Goal: Transaction & Acquisition: Purchase product/service

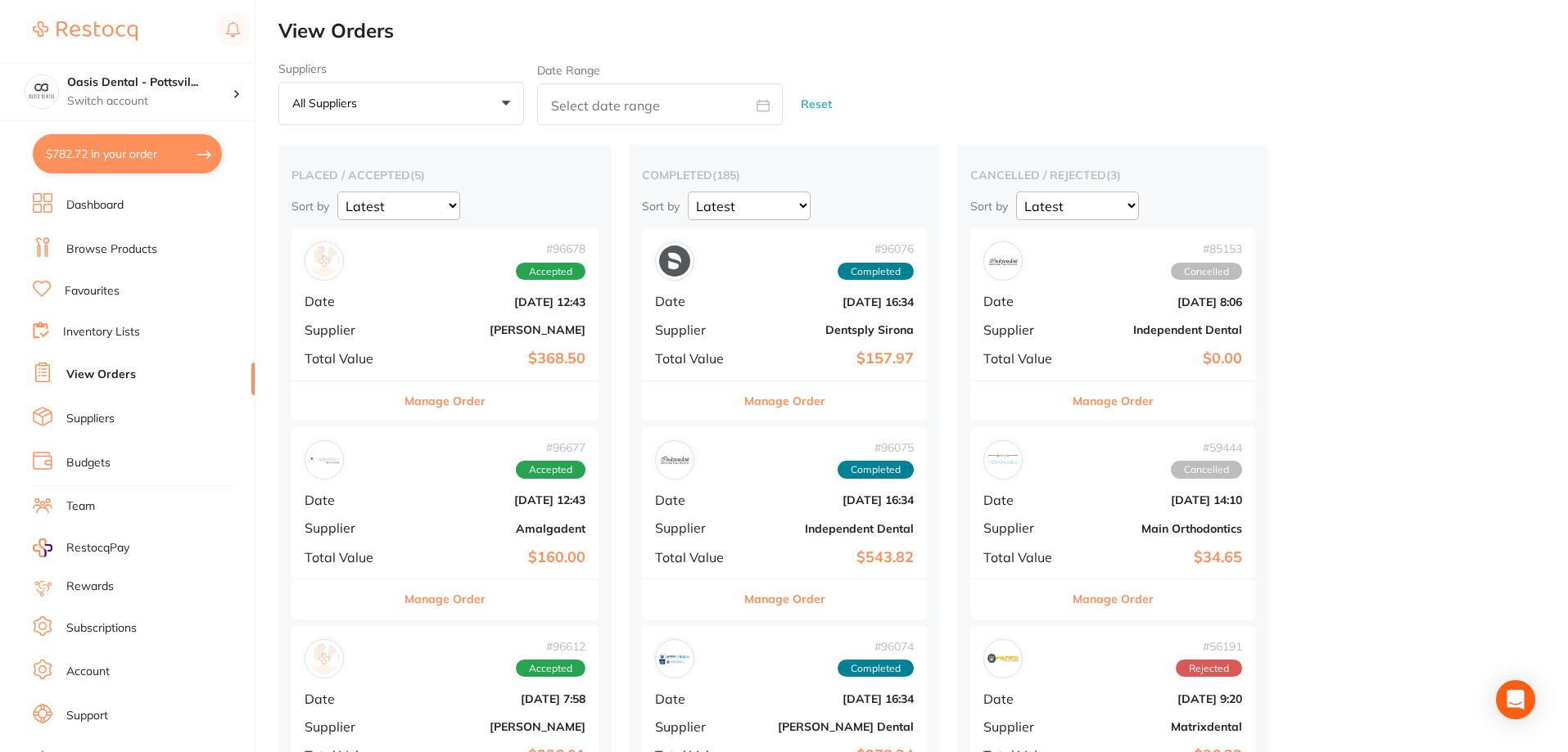
click at [107, 157] on button "$782.72 in your order" at bounding box center [127, 153] width 189 height 39
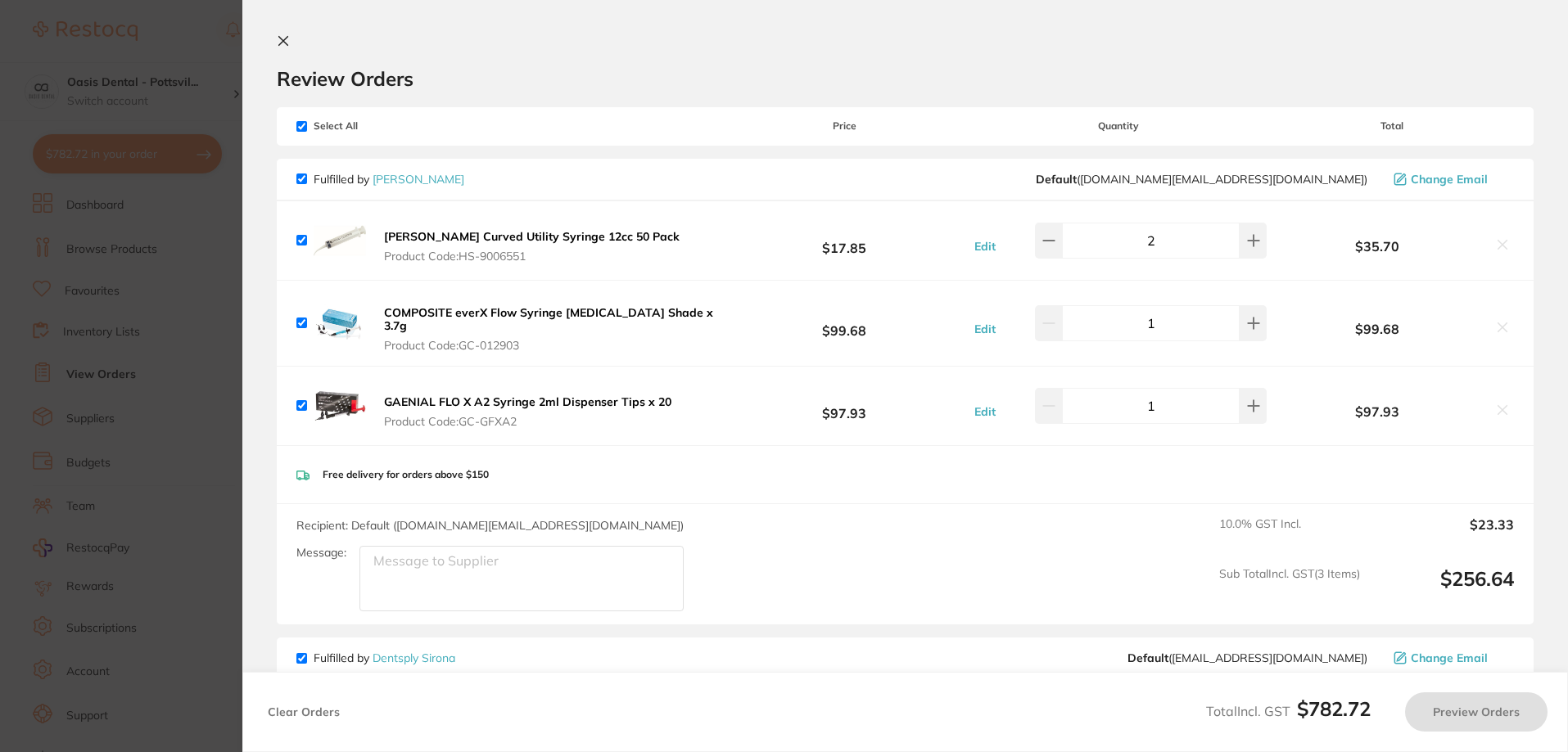
checkbox input "true"
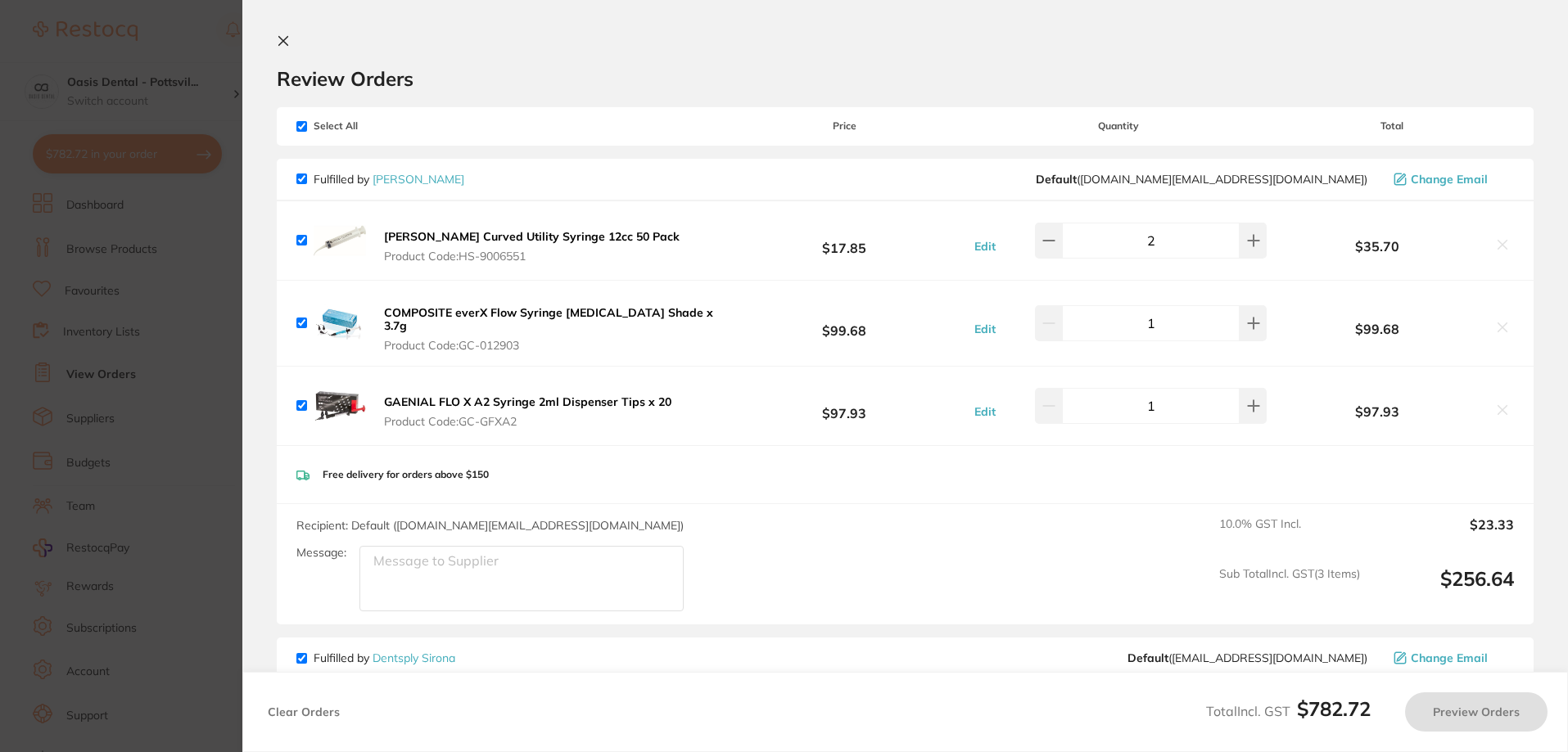
checkbox input "true"
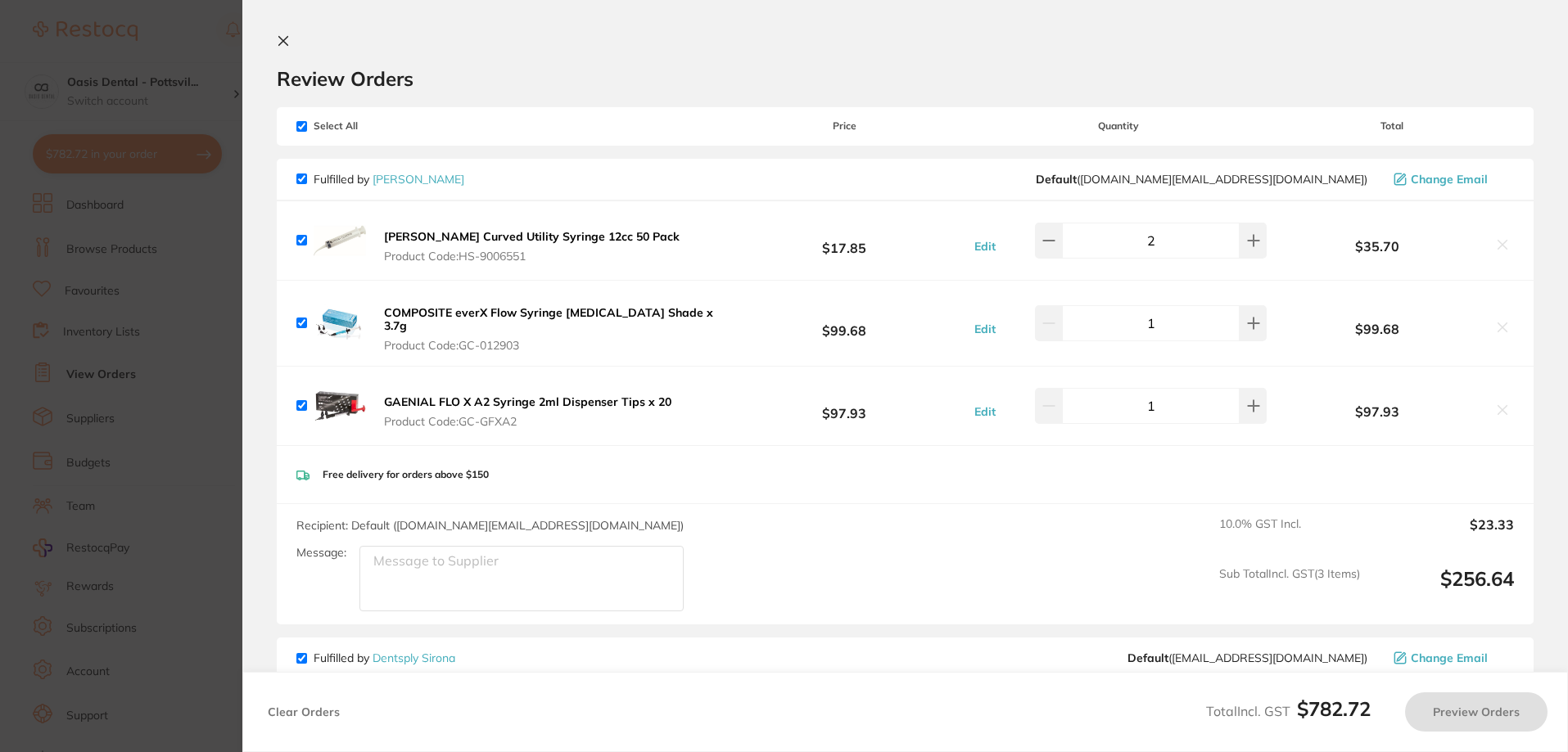
checkbox input "true"
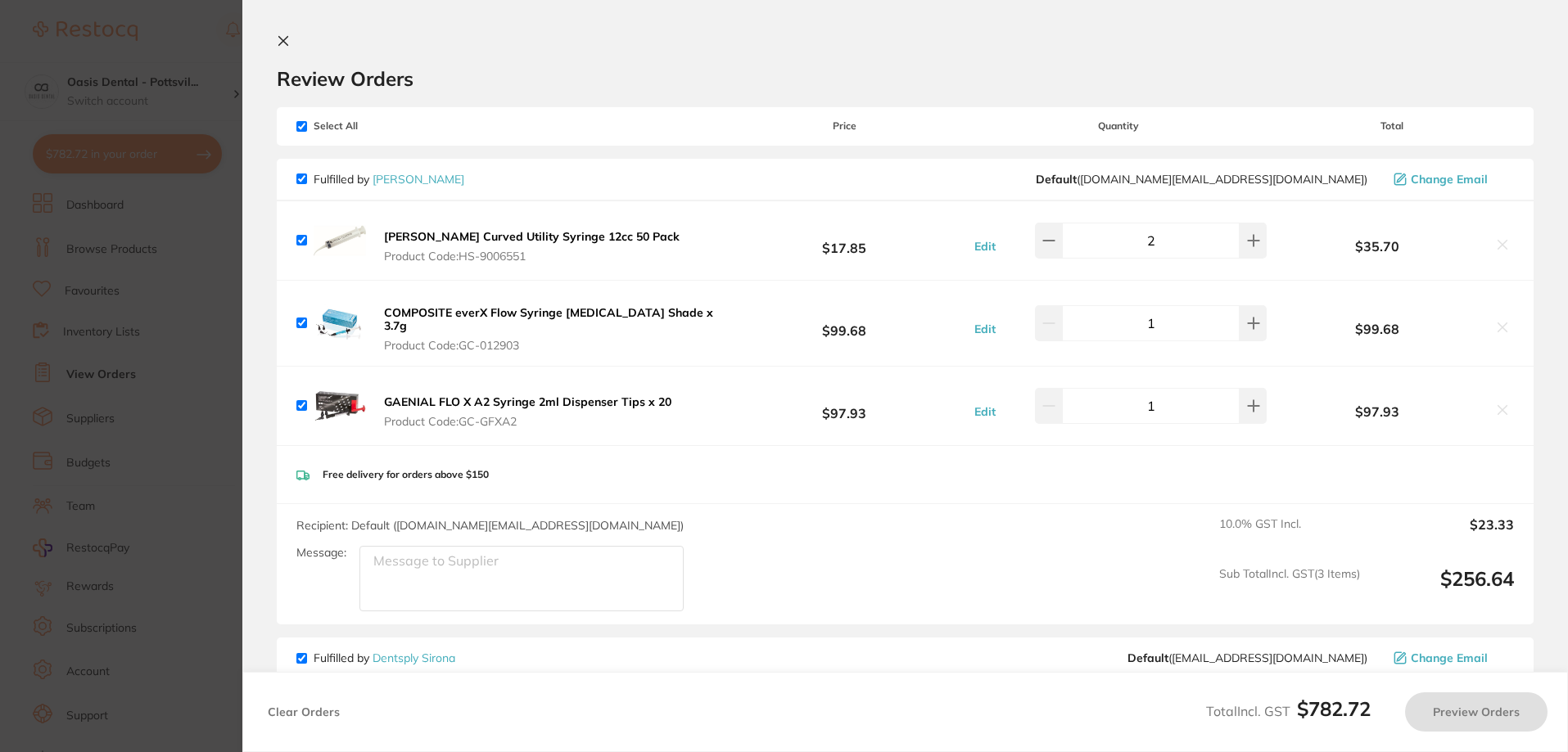
checkbox input "true"
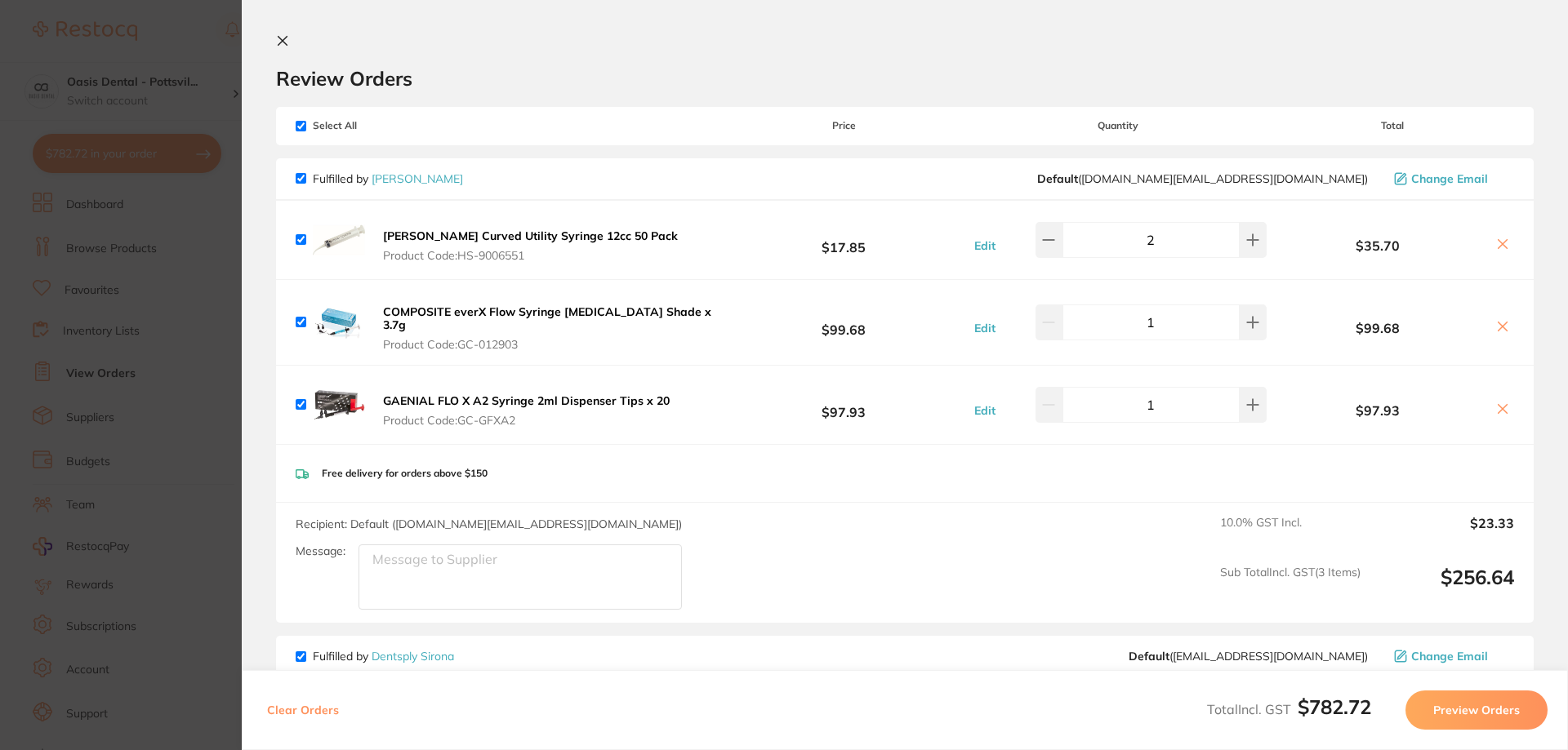
click at [284, 38] on icon at bounding box center [282, 40] width 9 height 9
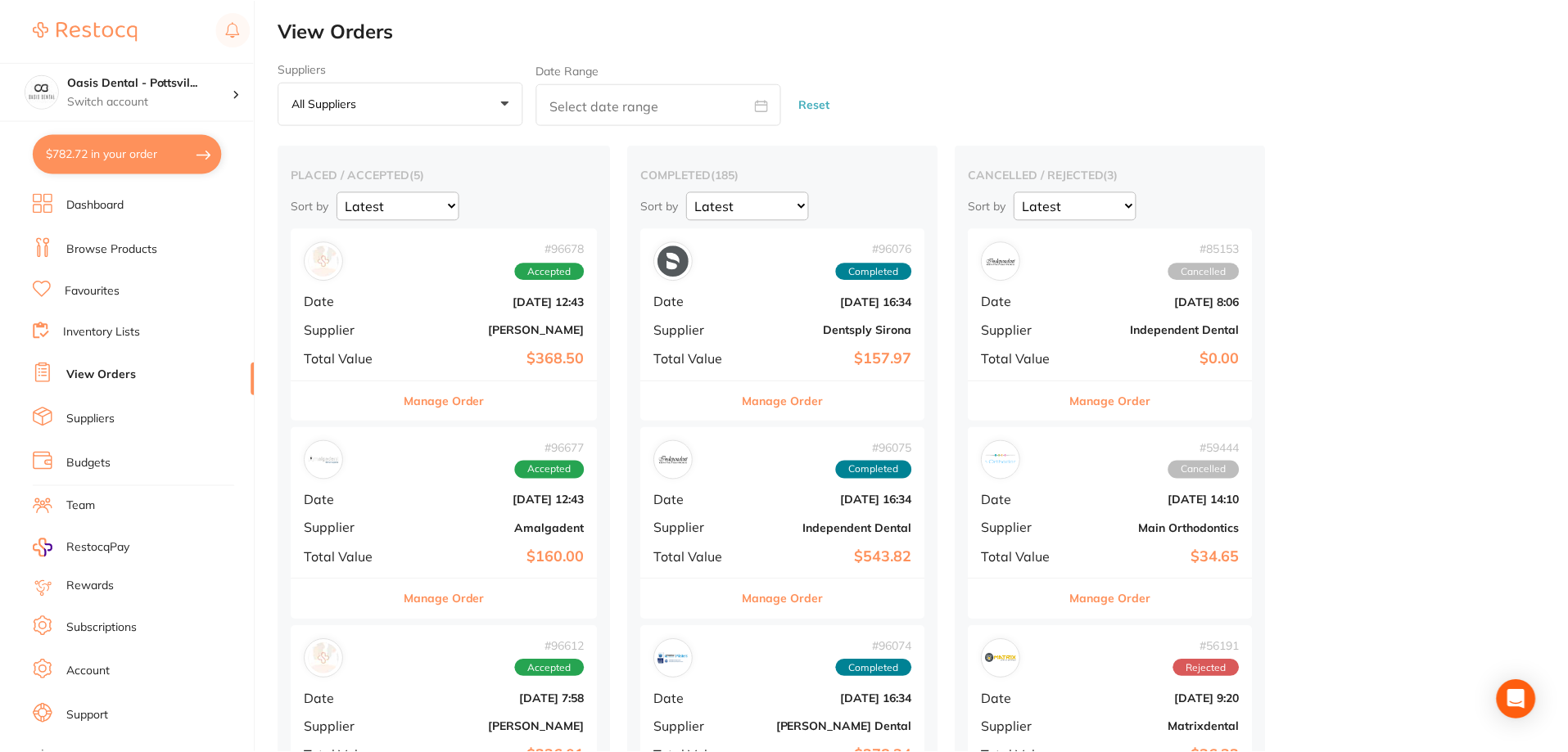
scroll to position [1, 0]
click at [112, 287] on link "Favourites" at bounding box center [91, 291] width 55 height 16
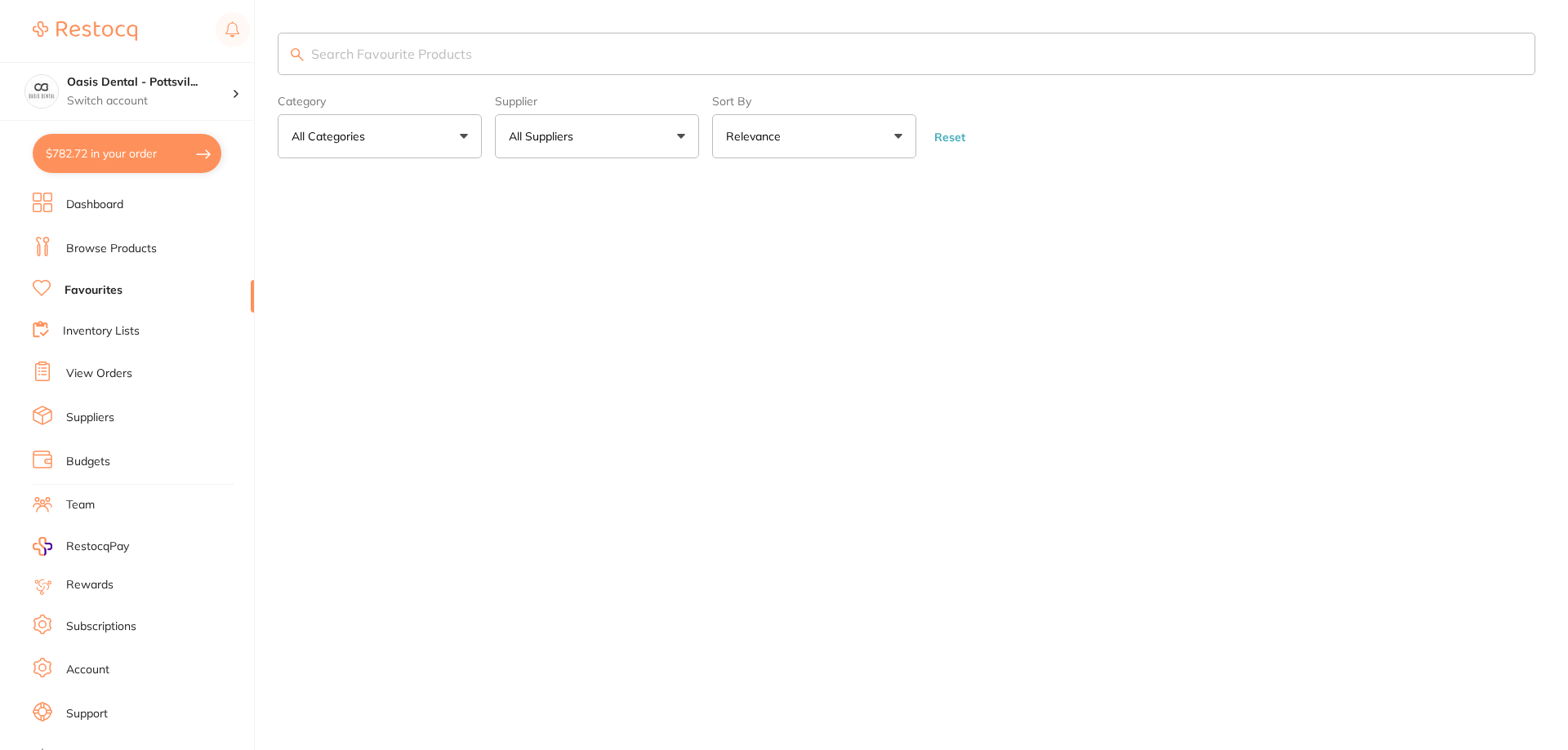
click at [347, 59] on input "search" at bounding box center [907, 54] width 1258 height 42
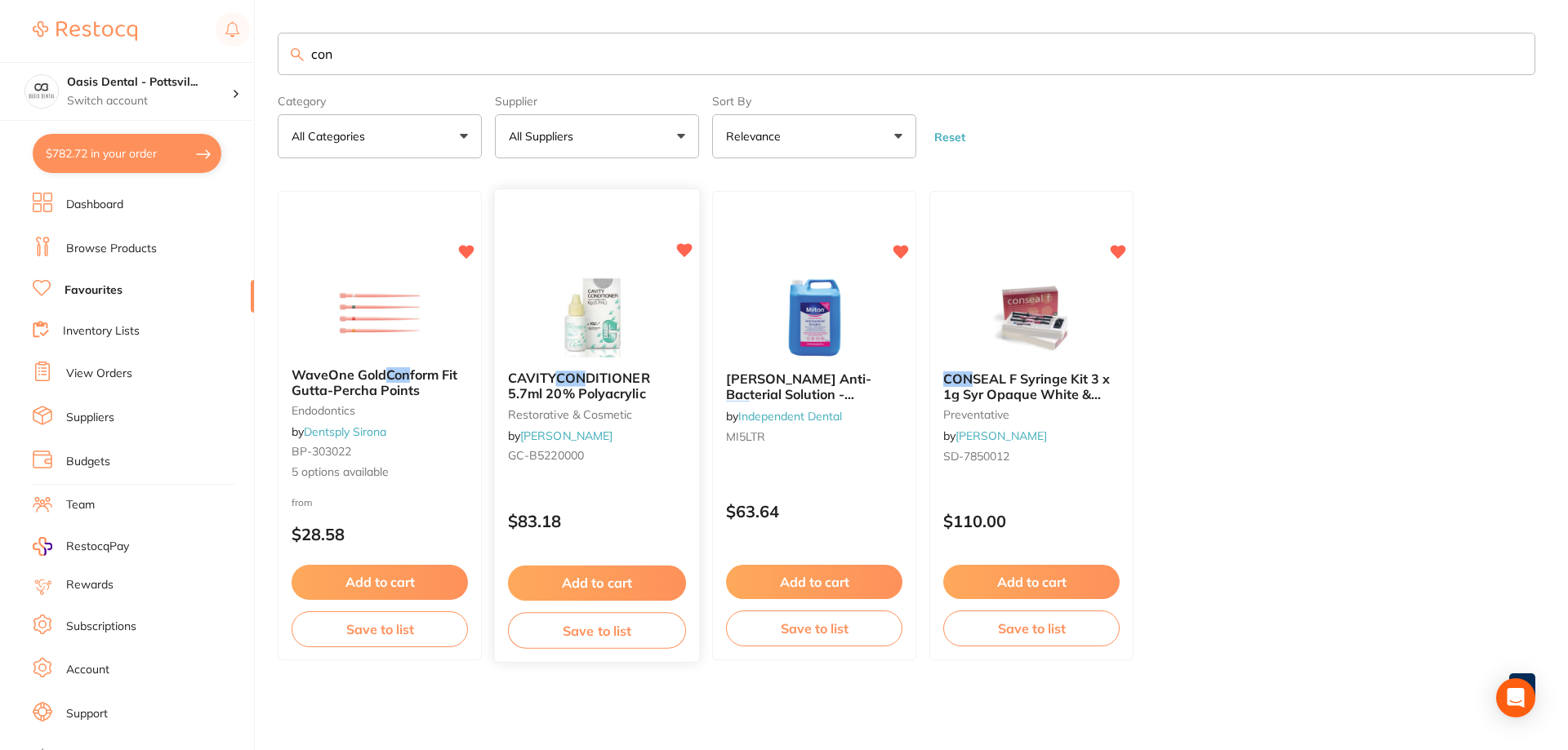
type input "con"
click at [616, 587] on button "Add to cart" at bounding box center [597, 583] width 178 height 35
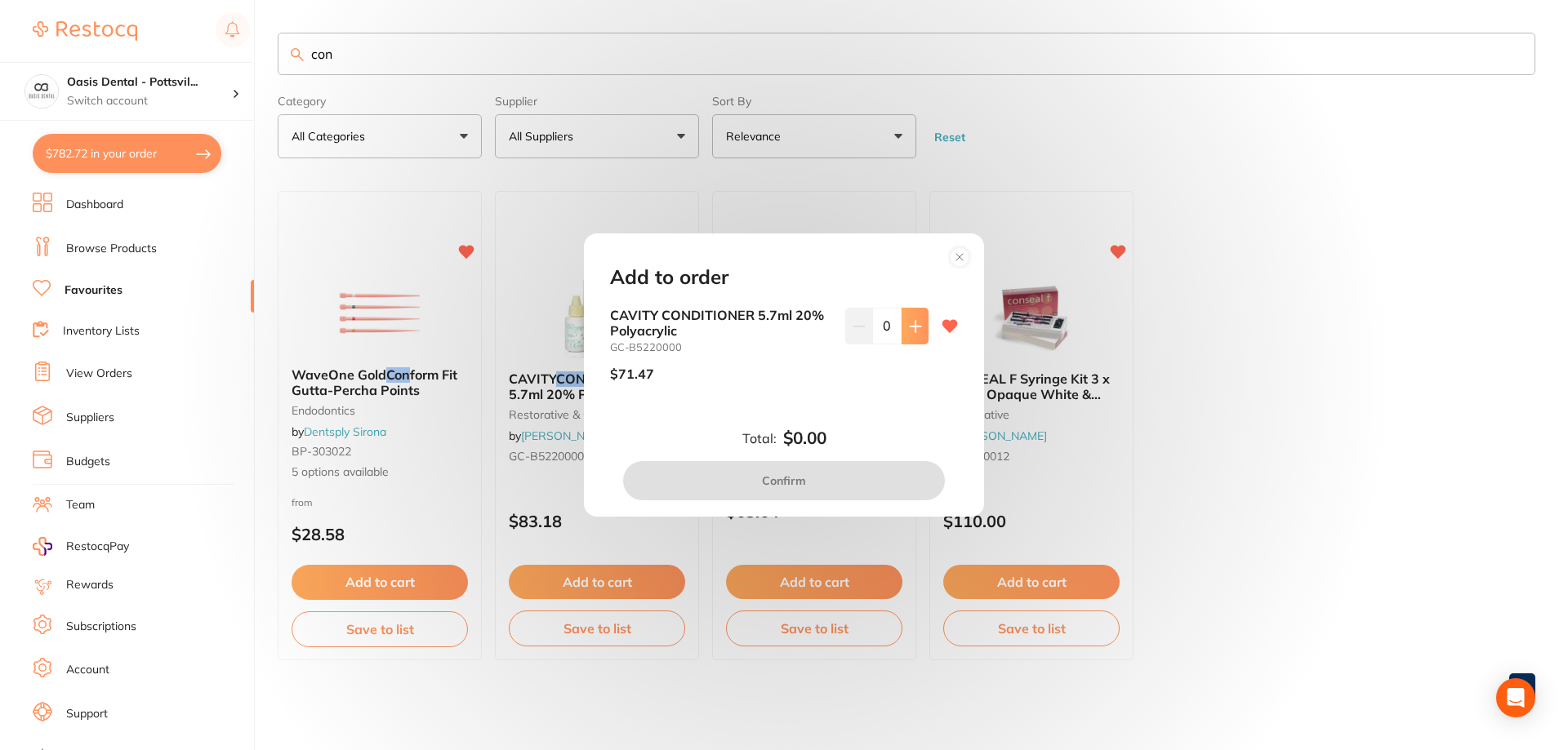
click at [914, 322] on icon at bounding box center [915, 326] width 13 height 13
type input "2"
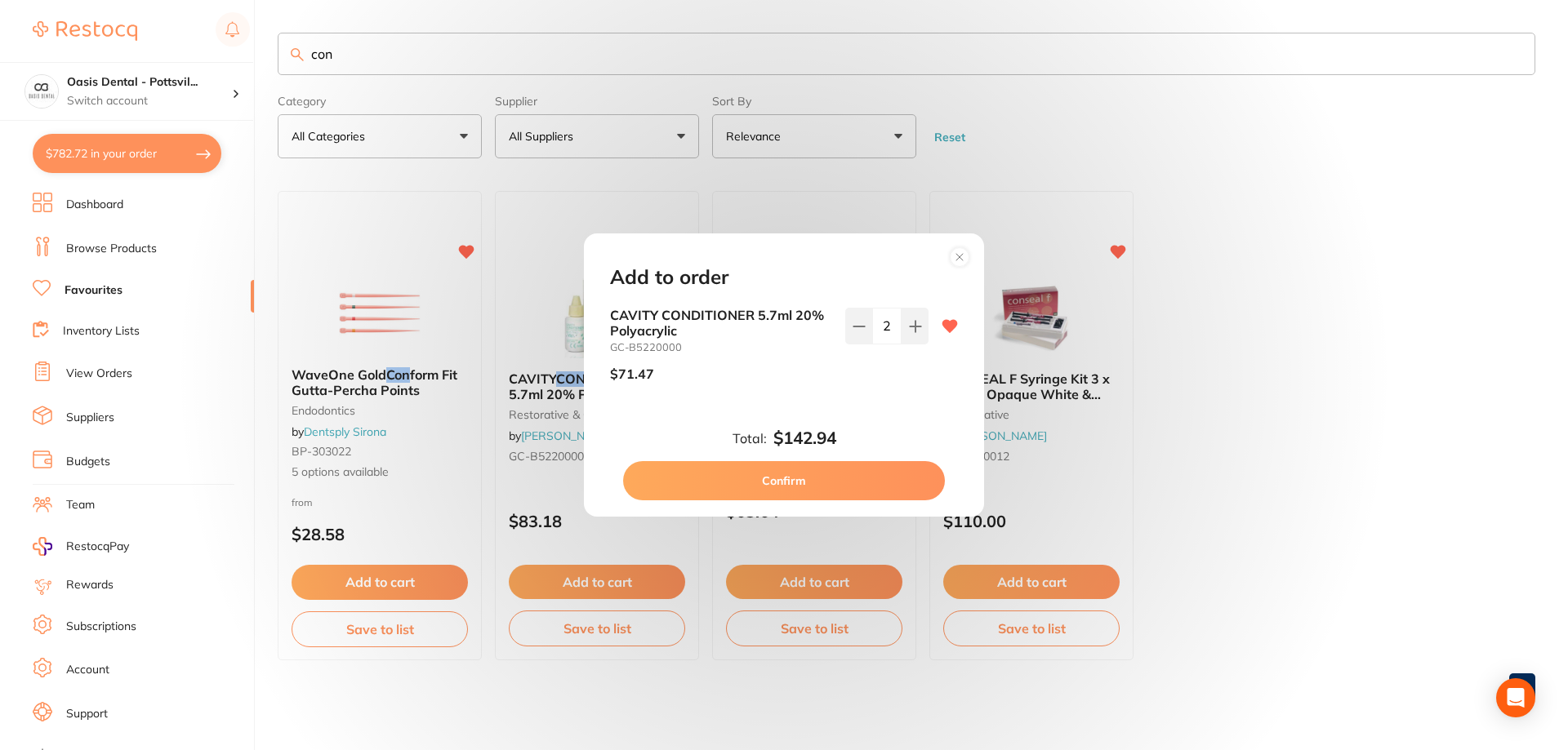
click at [789, 489] on button "Confirm" at bounding box center [784, 480] width 322 height 39
checkbox input "false"
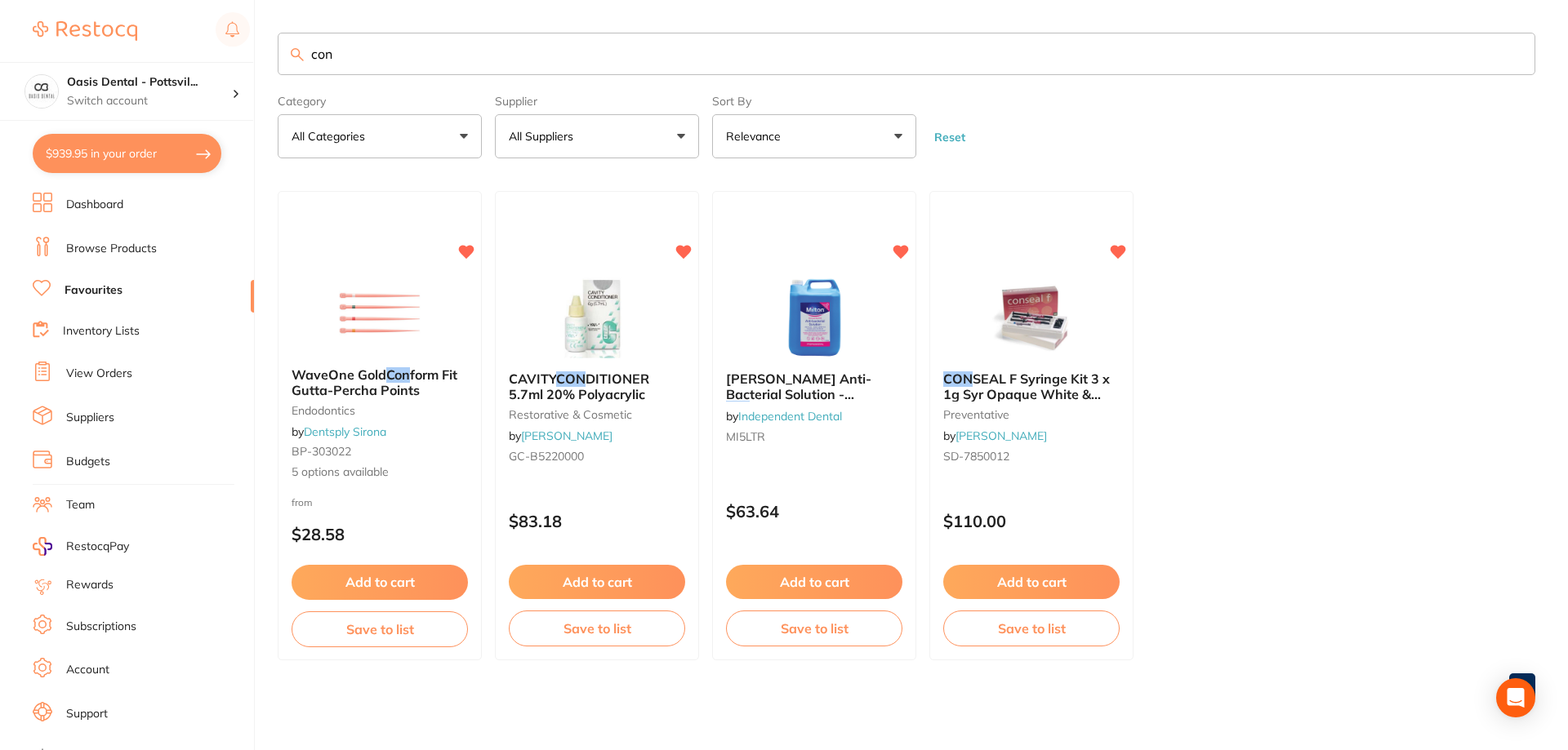
drag, startPoint x: 312, startPoint y: 53, endPoint x: 386, endPoint y: 44, distance: 74.5
click at [386, 44] on input "con" at bounding box center [907, 54] width 1258 height 42
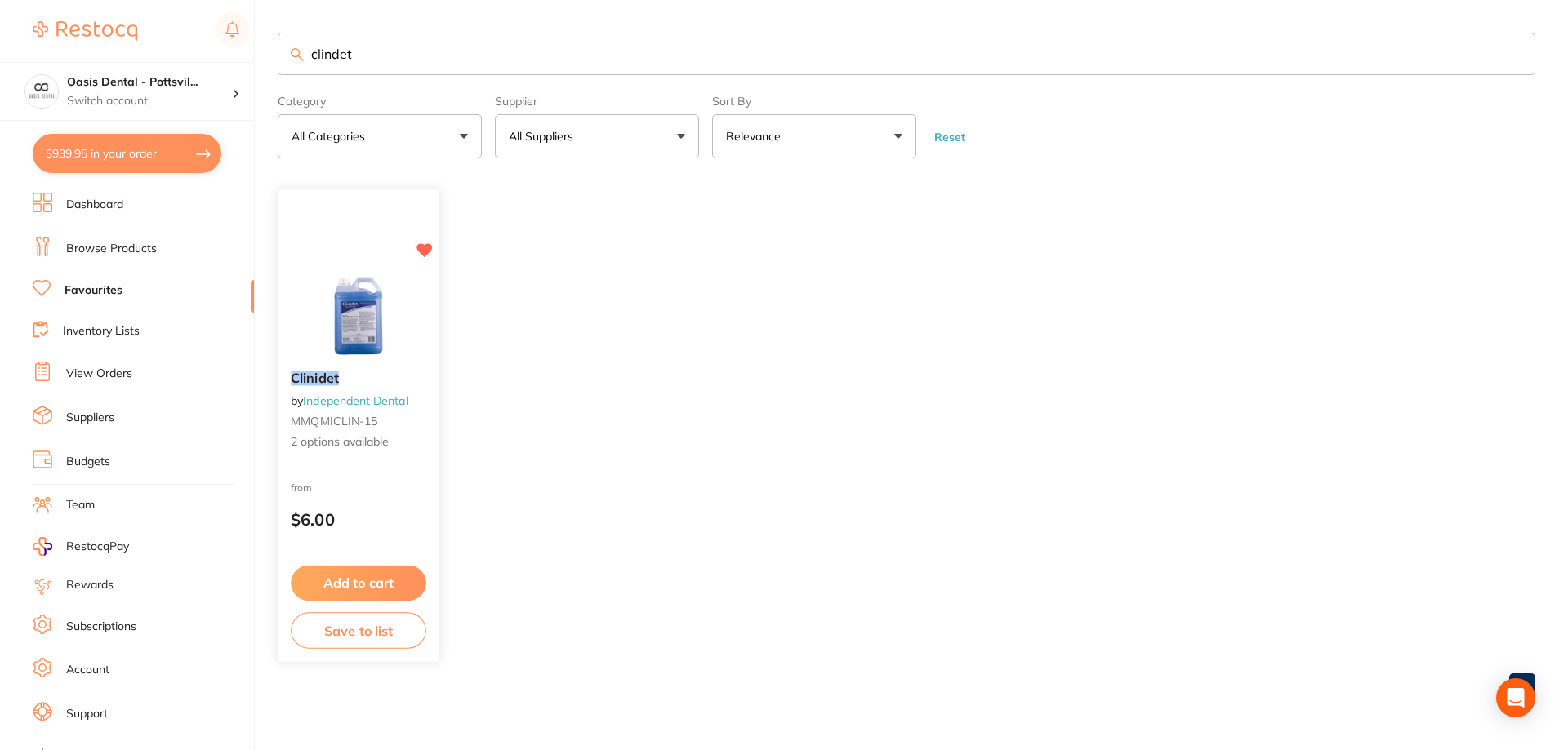
type input "clindet"
click at [369, 587] on button "Add to cart" at bounding box center [359, 583] width 136 height 35
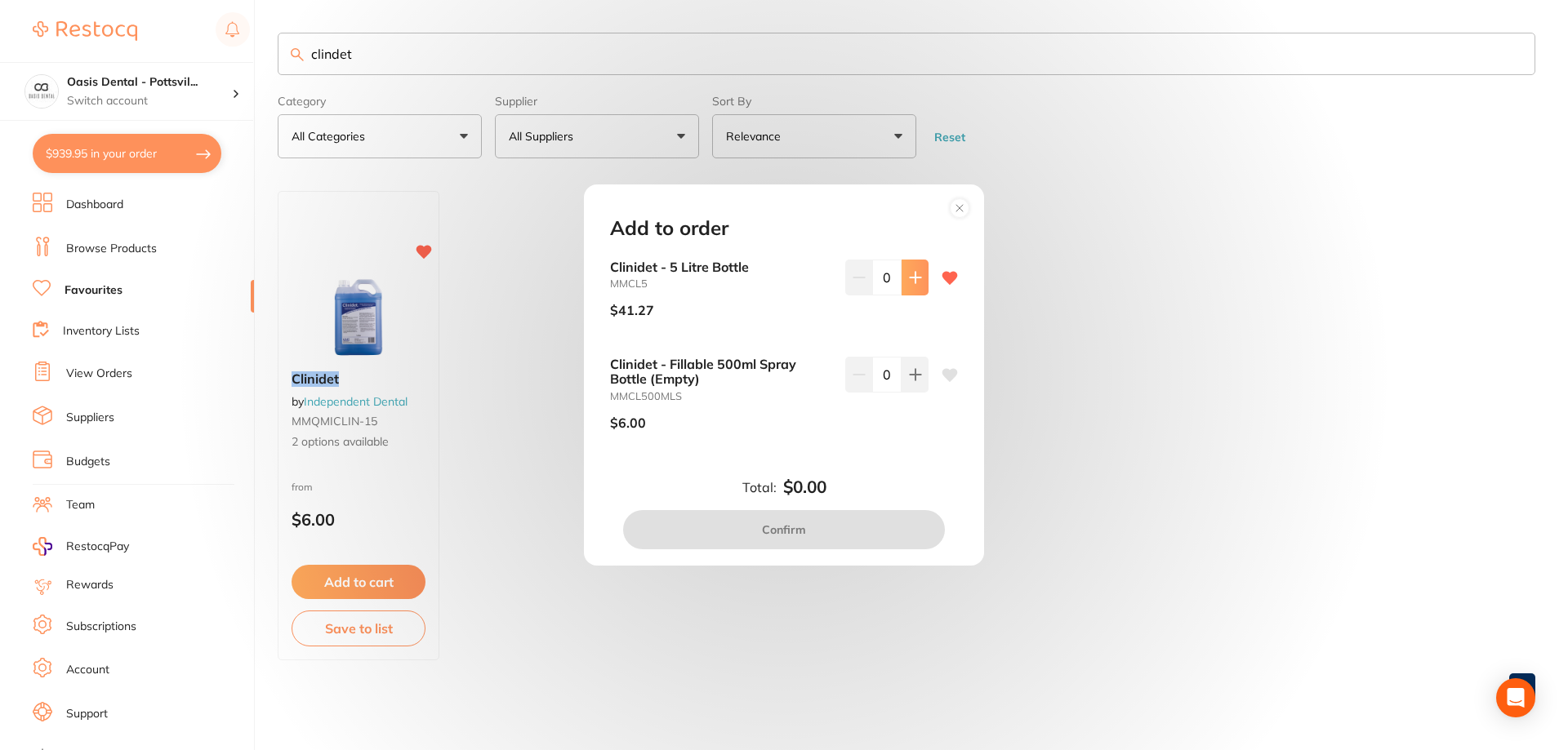
click at [908, 275] on icon at bounding box center [915, 277] width 13 height 13
type input "1"
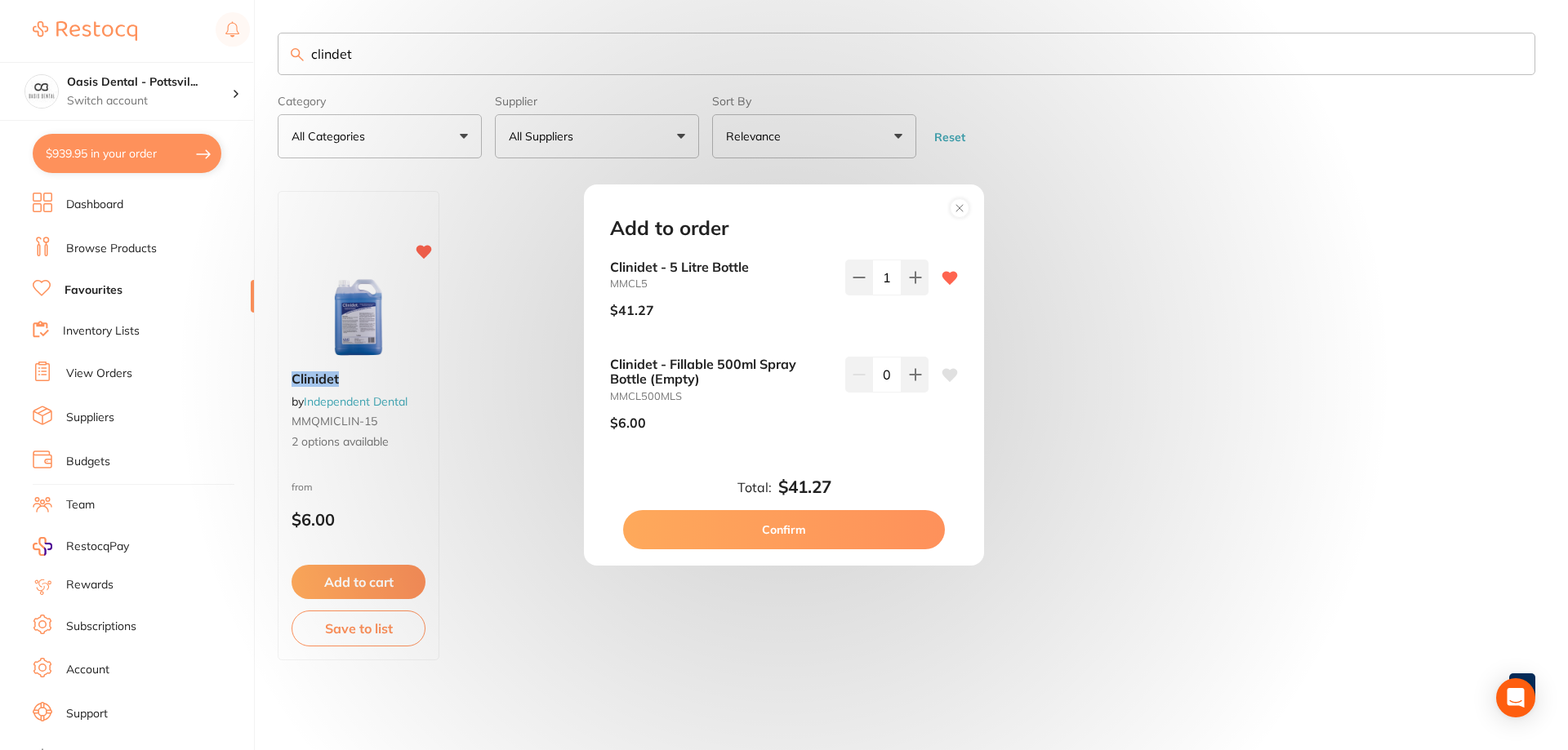
click at [793, 521] on button "Confirm" at bounding box center [784, 529] width 322 height 39
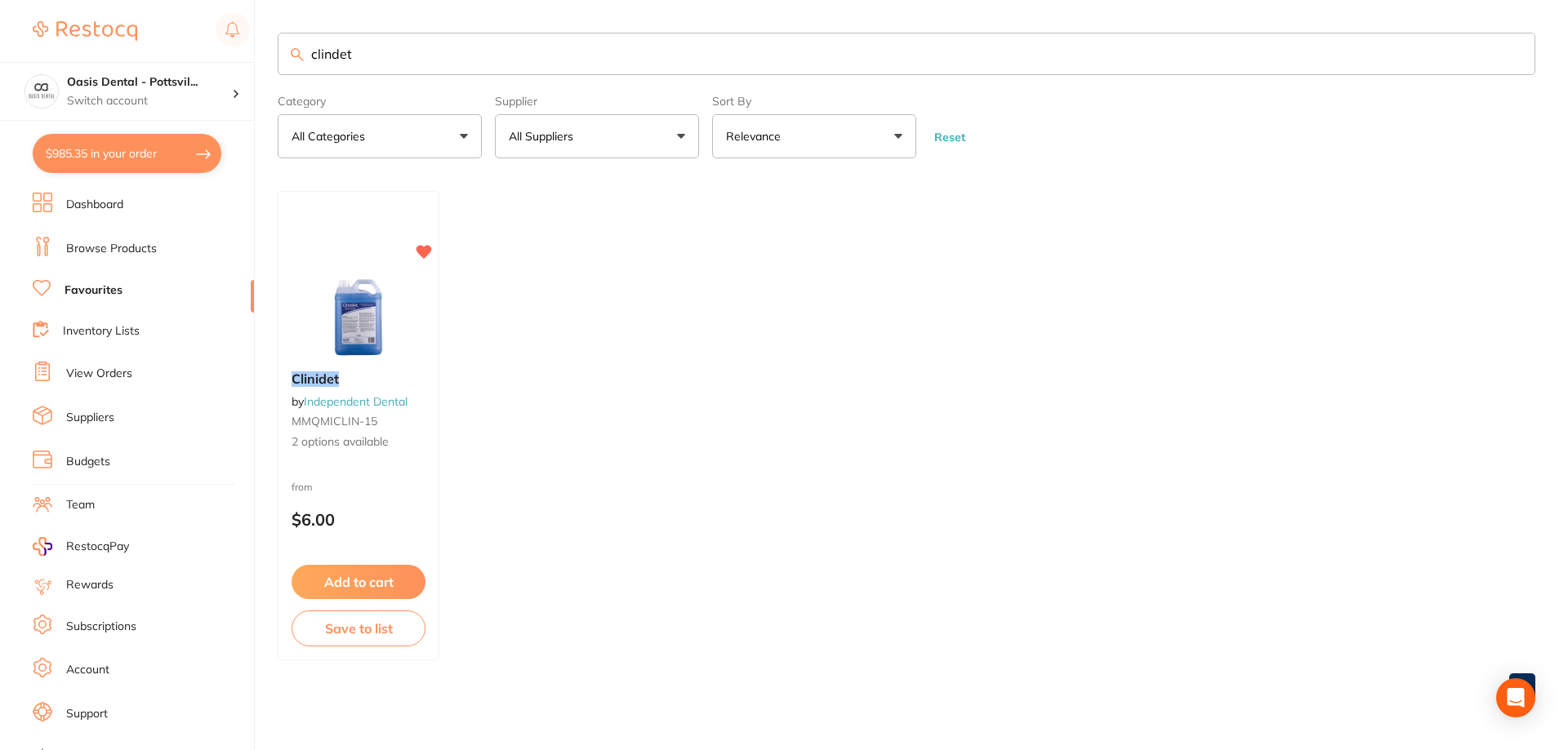
click at [112, 371] on link "View Orders" at bounding box center [99, 373] width 66 height 16
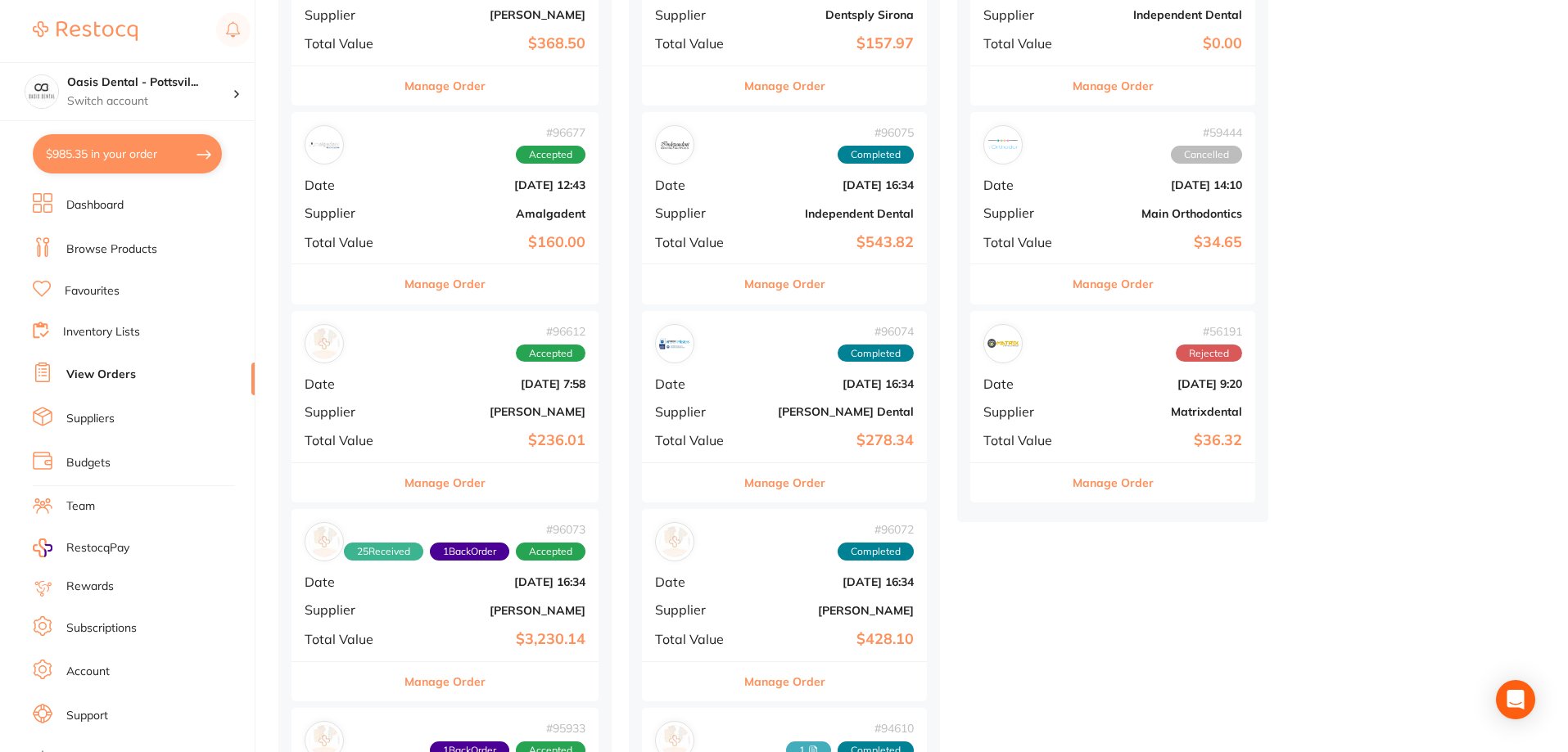
scroll to position [327, 0]
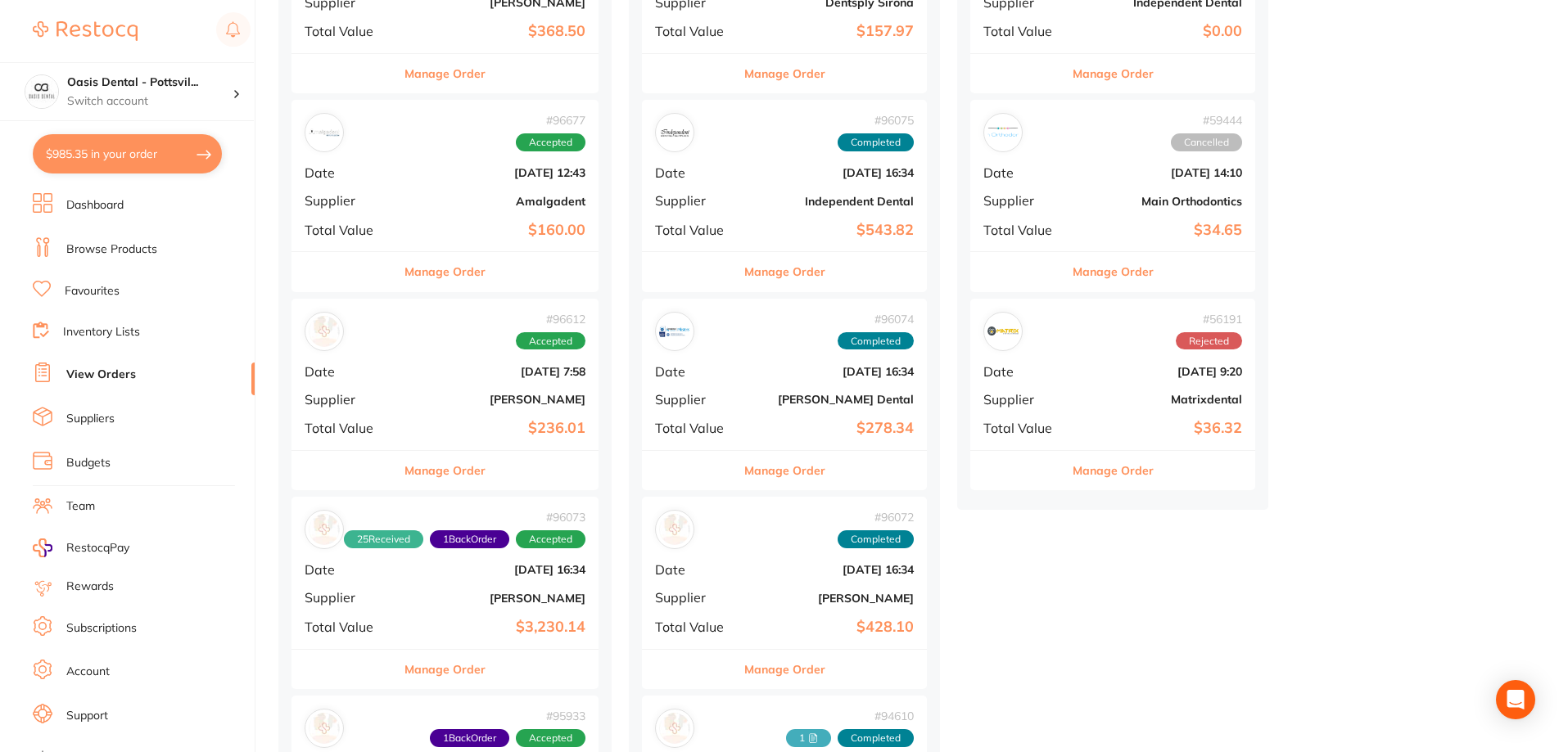
click at [422, 404] on b "[PERSON_NAME]" at bounding box center [496, 399] width 178 height 13
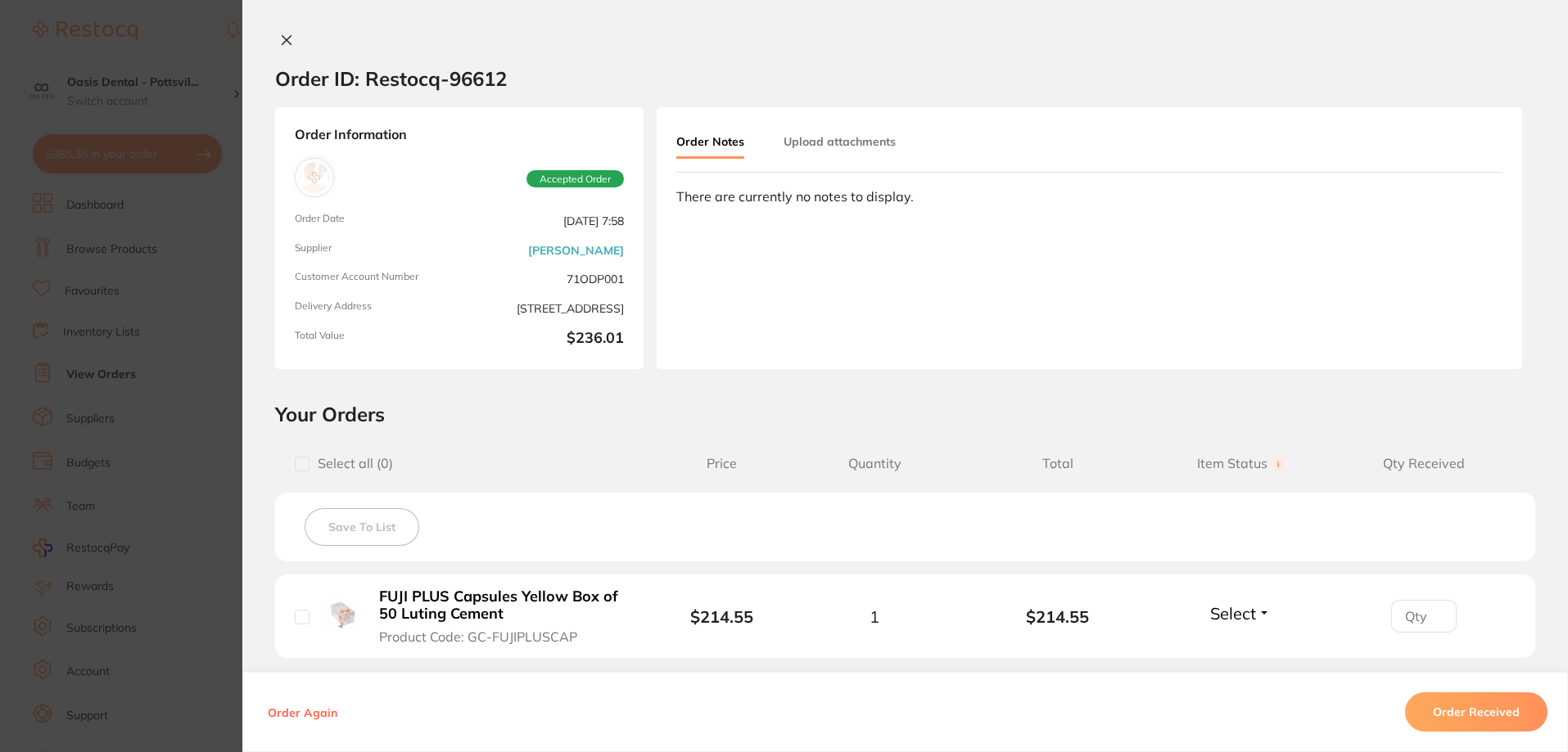
click at [283, 39] on icon at bounding box center [286, 40] width 9 height 9
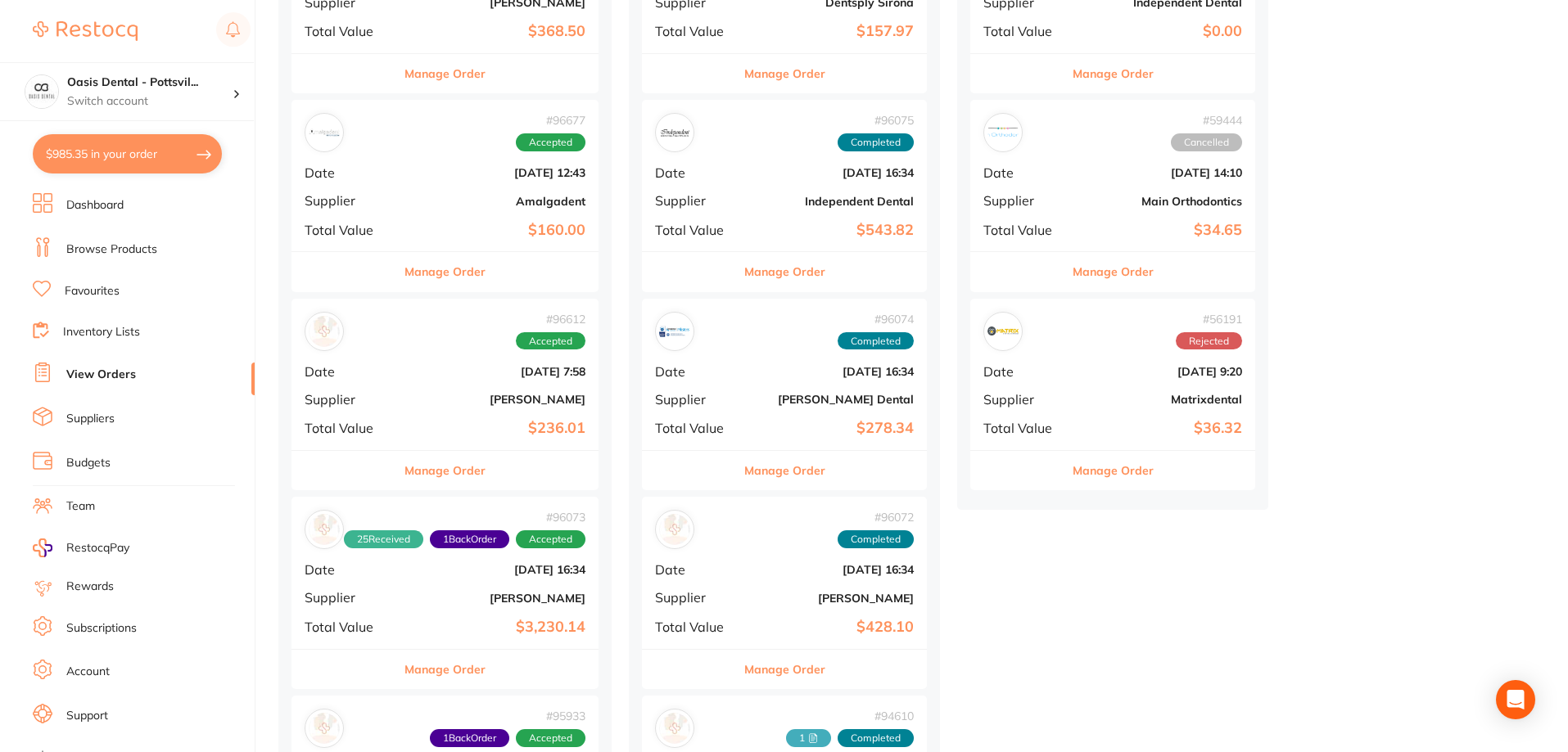
click at [96, 153] on button "$985.35 in your order" at bounding box center [127, 153] width 189 height 39
checkbox input "true"
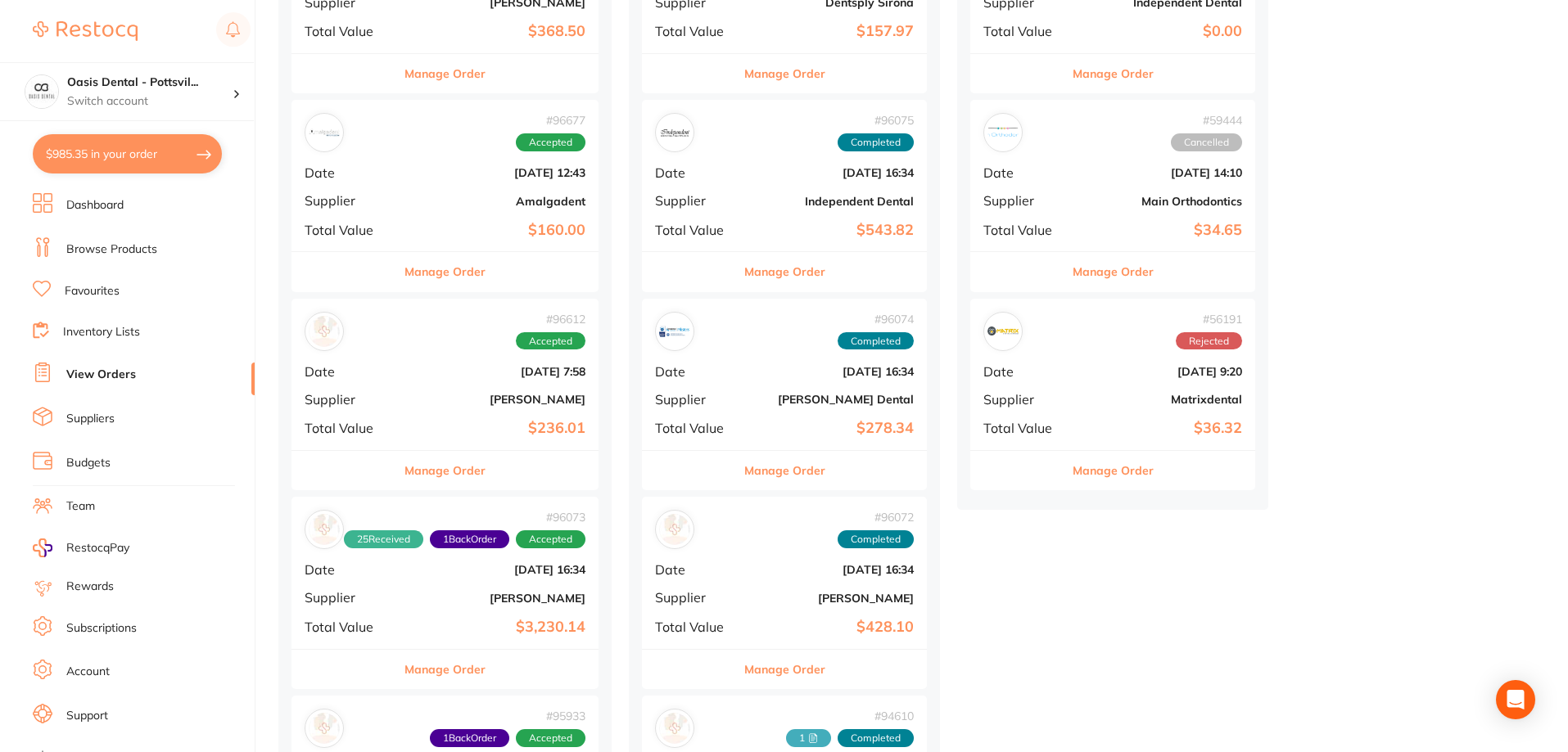
checkbox input "true"
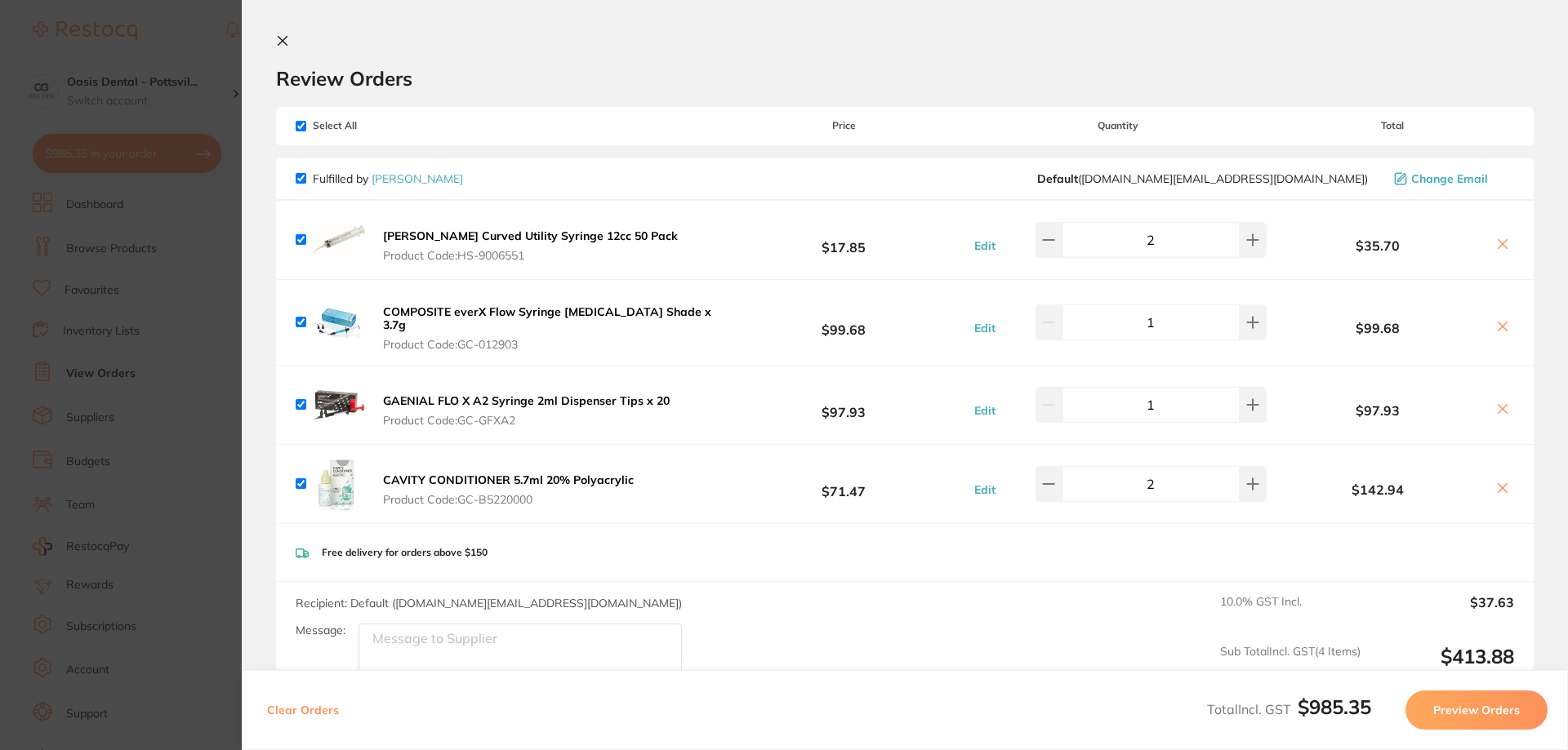
drag, startPoint x: 302, startPoint y: 124, endPoint x: 325, endPoint y: 176, distance: 56.9
click at [302, 124] on input "checkbox" at bounding box center [301, 125] width 11 height 11
checkbox input "false"
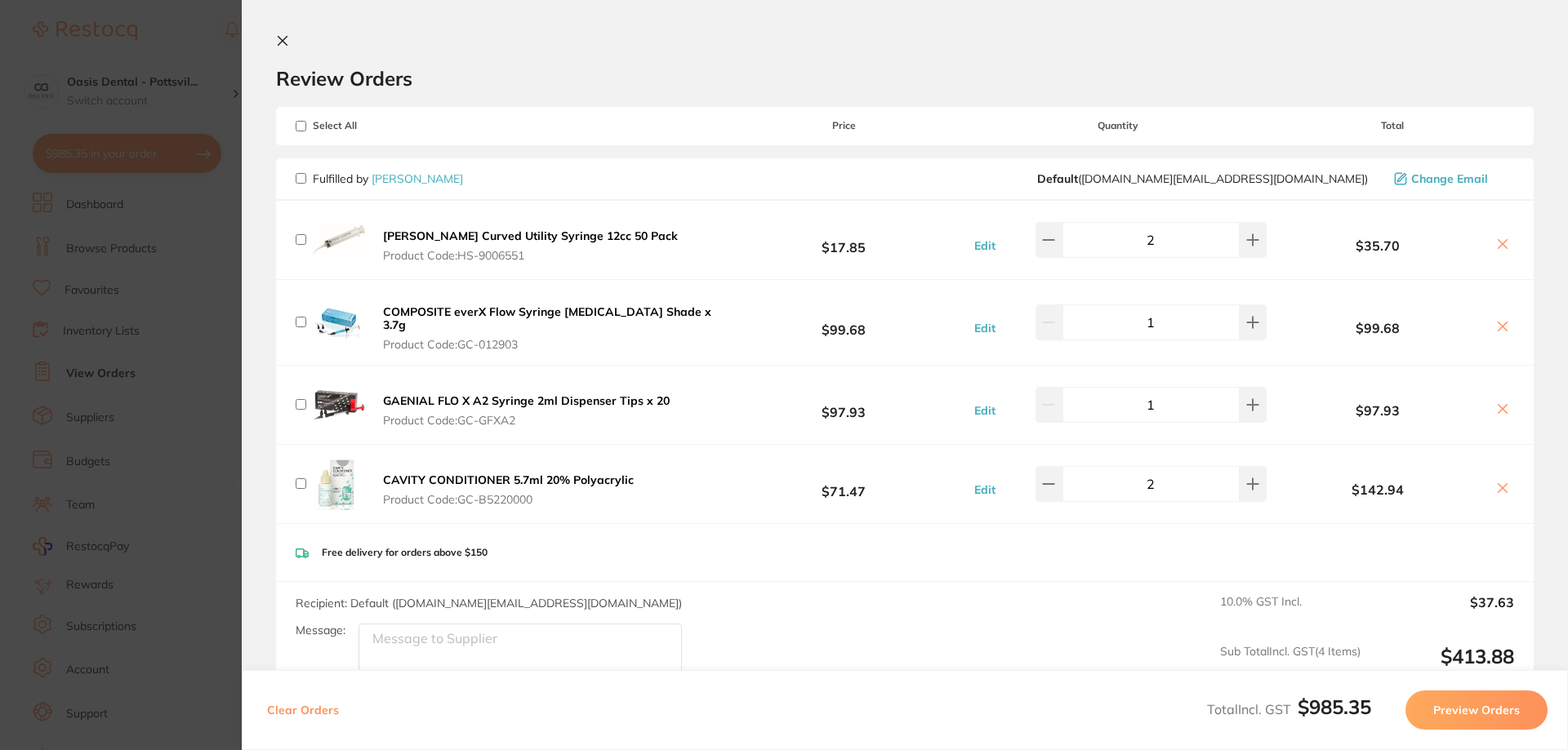
checkbox input "false"
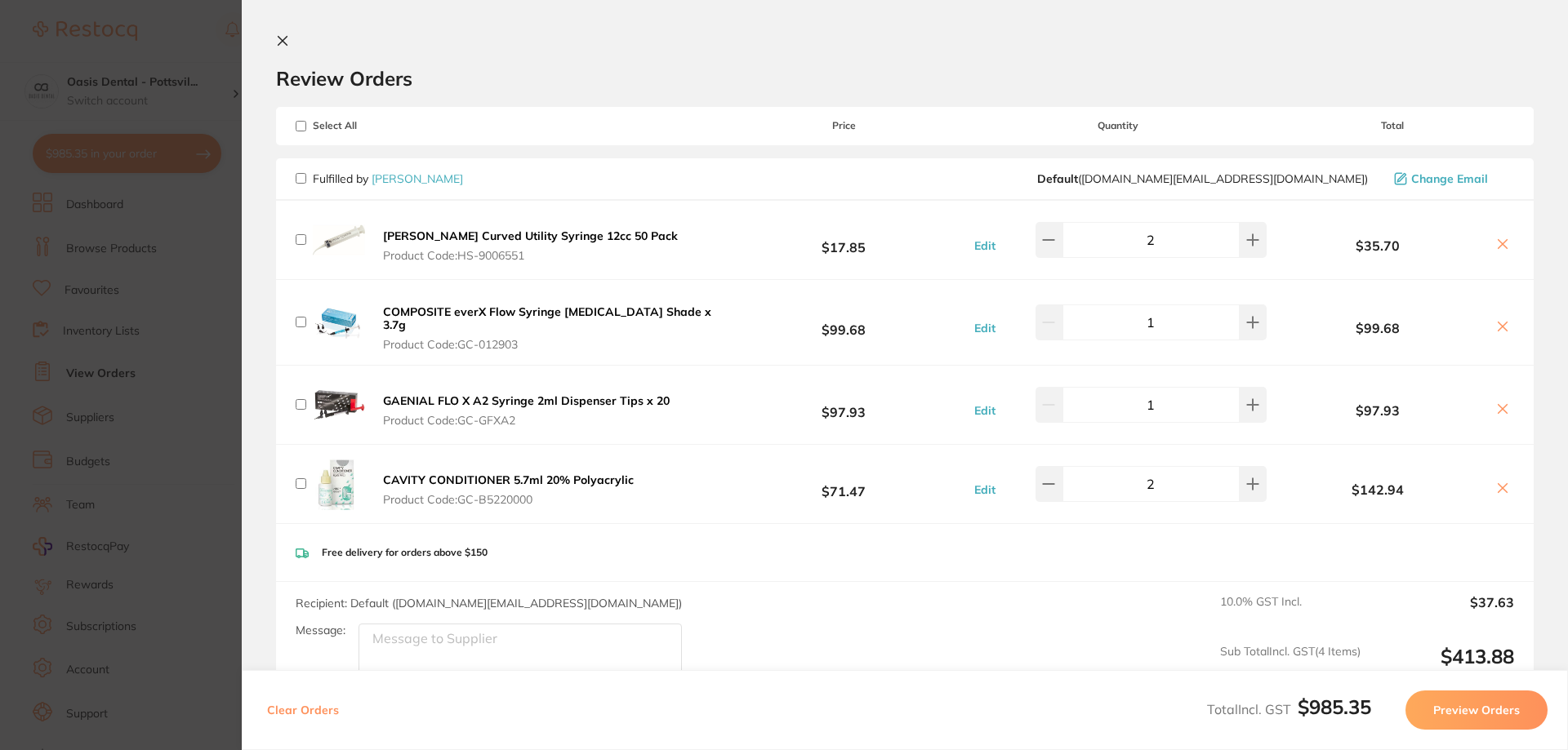
checkbox input "false"
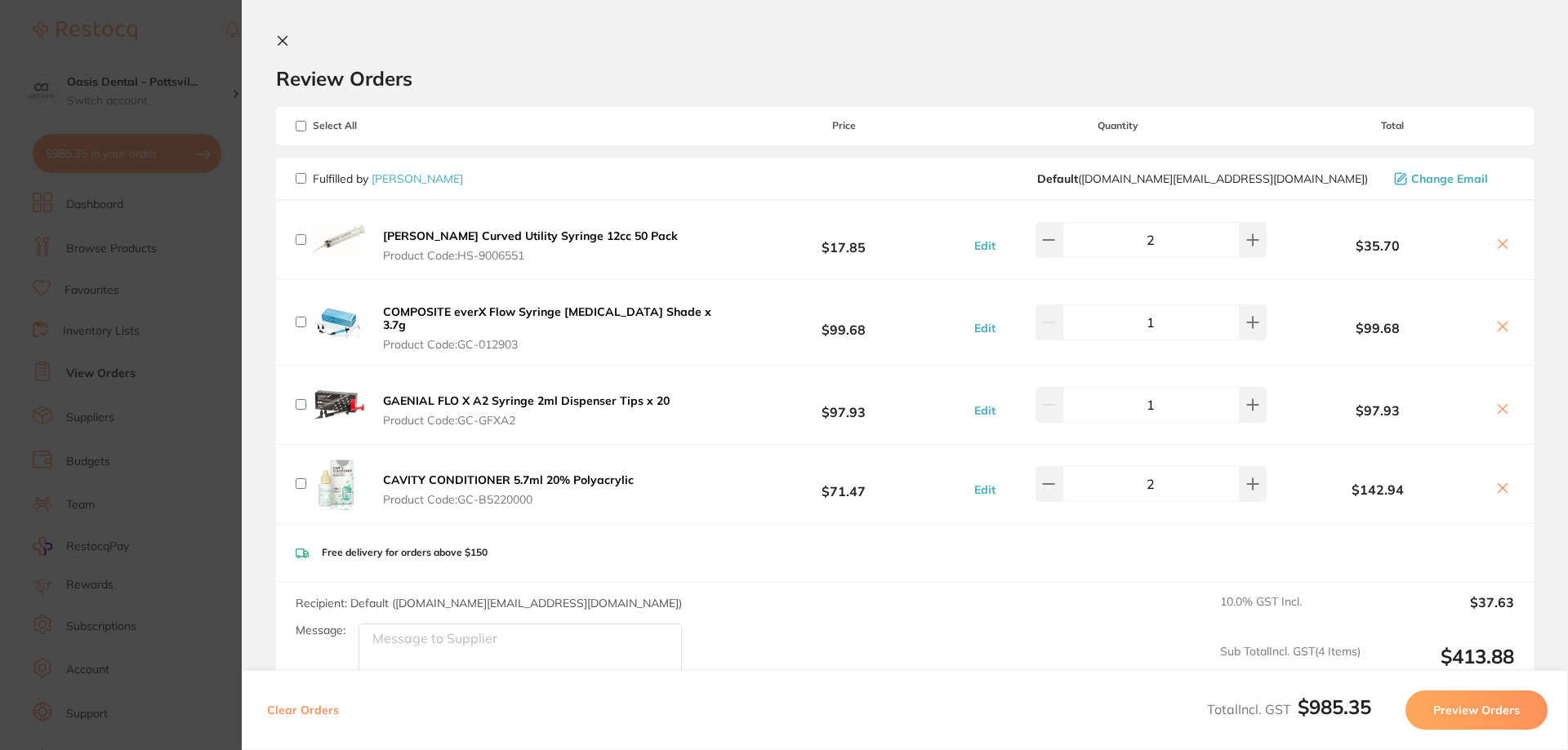
checkbox input "false"
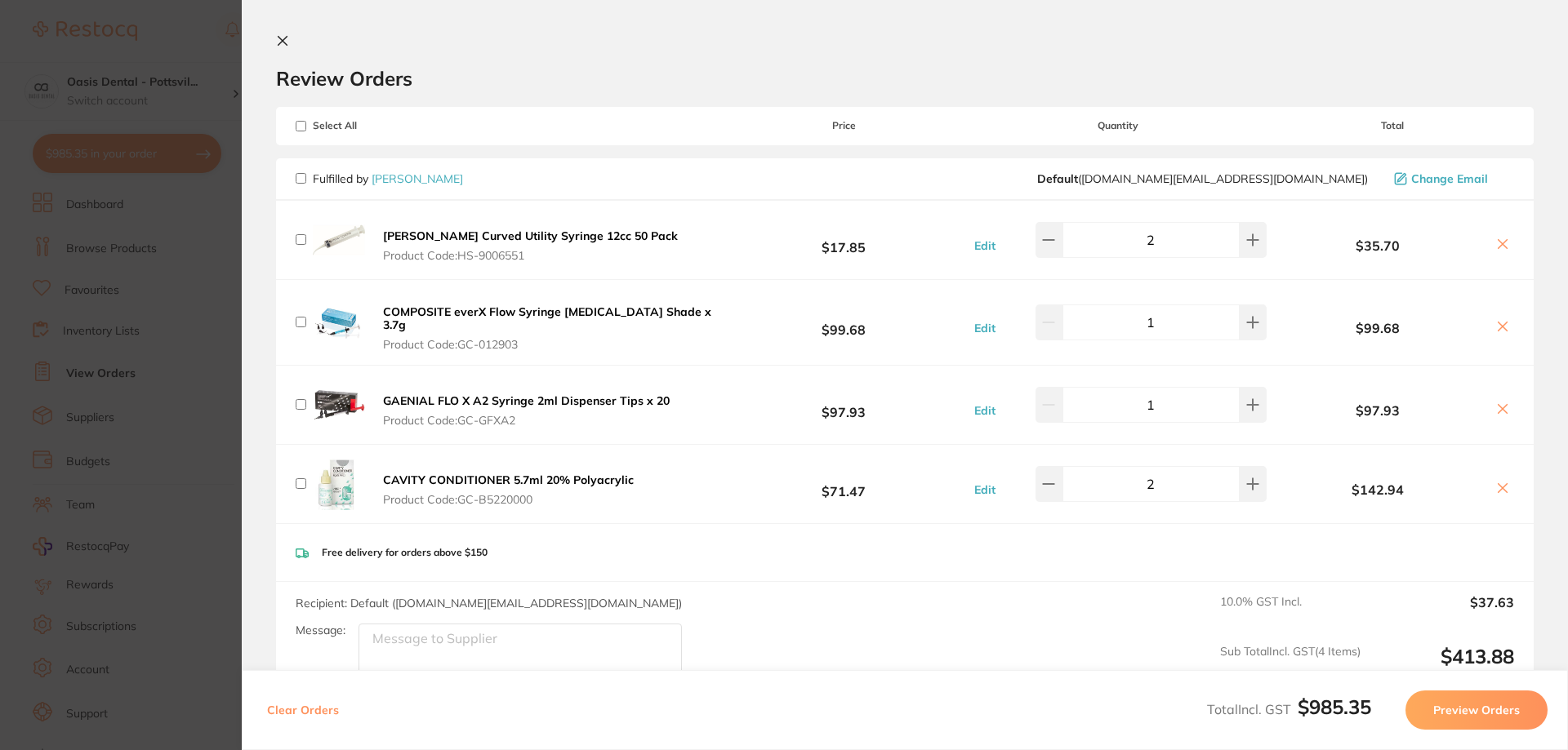
checkbox input "false"
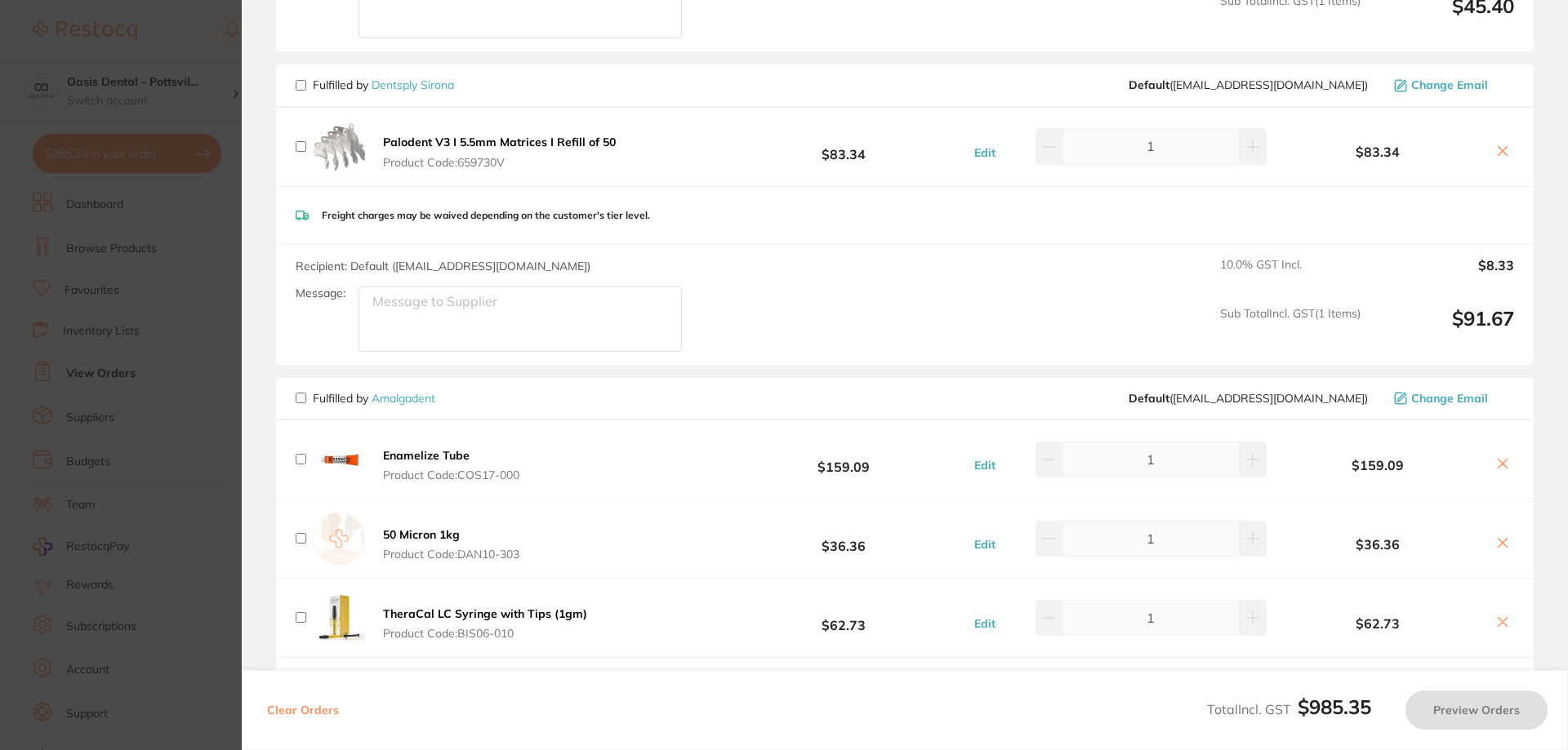
scroll to position [980, 0]
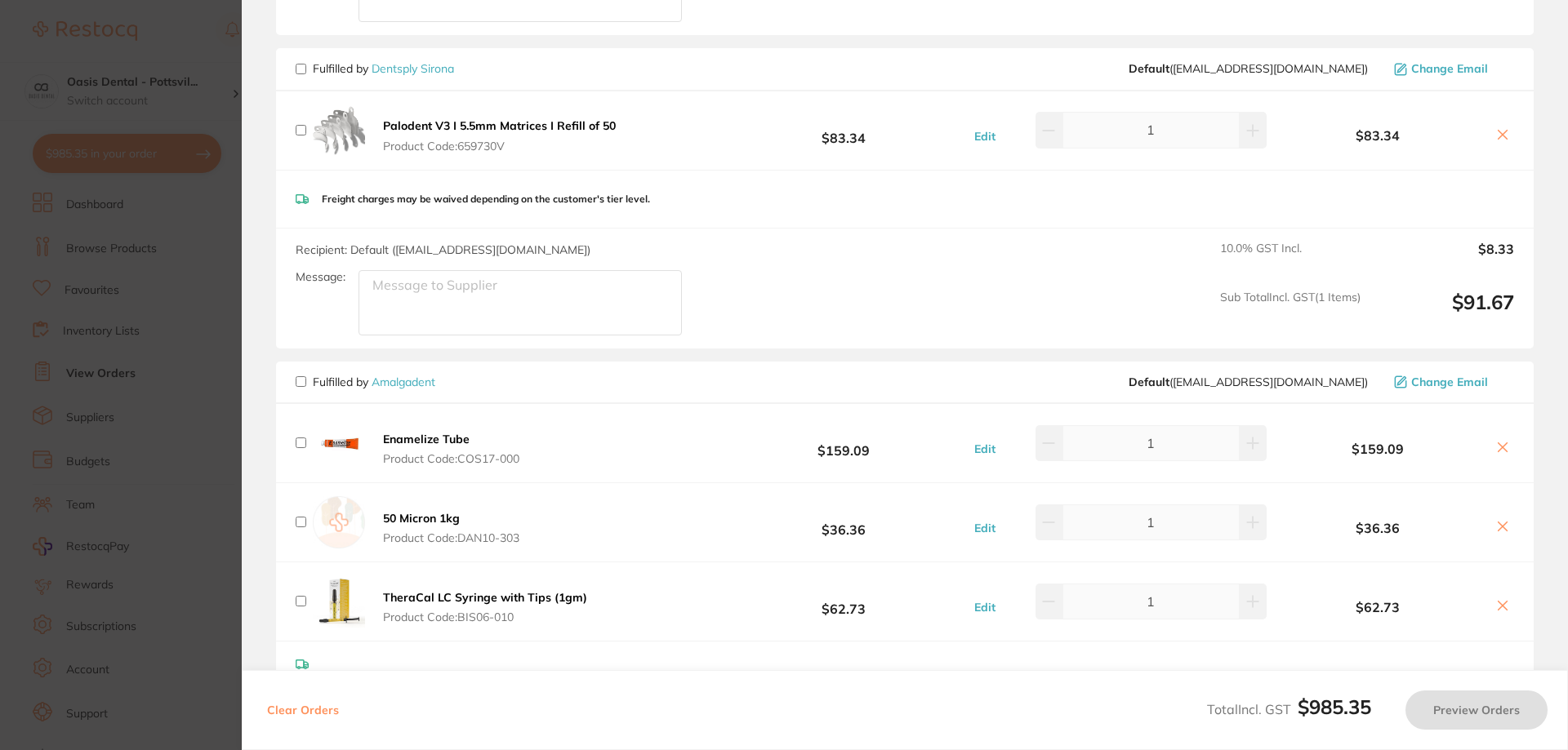
click at [305, 596] on input "checkbox" at bounding box center [301, 601] width 11 height 11
checkbox input "true"
click at [1486, 717] on button "Preview Orders" at bounding box center [1476, 710] width 142 height 39
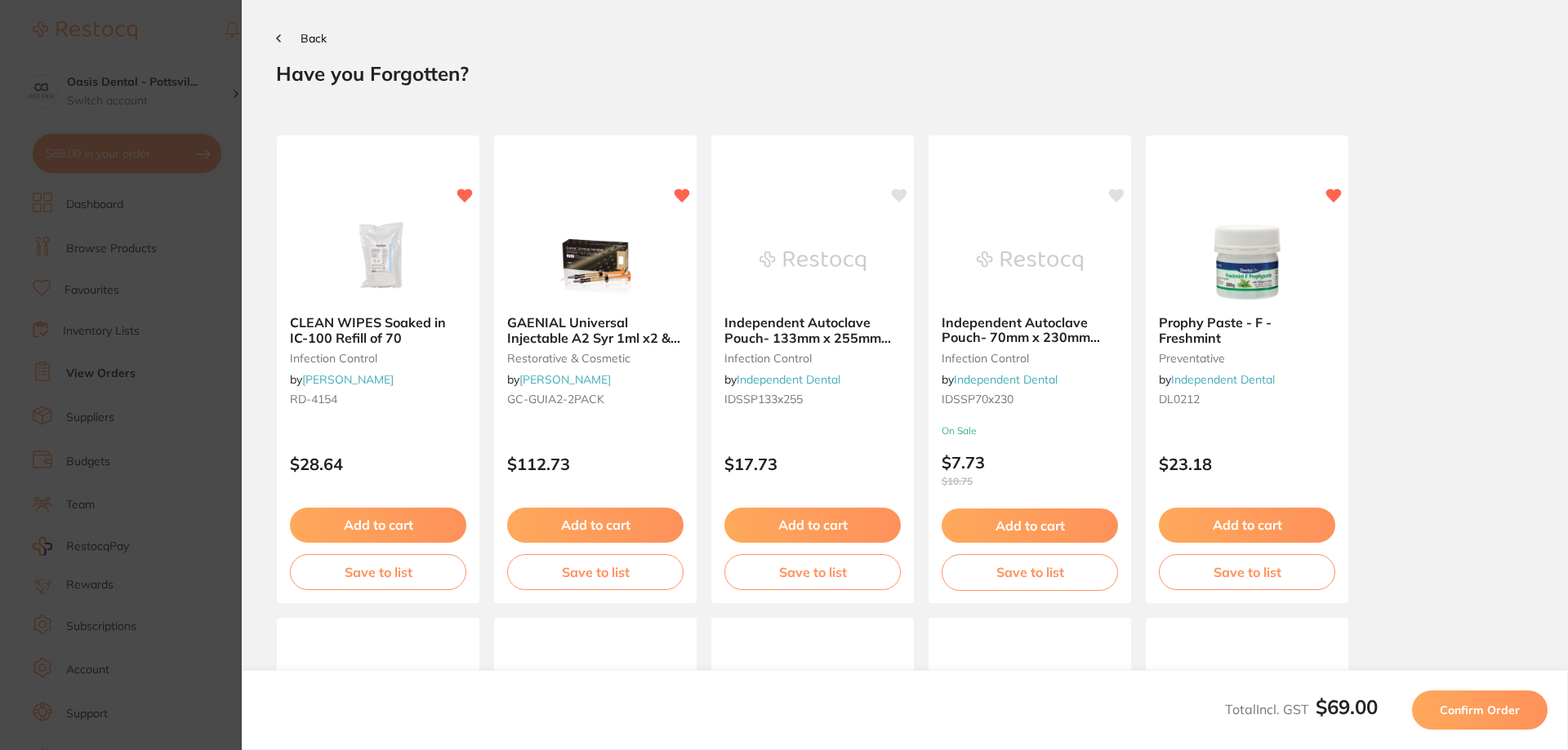
scroll to position [0, 0]
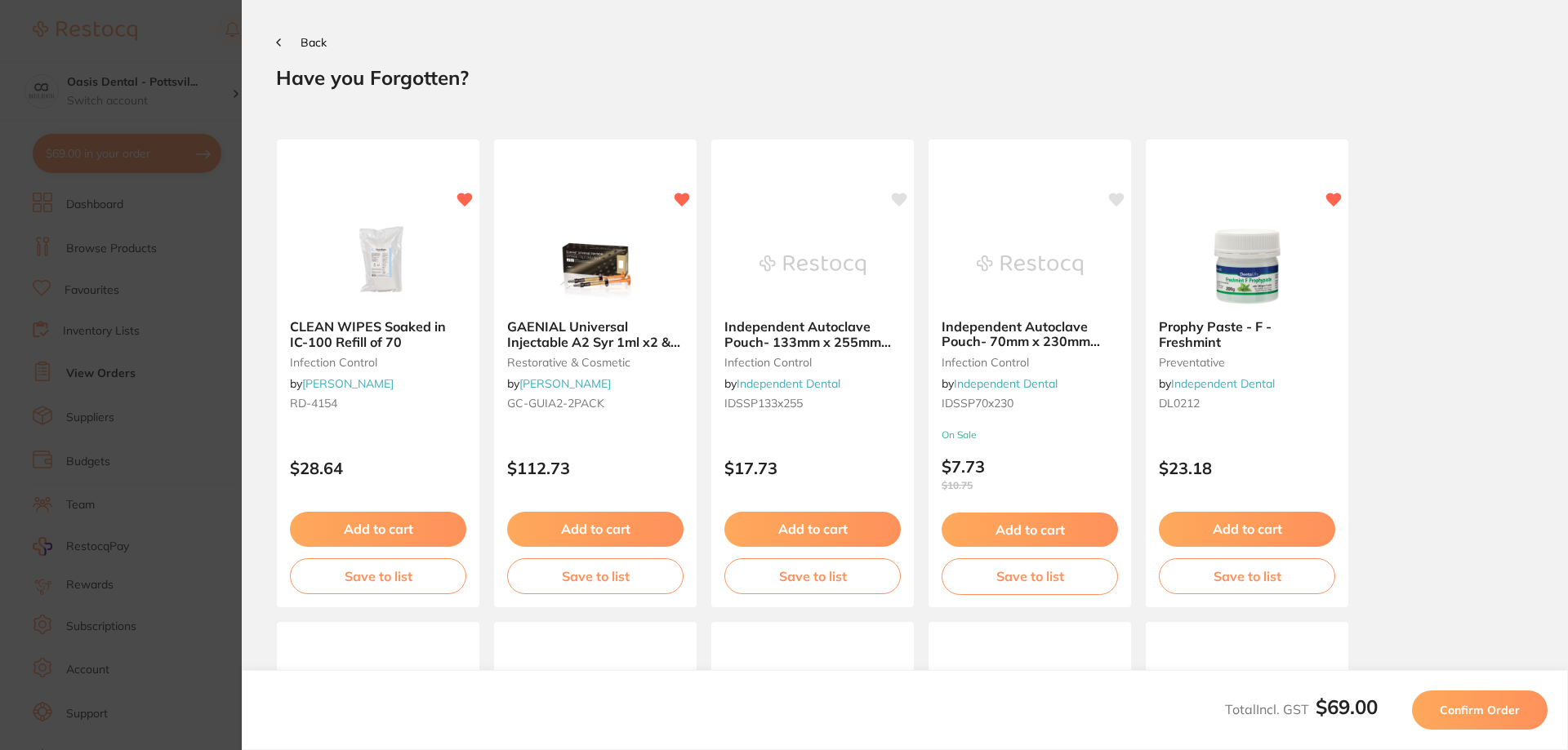
click at [1503, 708] on span "Confirm Order" at bounding box center [1480, 710] width 80 height 14
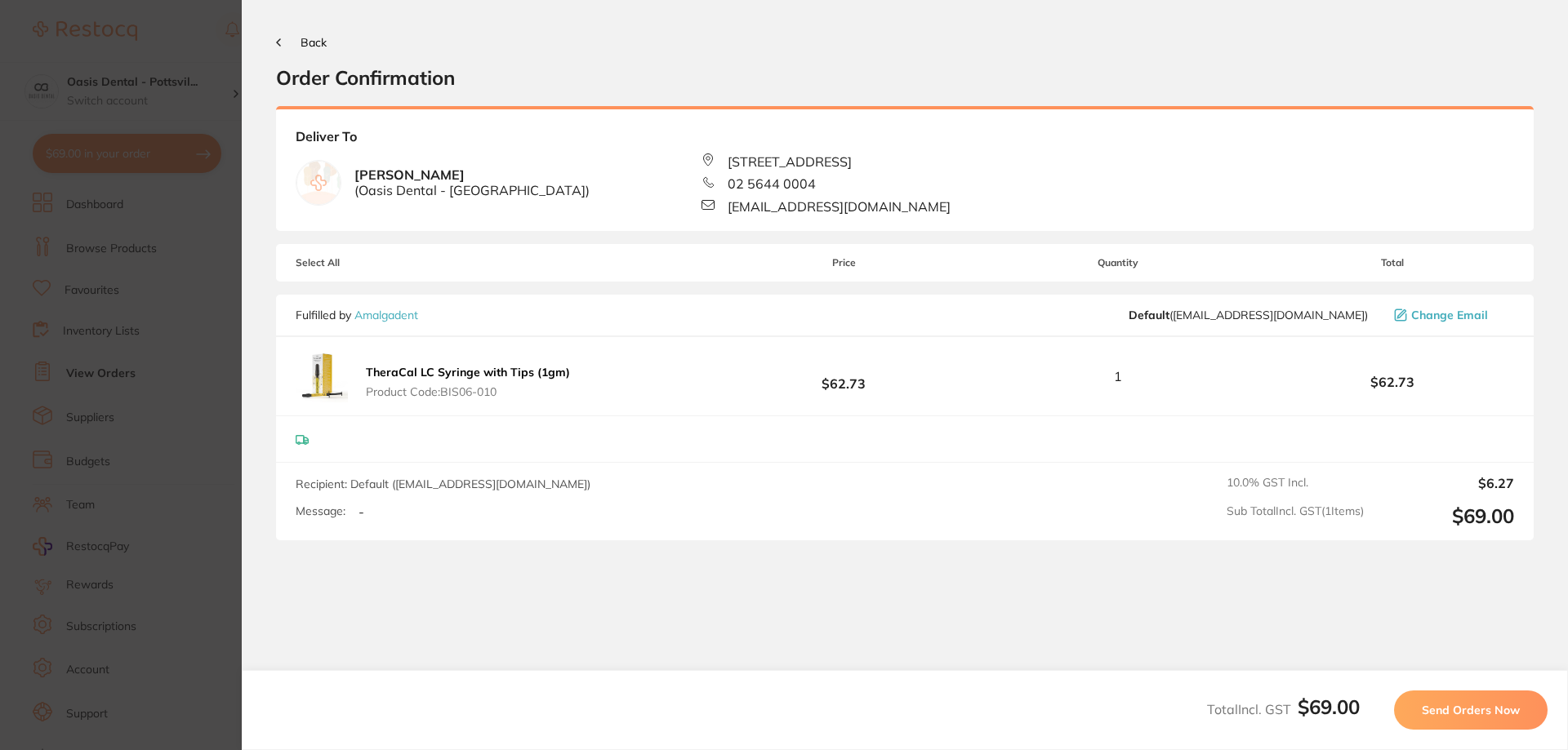
click at [1468, 714] on span "Send Orders Now" at bounding box center [1470, 710] width 98 height 14
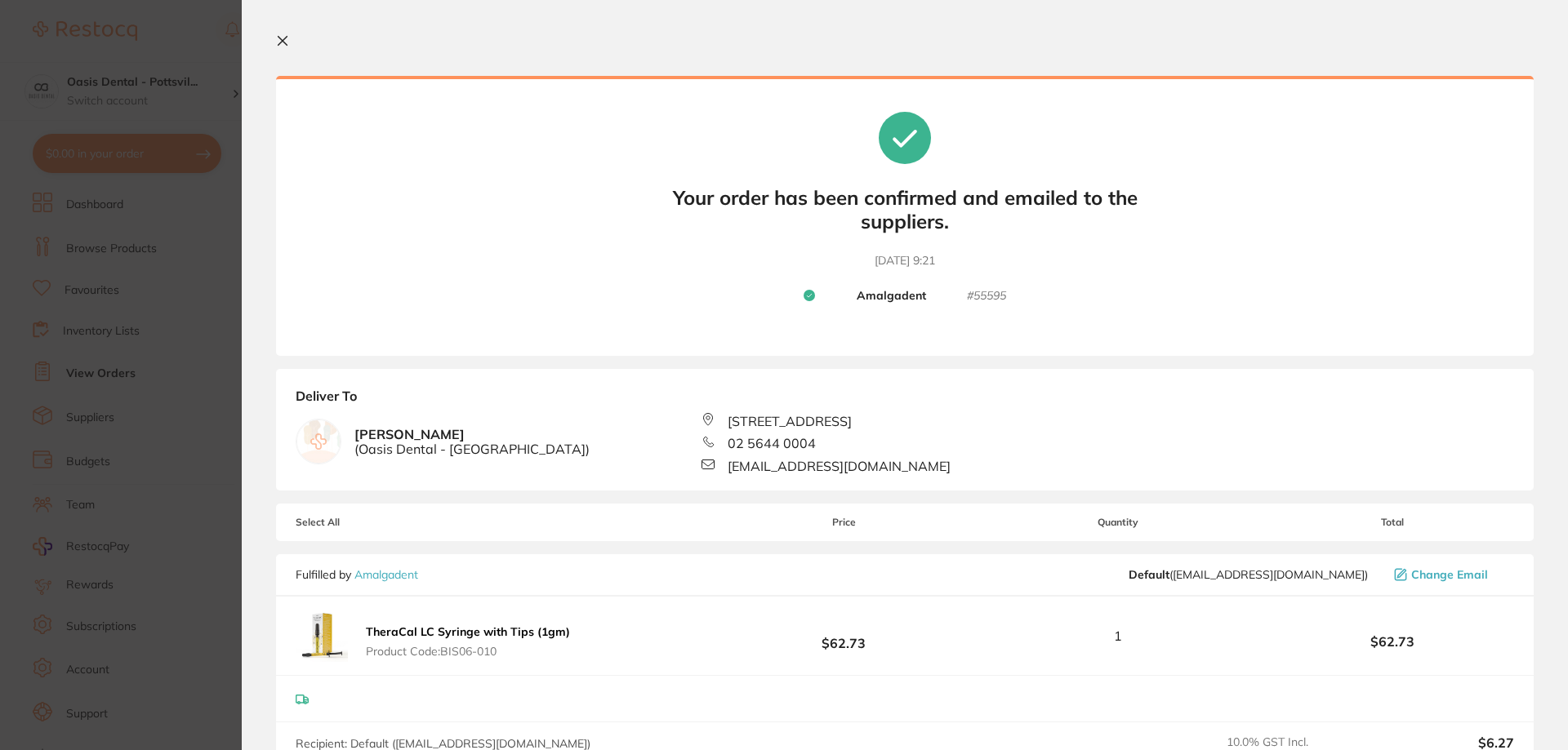
click at [288, 38] on icon at bounding box center [282, 41] width 13 height 13
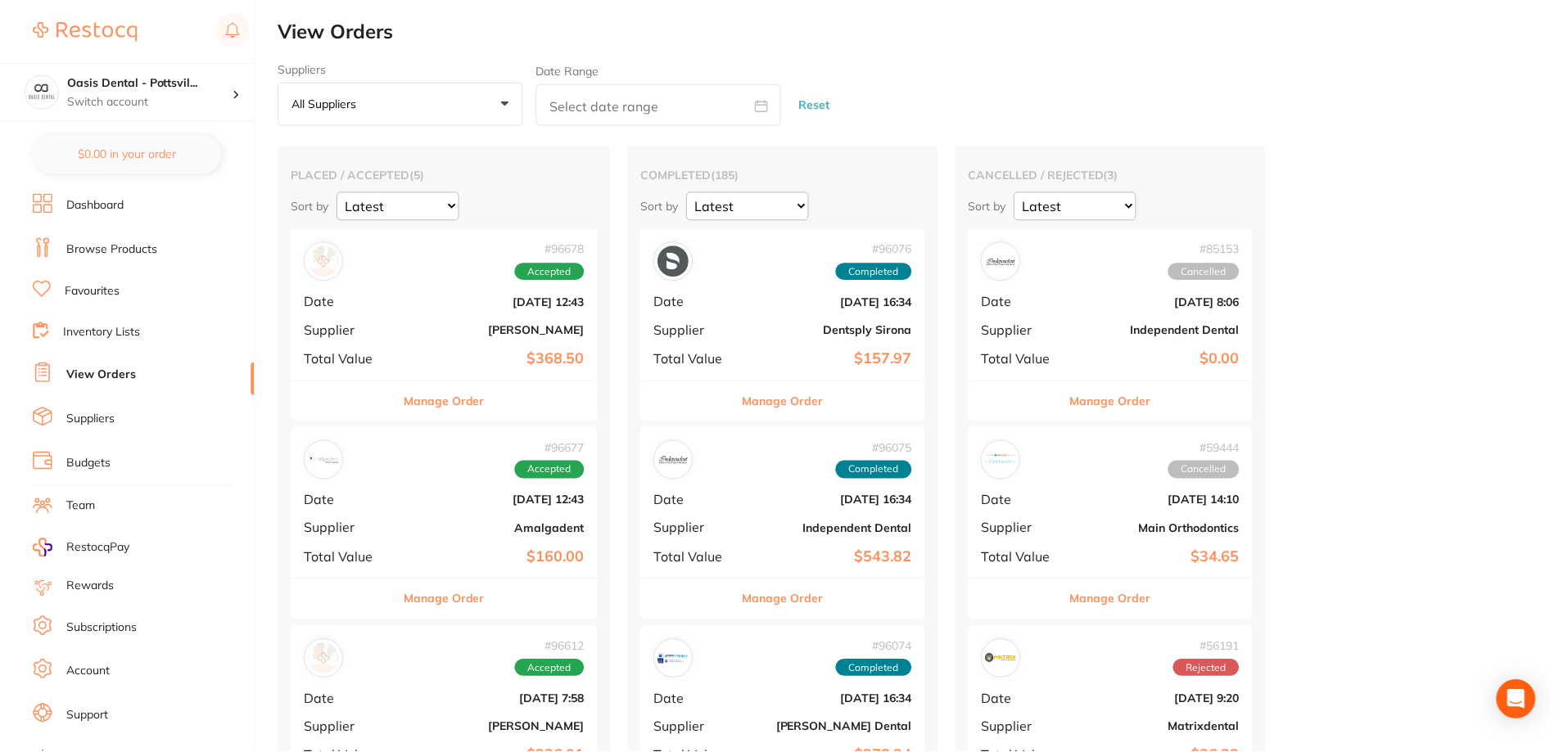
scroll to position [327, 0]
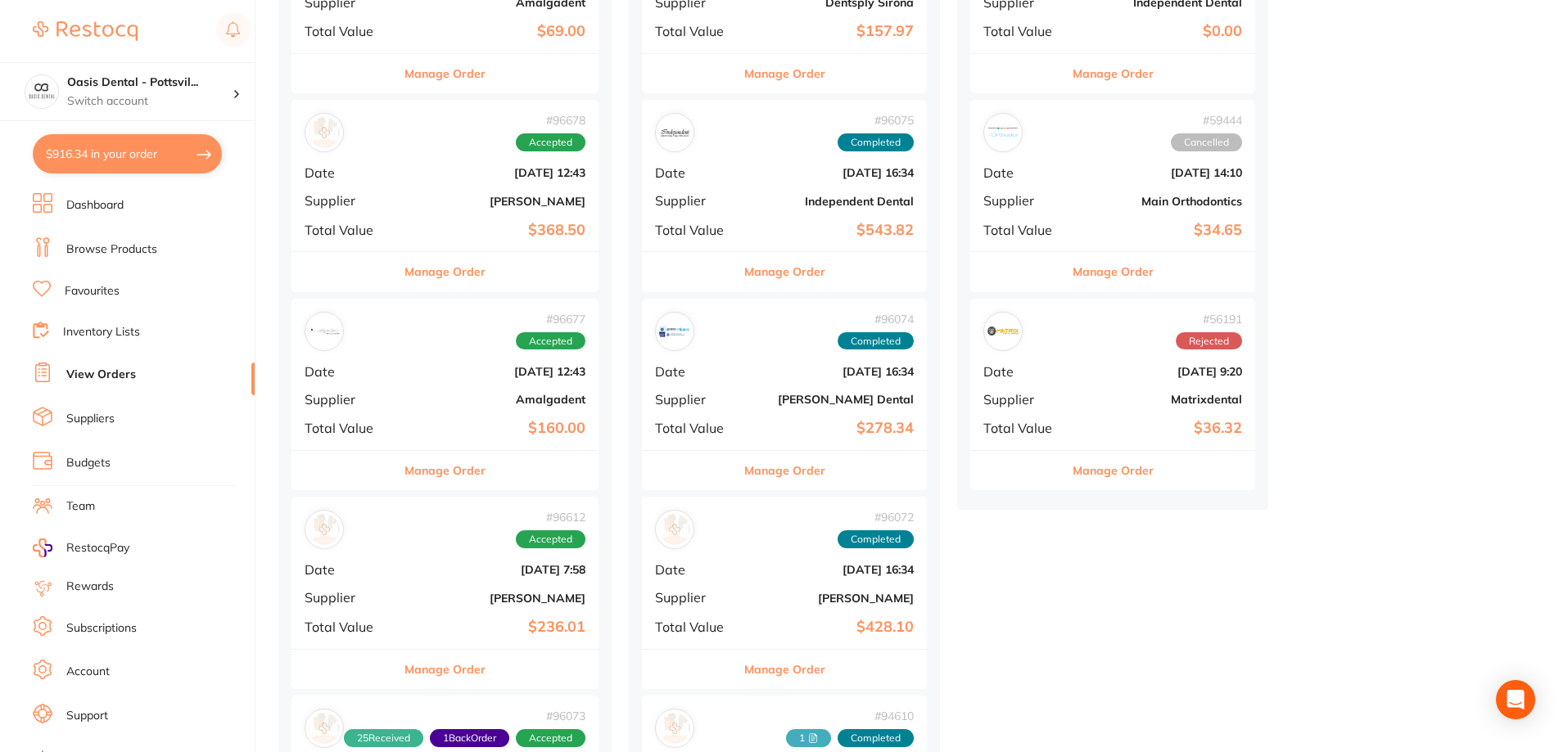
click at [161, 151] on button "$916.34 in your order" at bounding box center [127, 153] width 189 height 39
checkbox input "true"
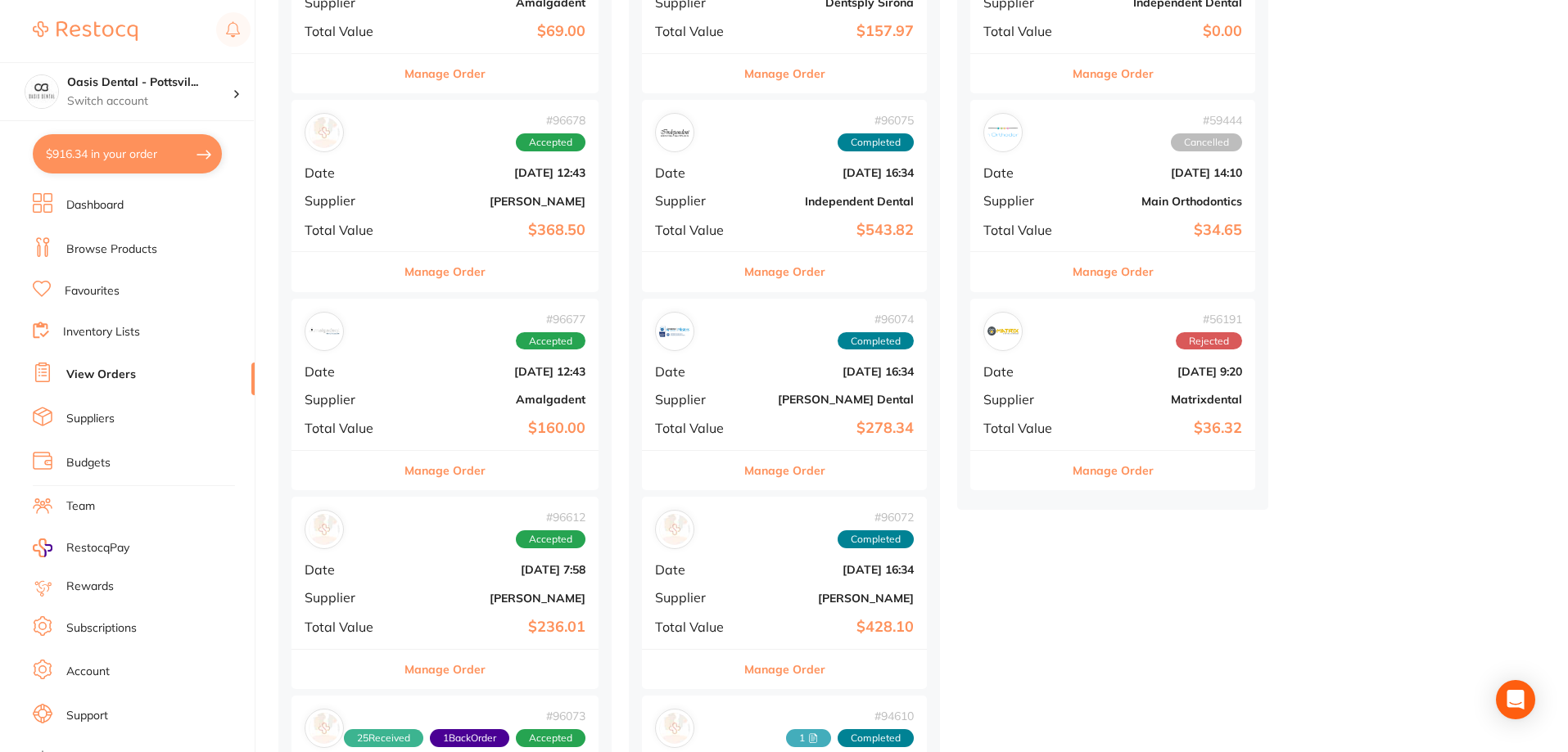
checkbox input "true"
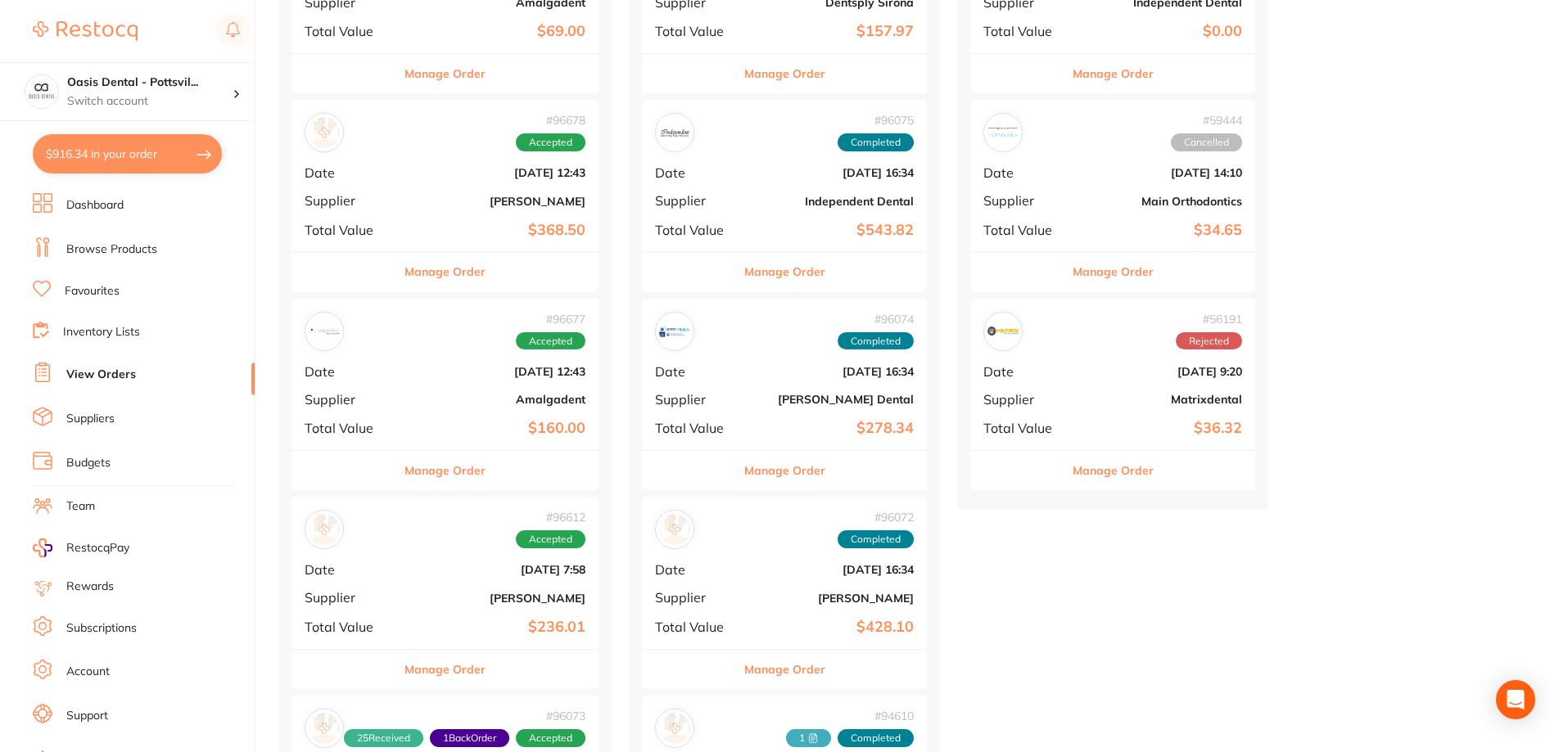
checkbox input "true"
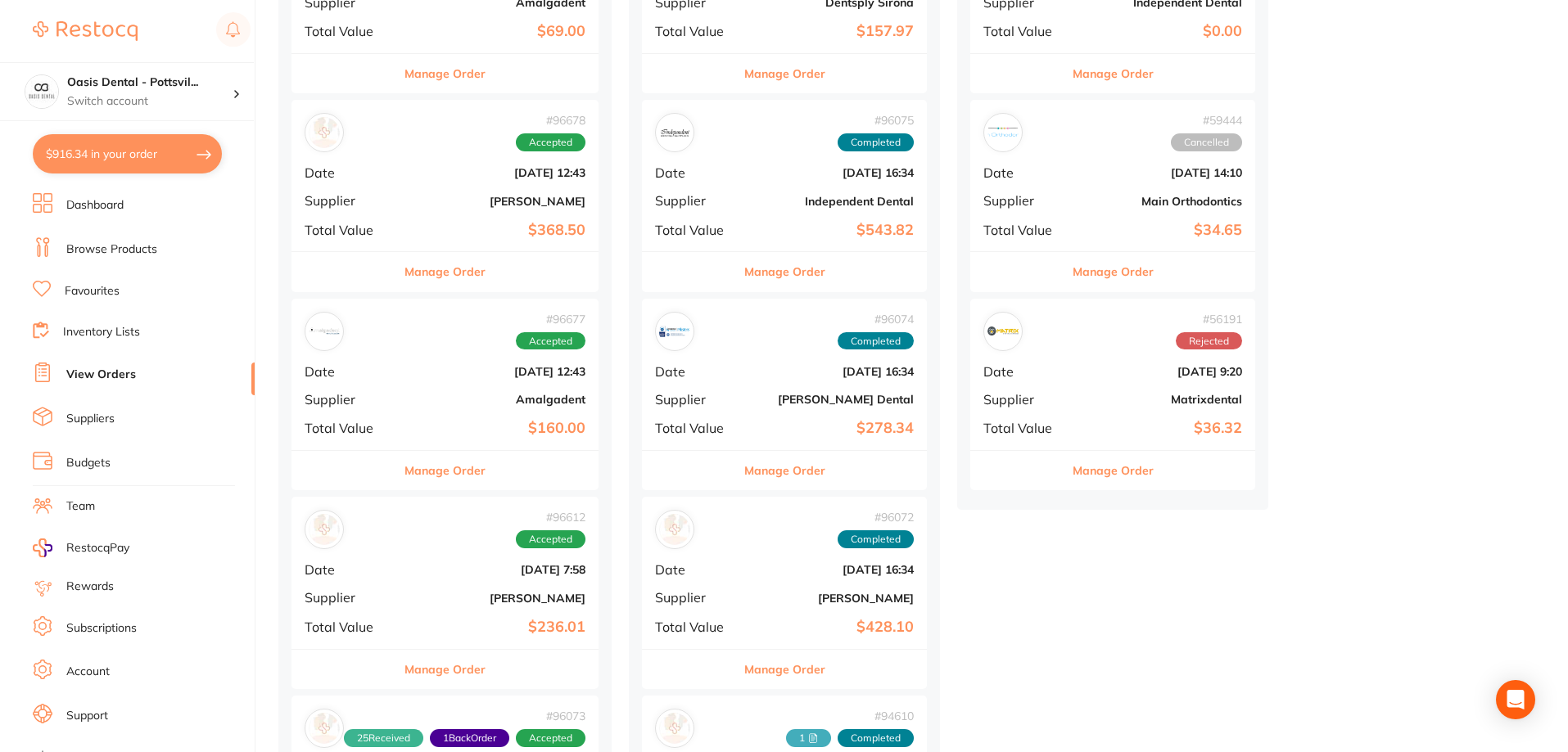
checkbox input "true"
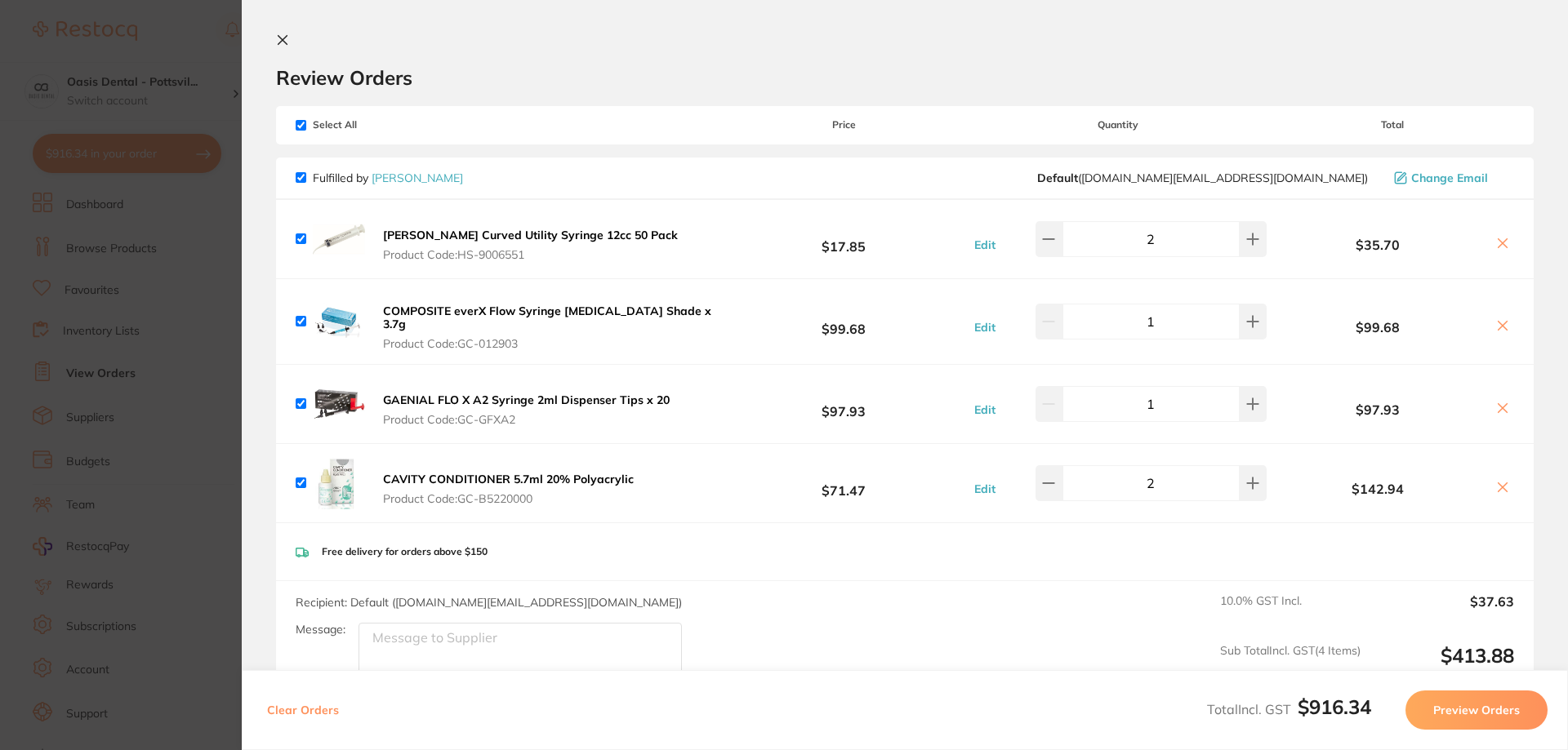
scroll to position [0, 0]
click at [273, 42] on section "Review Orders Your orders are being processed and we will notify you once we ha…" at bounding box center [905, 375] width 1326 height 750
click at [287, 36] on icon at bounding box center [282, 40] width 9 height 9
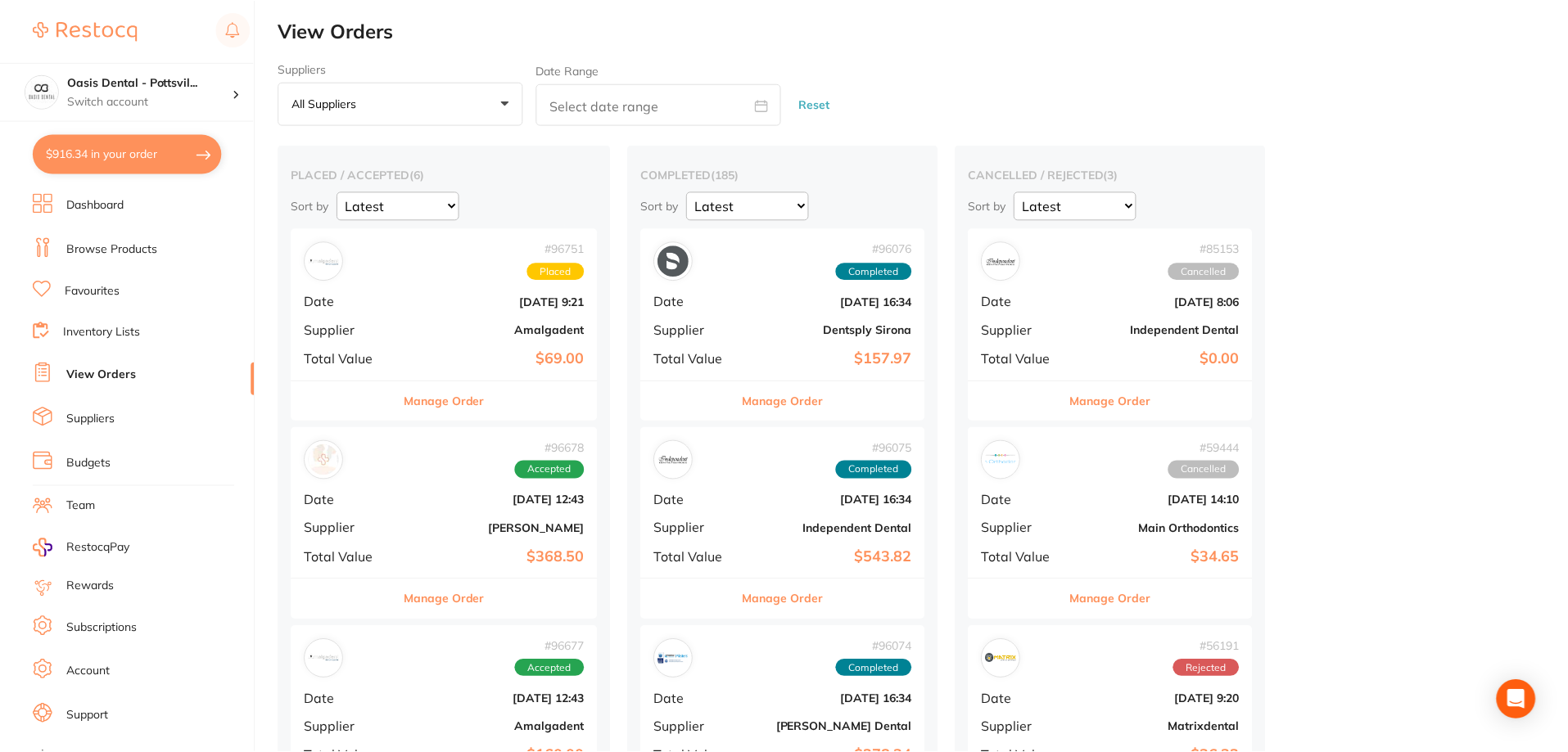
scroll to position [327, 0]
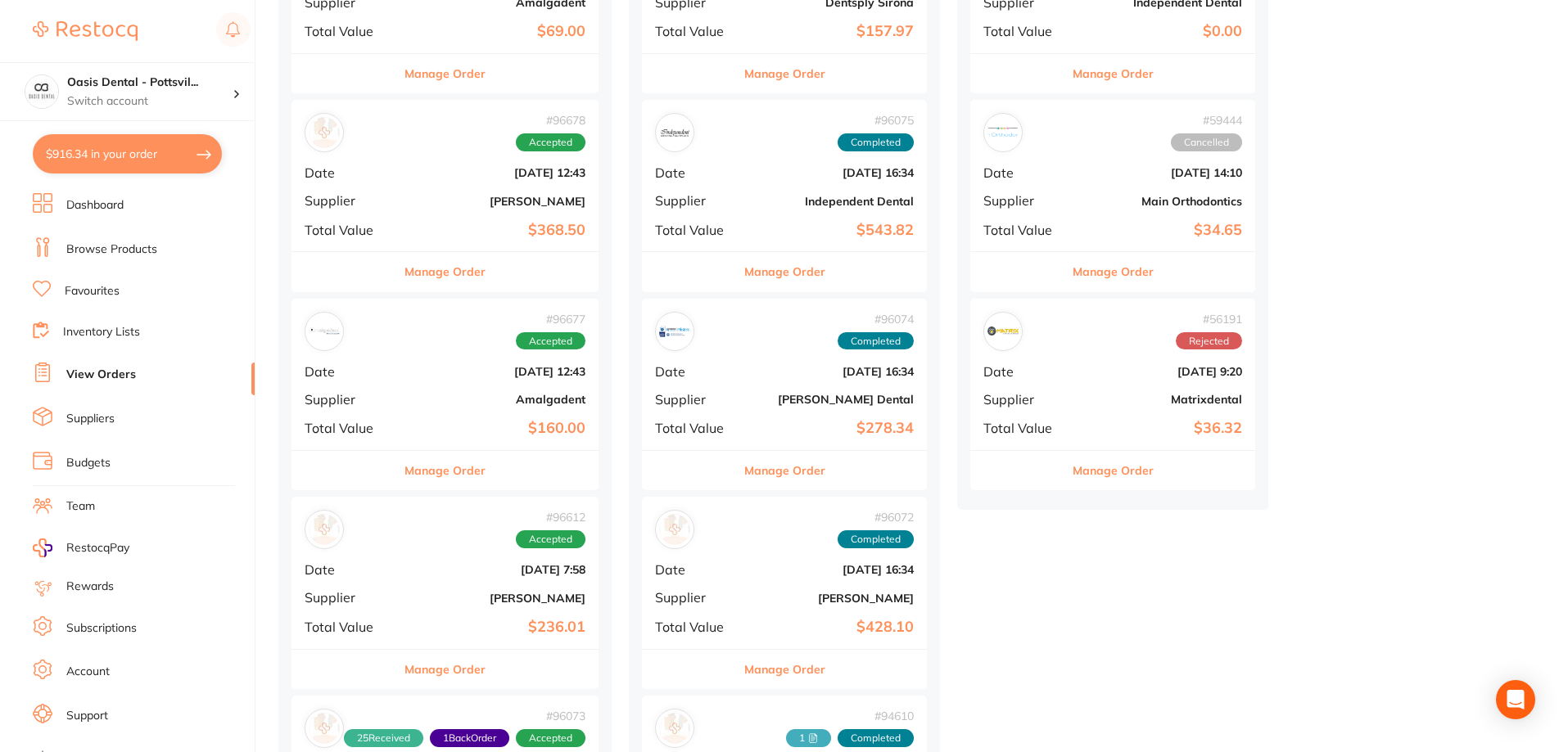
click at [107, 290] on link "Favourites" at bounding box center [91, 291] width 55 height 16
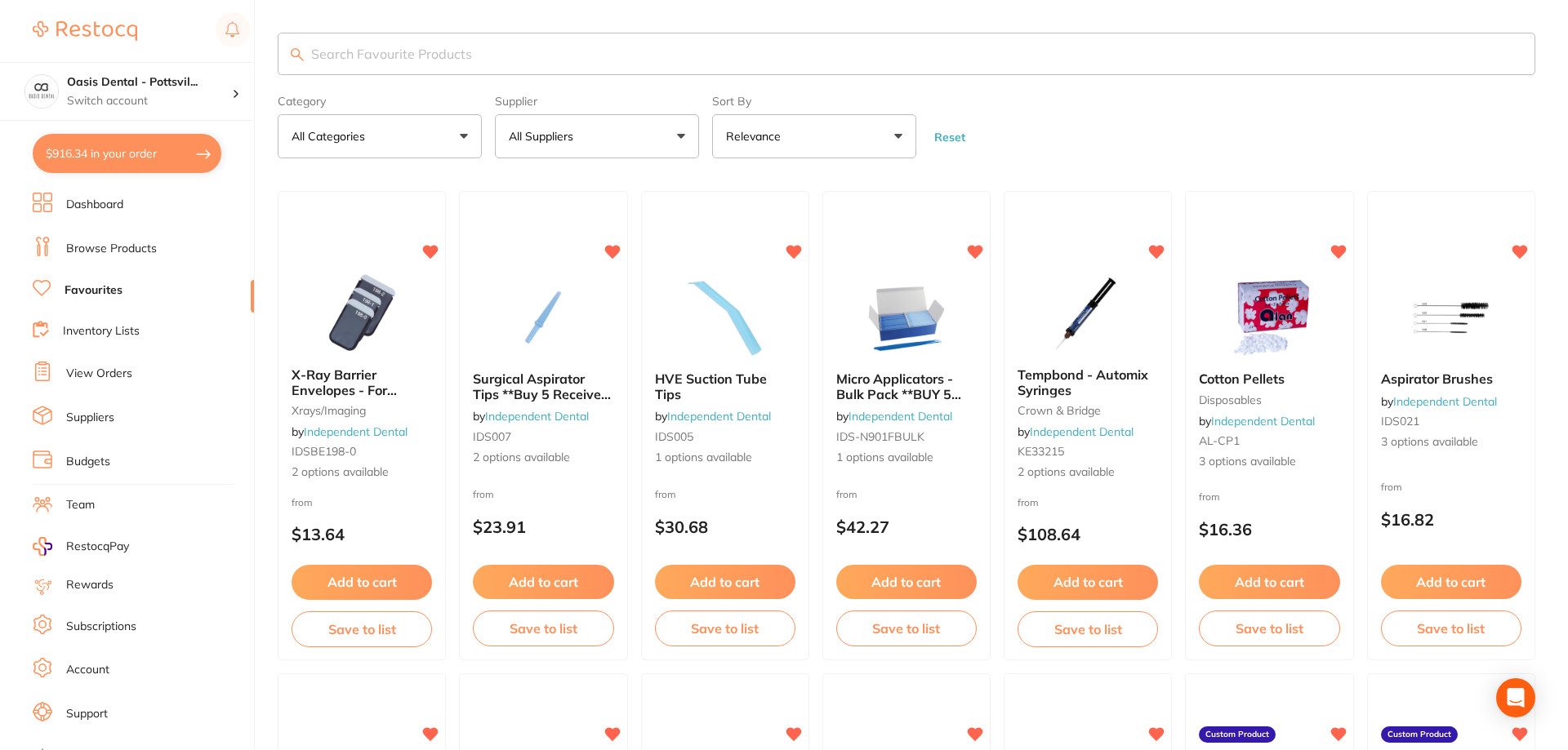
click at [341, 52] on input "search" at bounding box center [907, 54] width 1258 height 42
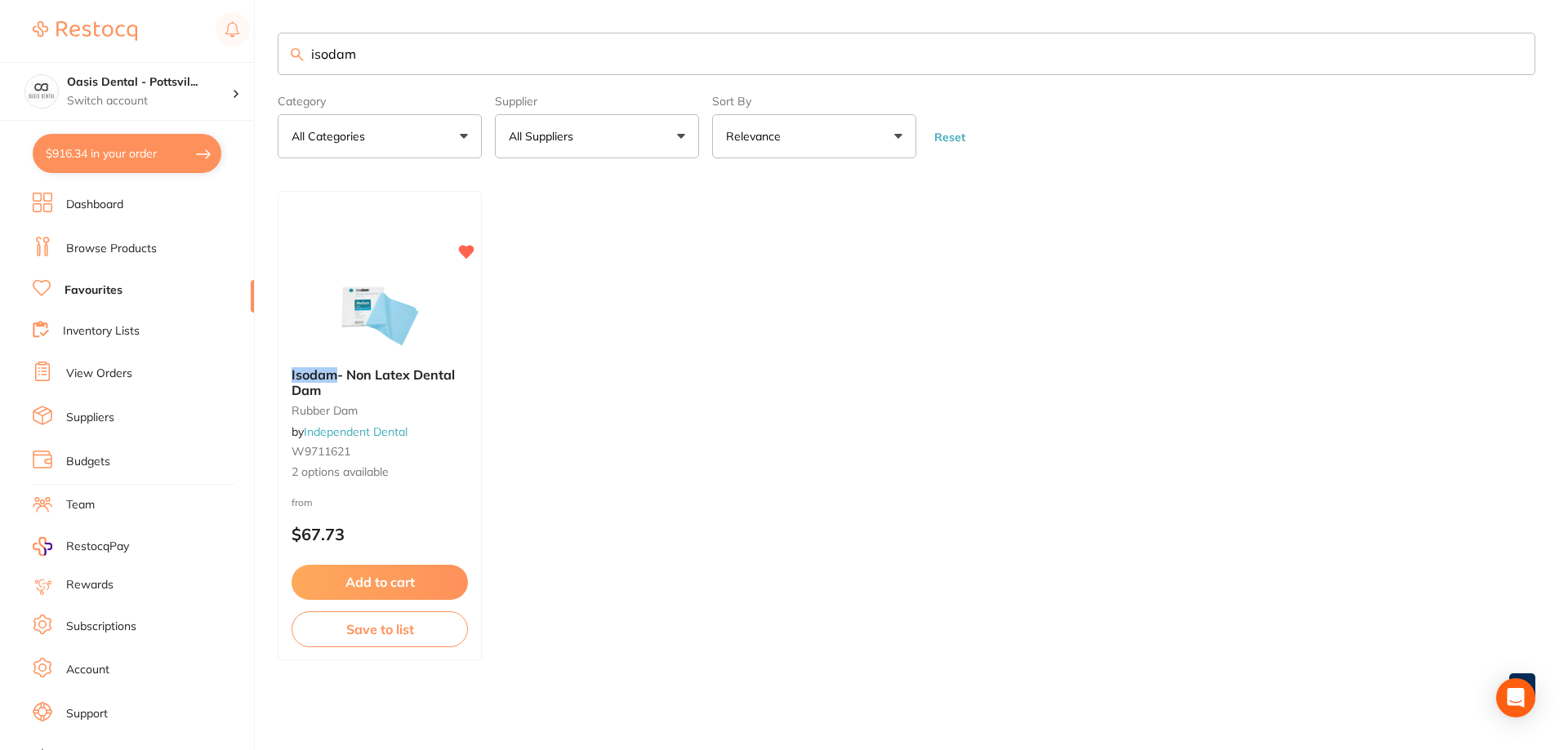
type input "isodam"
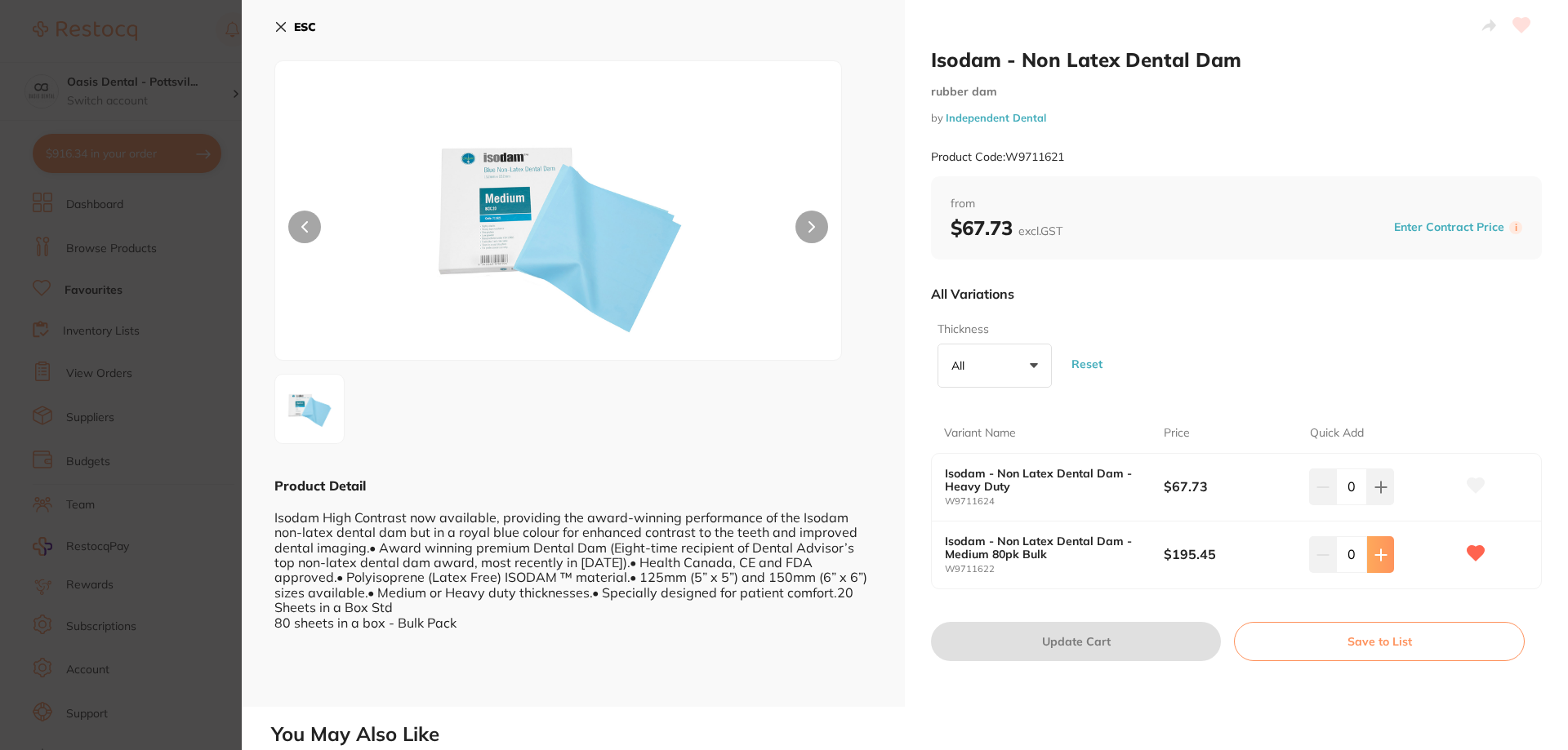
click at [1380, 556] on icon at bounding box center [1381, 555] width 13 height 13
type input "1"
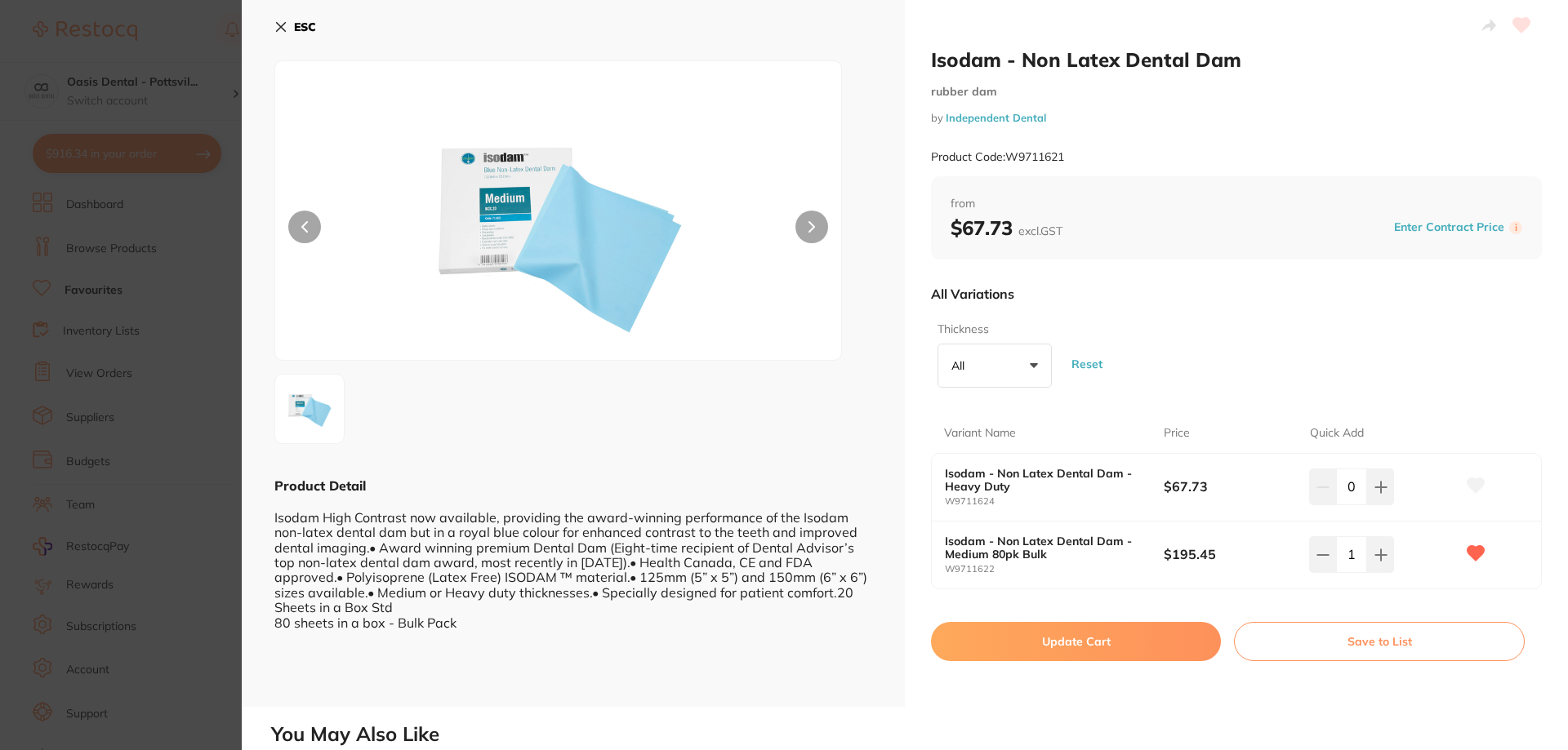
click at [1081, 648] on button "Update Cart" at bounding box center [1076, 641] width 290 height 39
checkbox input "false"
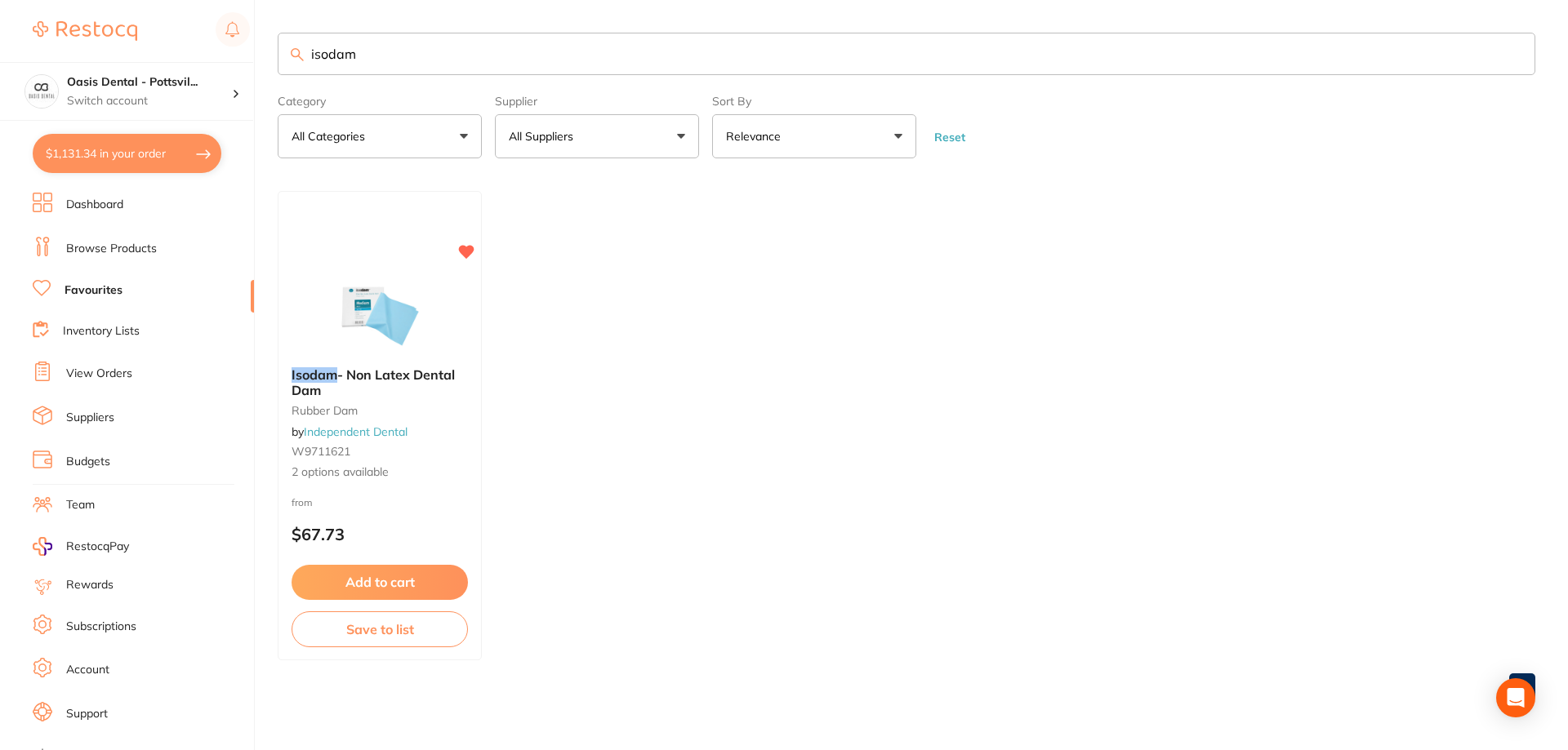
drag, startPoint x: 310, startPoint y: 55, endPoint x: 697, endPoint y: 45, distance: 387.1
click at [697, 45] on input "isodam" at bounding box center [907, 54] width 1258 height 42
type input "gauze"
click at [468, 473] on div "Gauze Swabs - Non Woven ** 5 + 1** by Independent Dental IDSNWS5X5 2 options av…" at bounding box center [379, 419] width 204 height 121
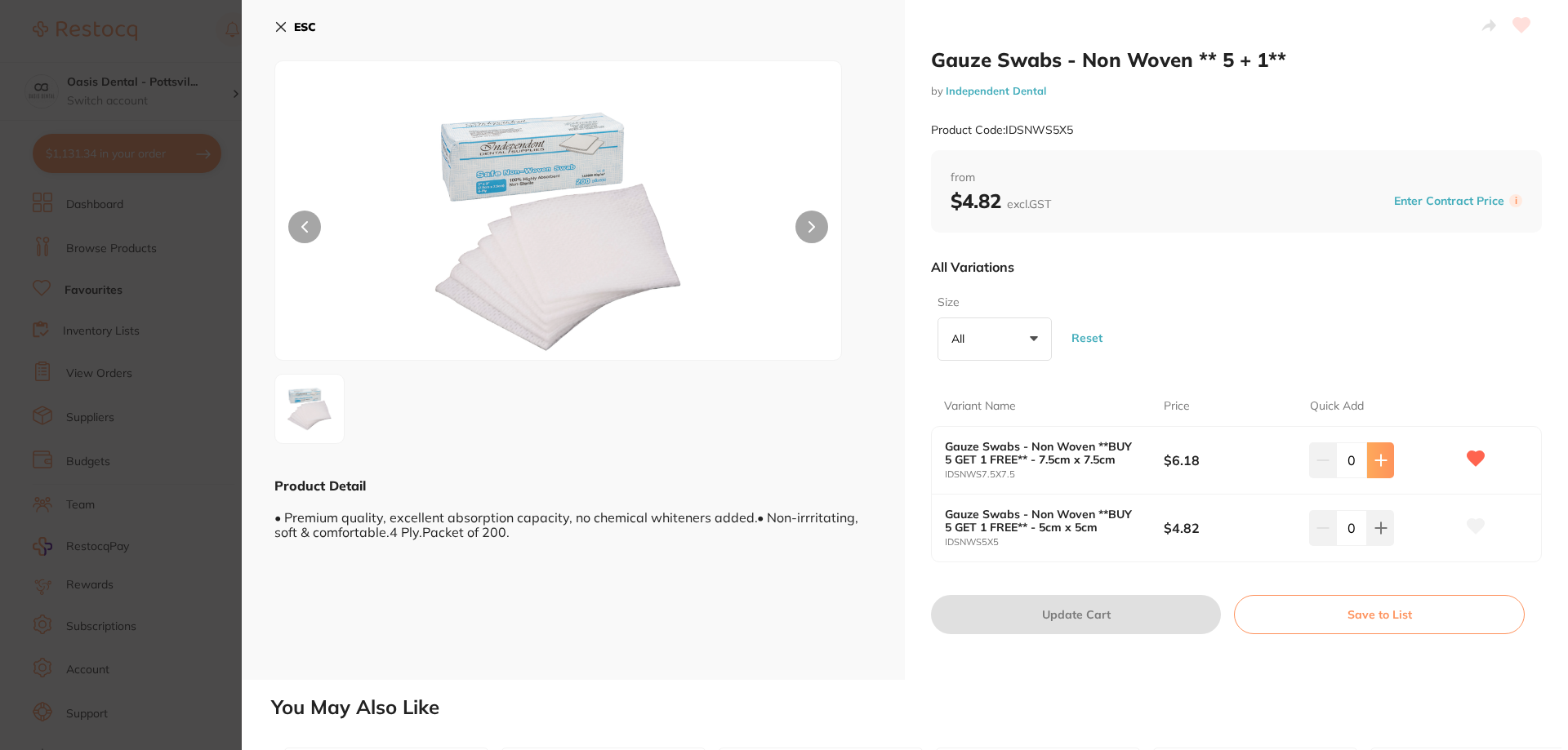
click at [1378, 458] on icon at bounding box center [1381, 460] width 13 height 13
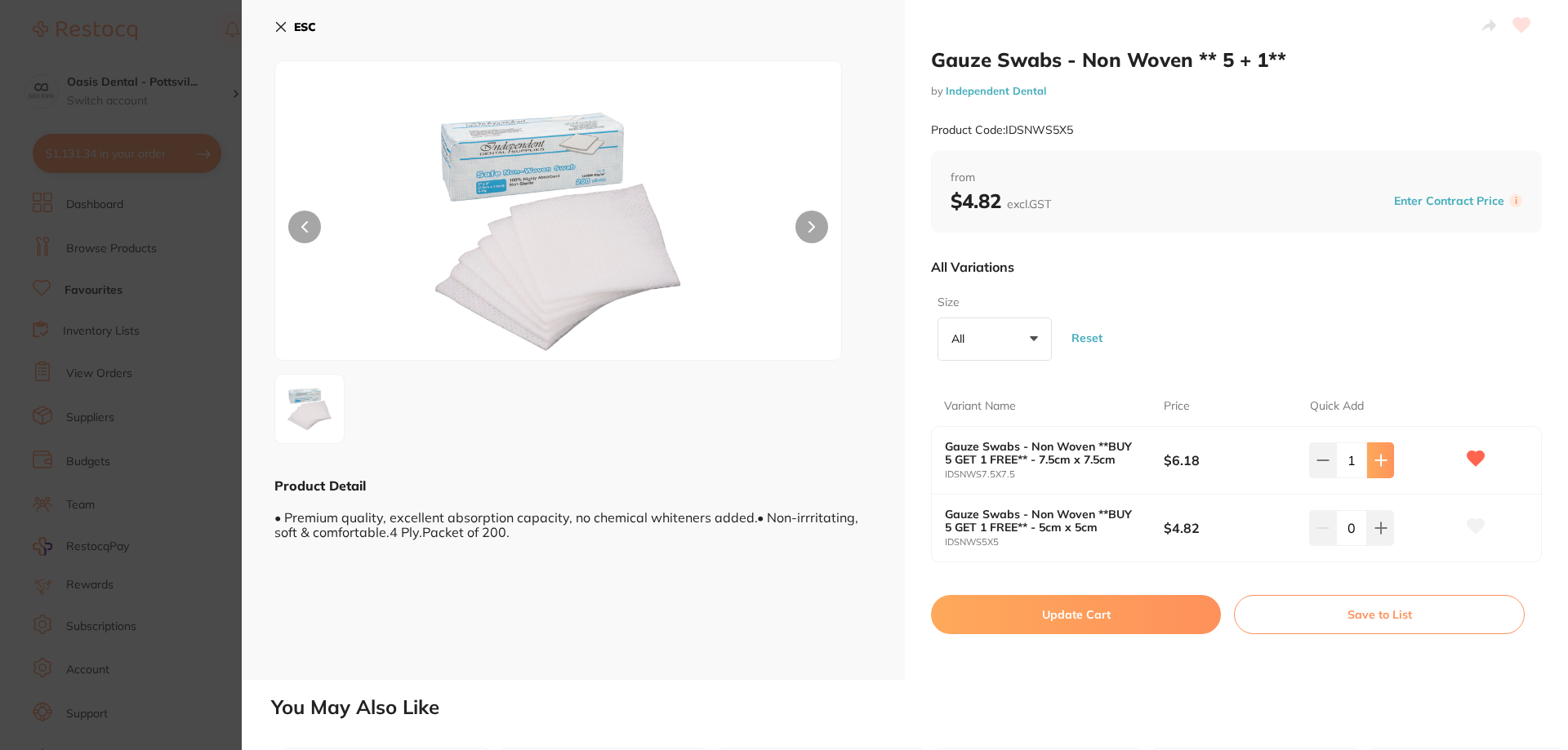
click at [1377, 458] on icon at bounding box center [1380, 459] width 11 height 11
type input "4"
click at [1078, 619] on button "Update Cart" at bounding box center [1076, 614] width 290 height 39
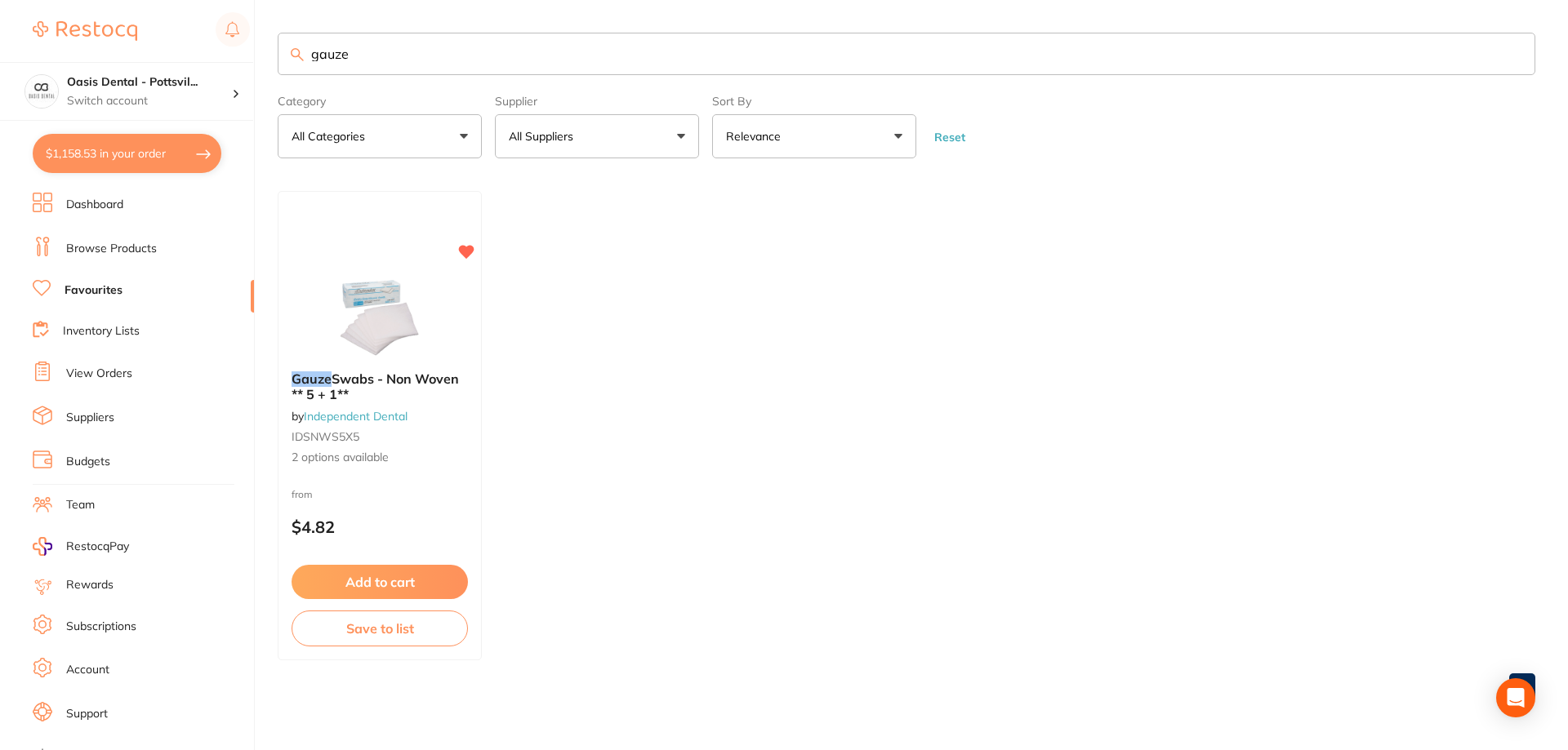
drag, startPoint x: 308, startPoint y: 53, endPoint x: 527, endPoint y: 50, distance: 219.0
click at [527, 50] on input "gauze" at bounding box center [907, 54] width 1258 height 42
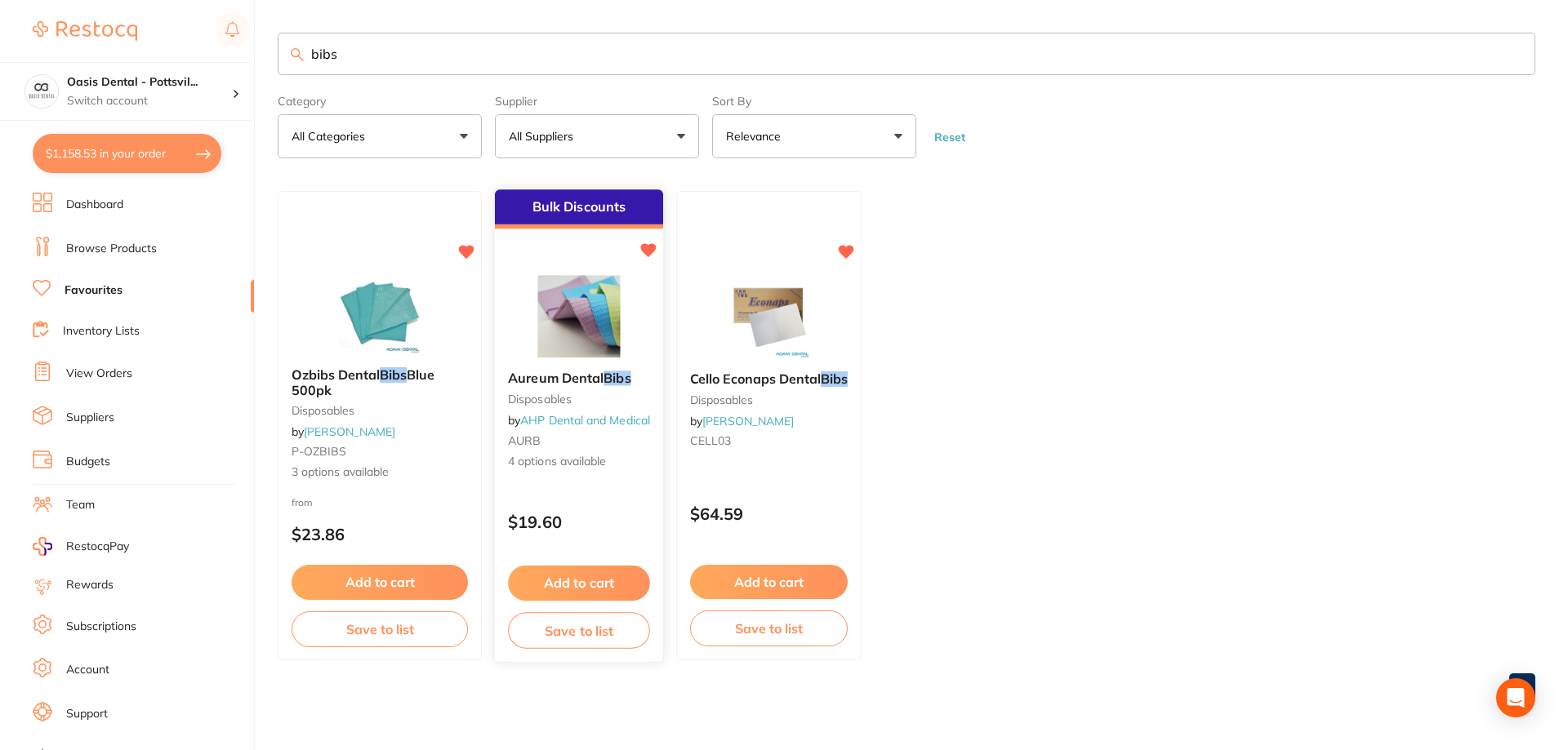
type input "bibs"
click at [634, 522] on p "$19.60" at bounding box center [579, 522] width 142 height 19
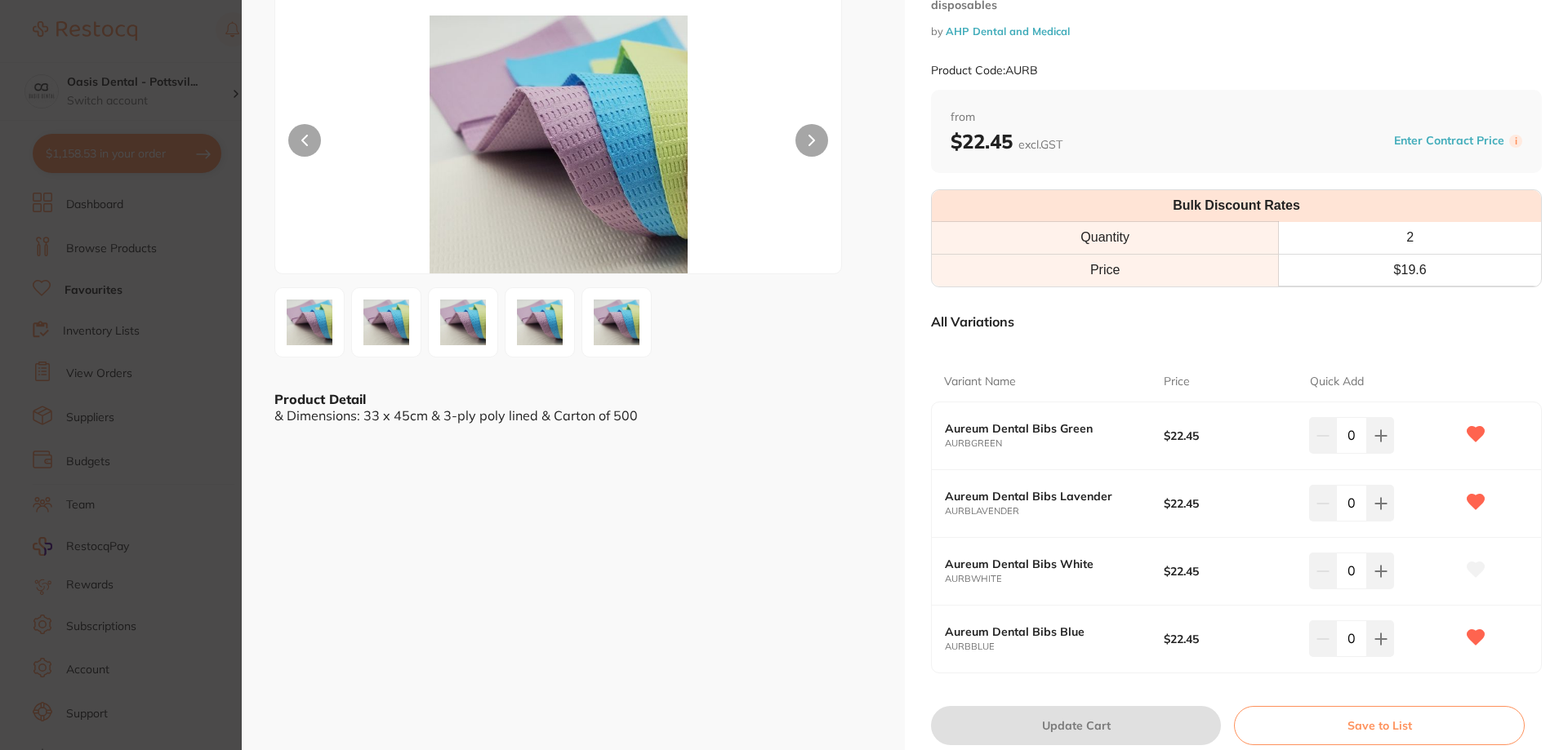
scroll to position [164, 0]
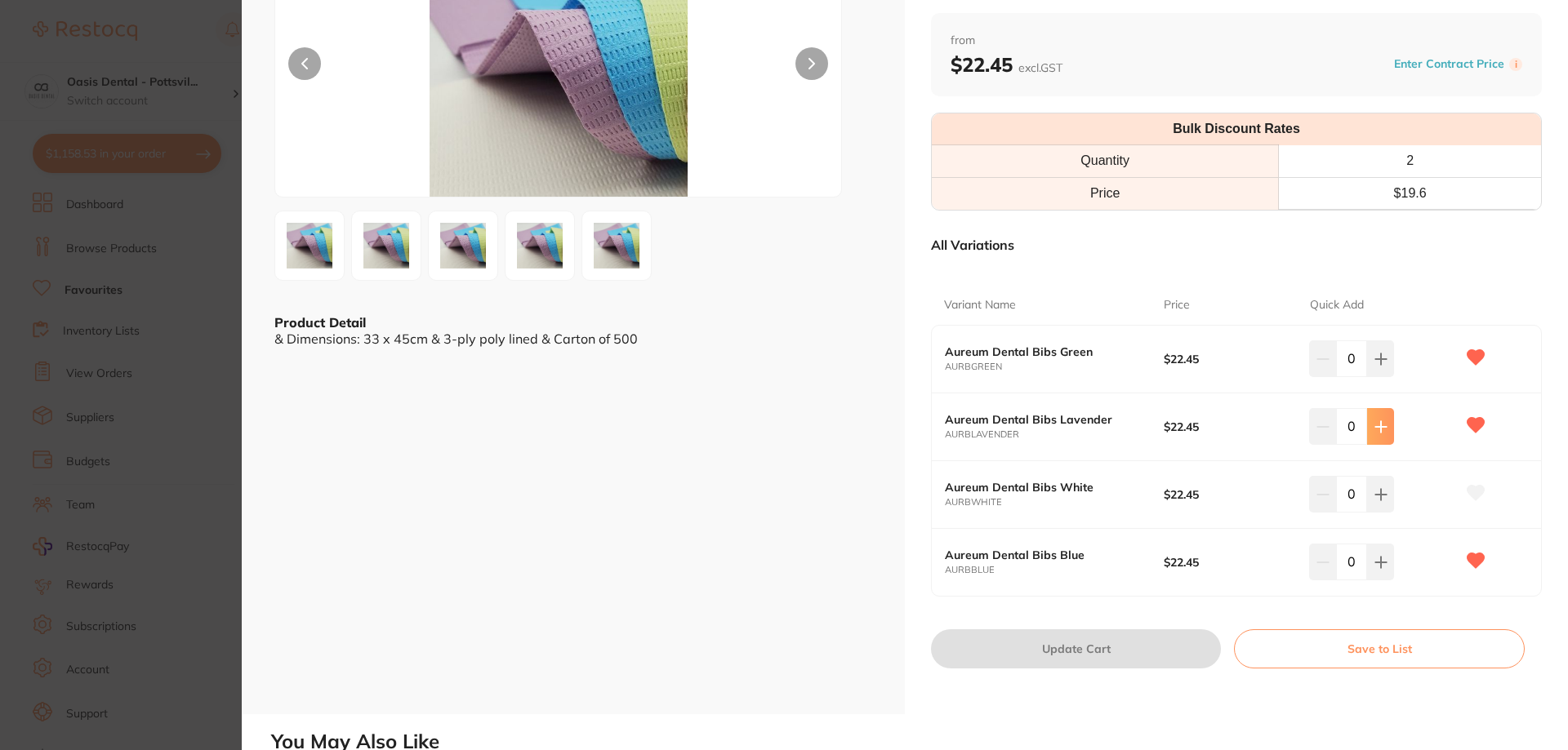
click at [1379, 423] on icon at bounding box center [1381, 427] width 13 height 13
click at [1378, 430] on icon at bounding box center [1380, 426] width 11 height 11
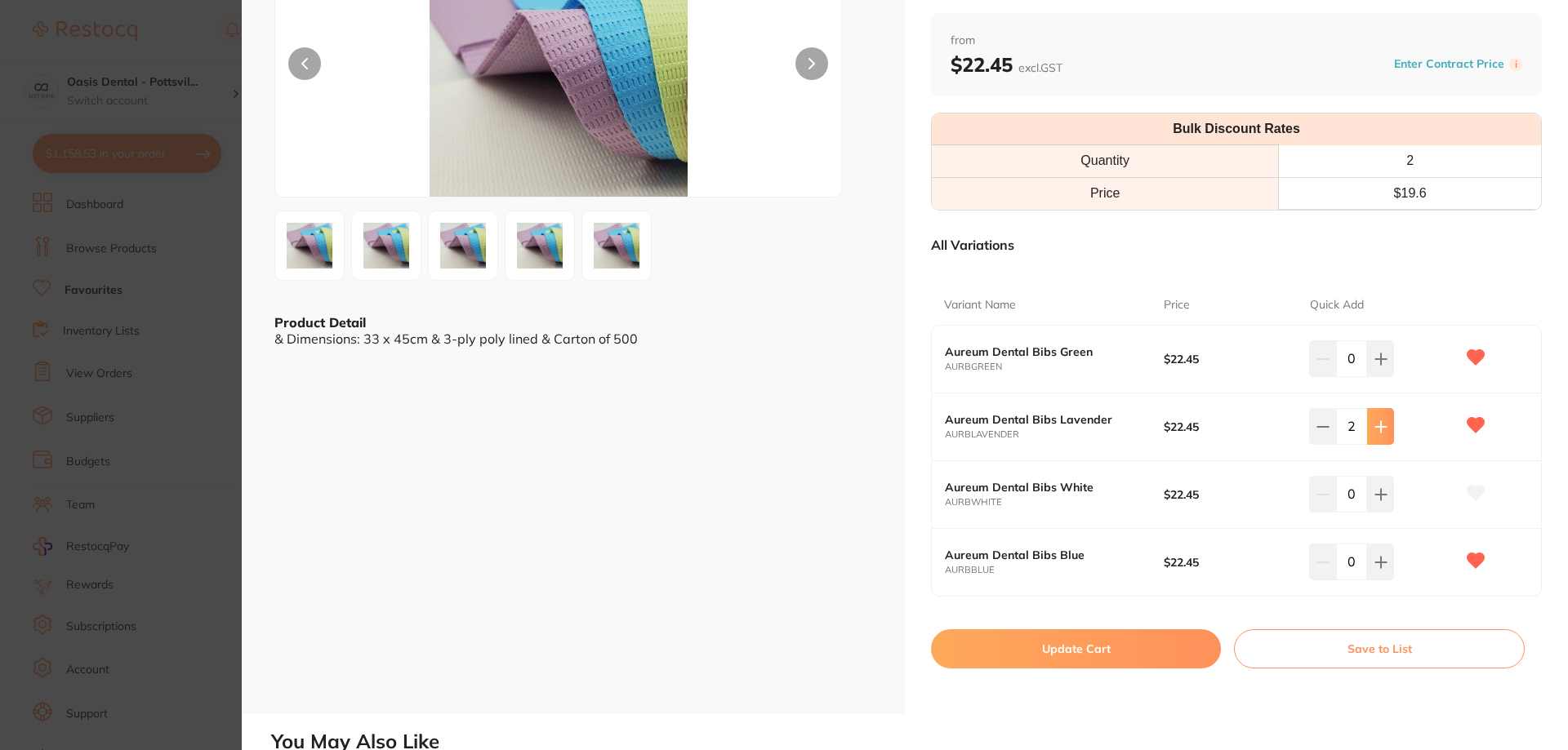
click at [1377, 430] on icon at bounding box center [1380, 426] width 11 height 11
click at [1320, 430] on icon at bounding box center [1323, 427] width 13 height 13
type input "2"
click at [1378, 566] on icon at bounding box center [1380, 562] width 11 height 11
type input "1"
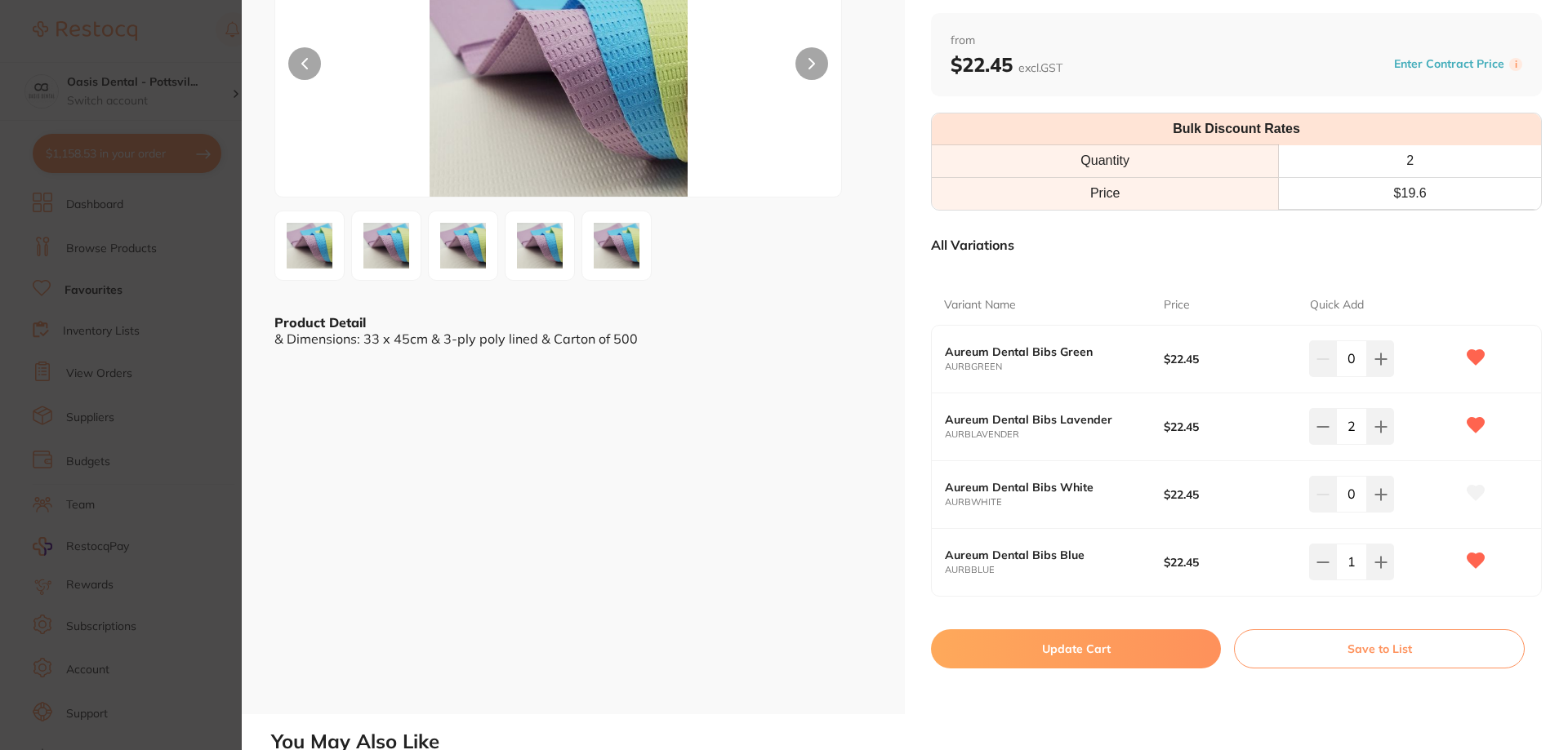
click at [1090, 647] on button "Update Cart" at bounding box center [1076, 649] width 290 height 39
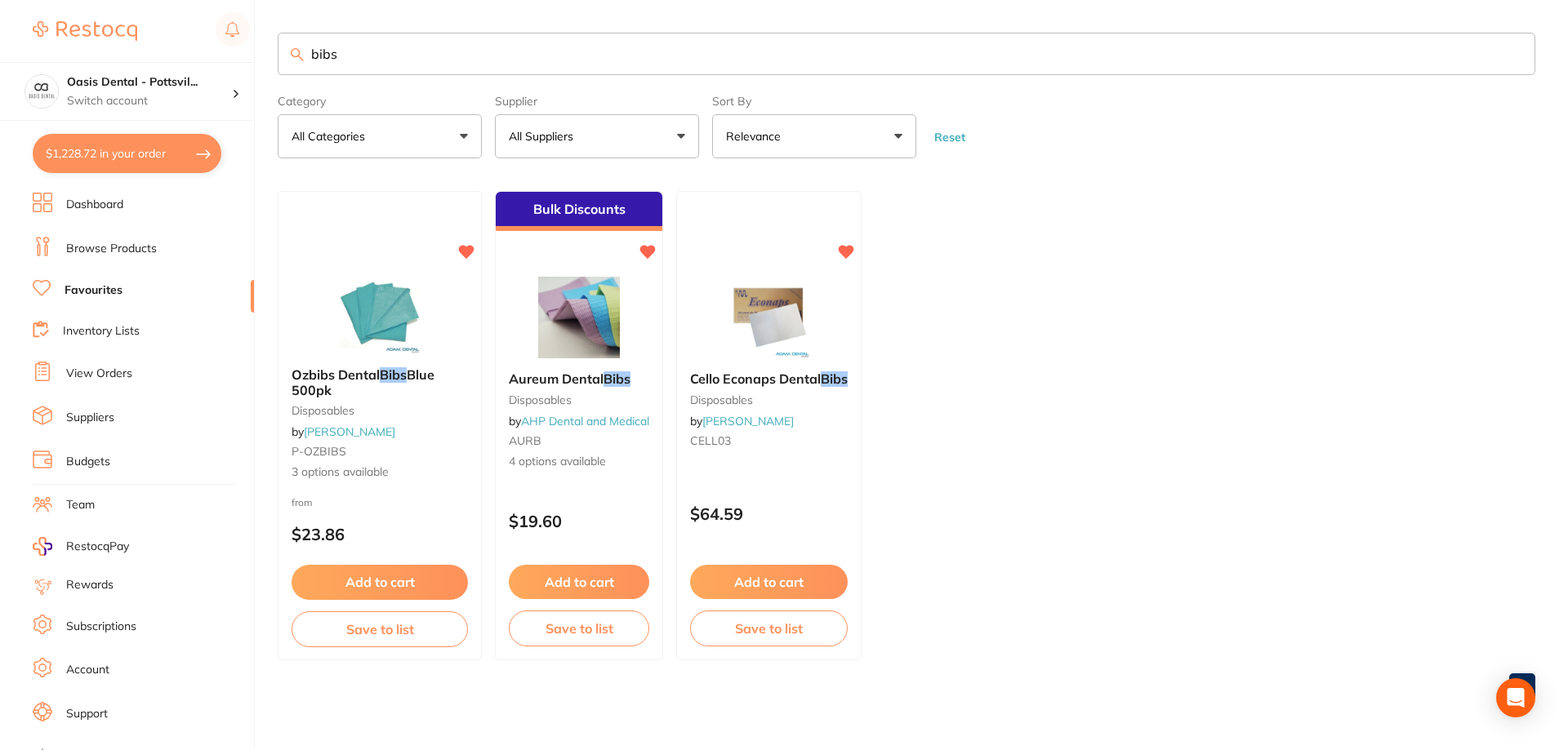
drag, startPoint x: 308, startPoint y: 47, endPoint x: 517, endPoint y: 72, distance: 210.5
click at [517, 72] on input "bibs" at bounding box center [907, 54] width 1258 height 42
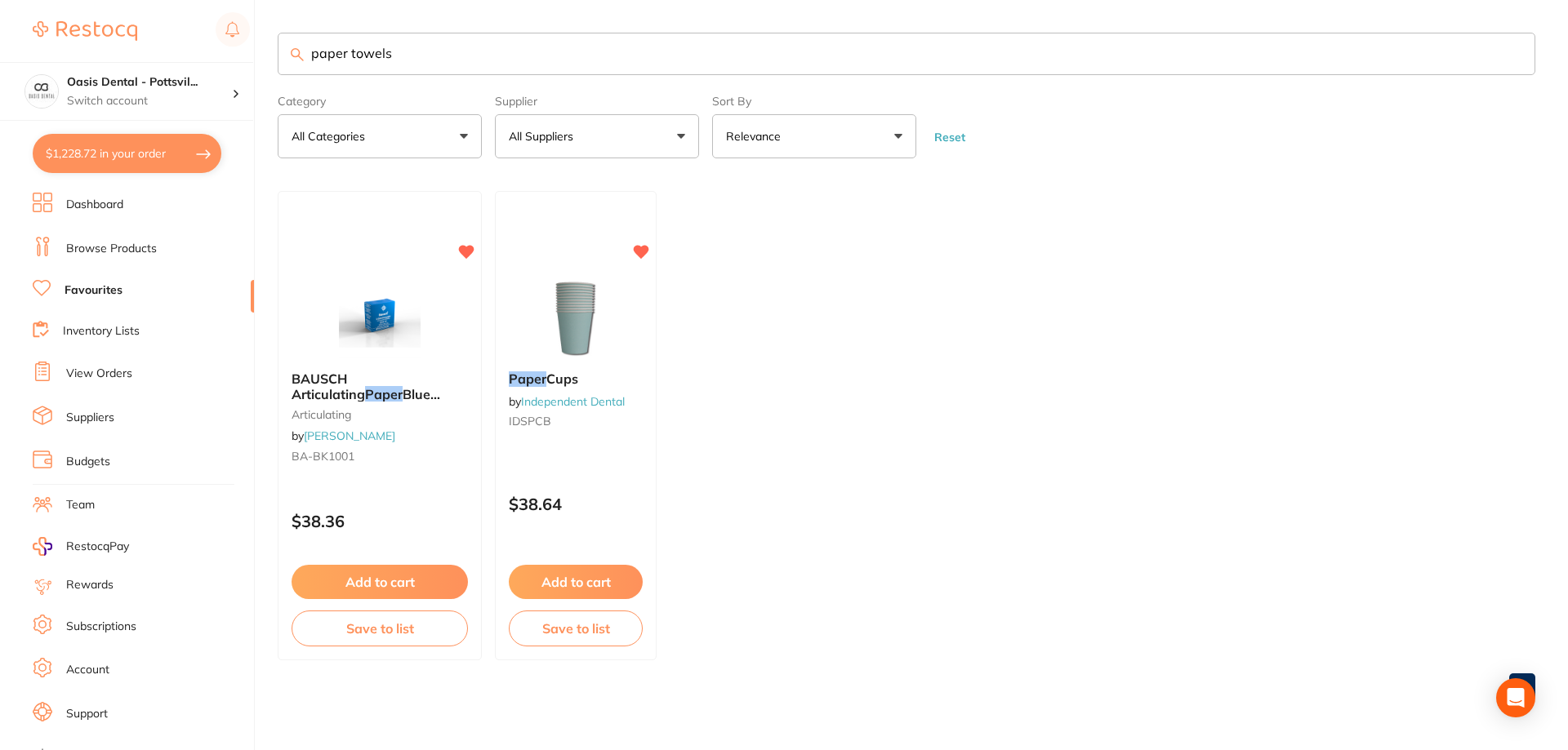
scroll to position [1, 0]
drag, startPoint x: 310, startPoint y: 55, endPoint x: 683, endPoint y: 68, distance: 373.2
click at [683, 68] on input "paper towels" at bounding box center [907, 54] width 1258 height 42
type input "paper towels"
click at [401, 586] on button "Add to cart" at bounding box center [380, 583] width 178 height 35
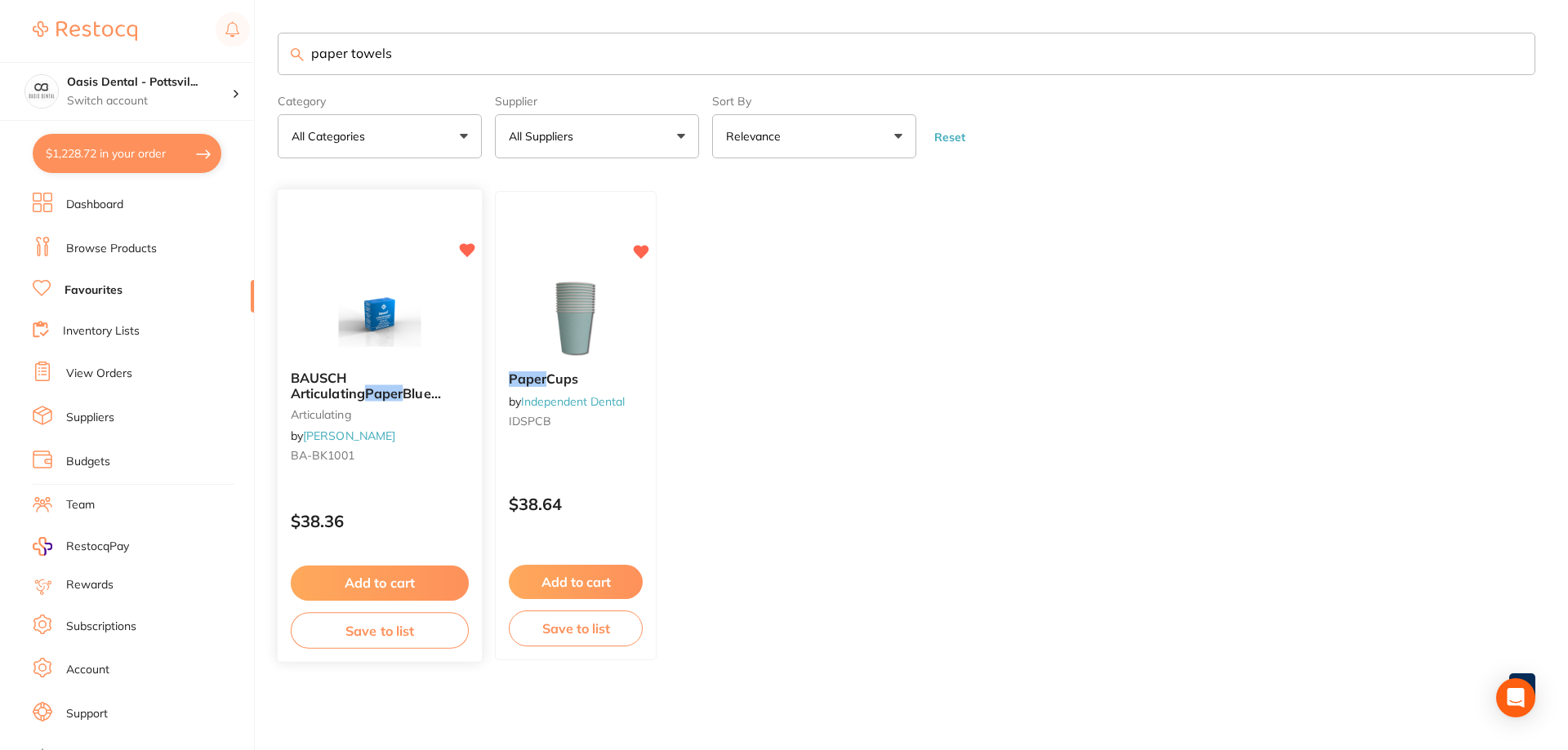
scroll to position [0, 0]
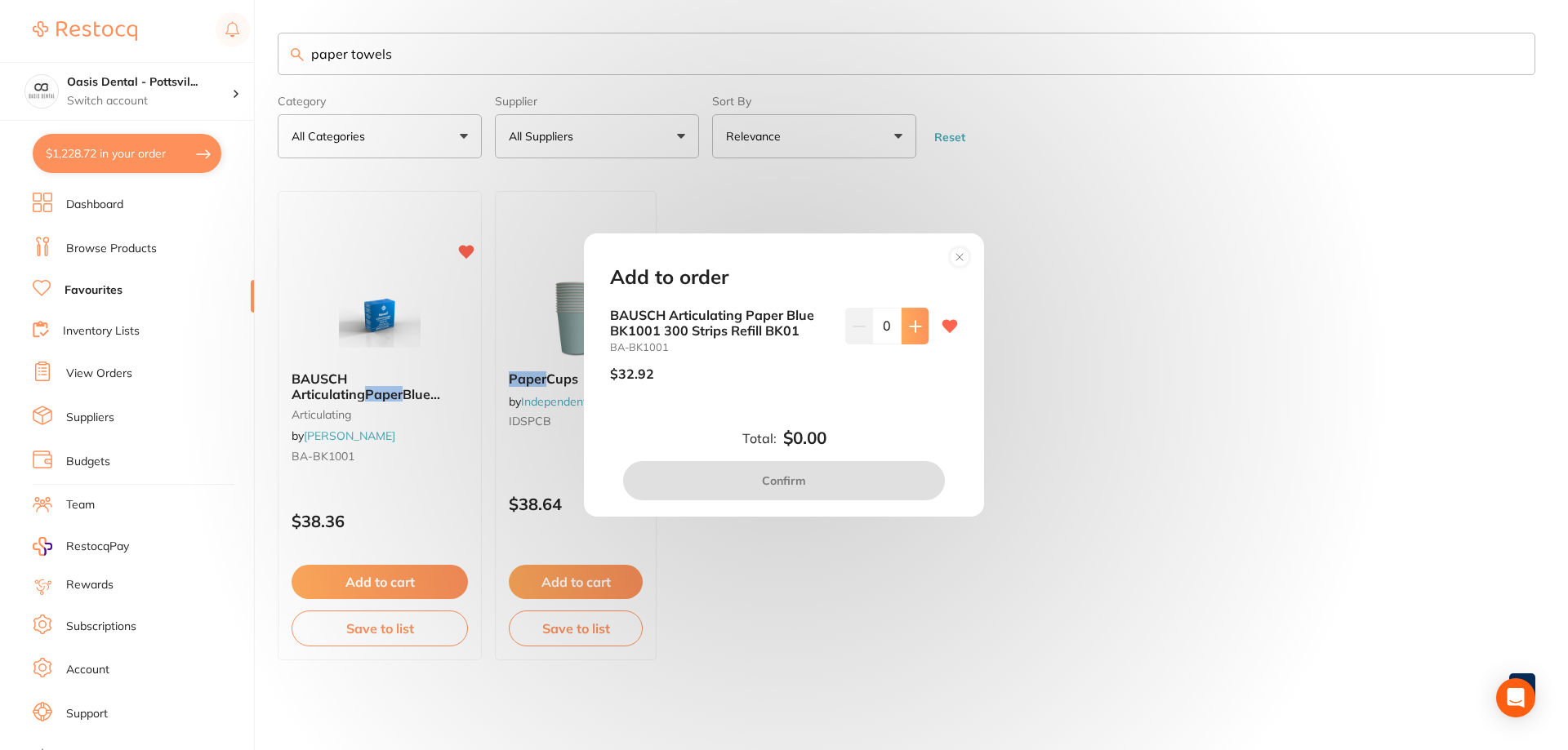
click at [909, 329] on icon at bounding box center [915, 326] width 13 height 13
type input "1"
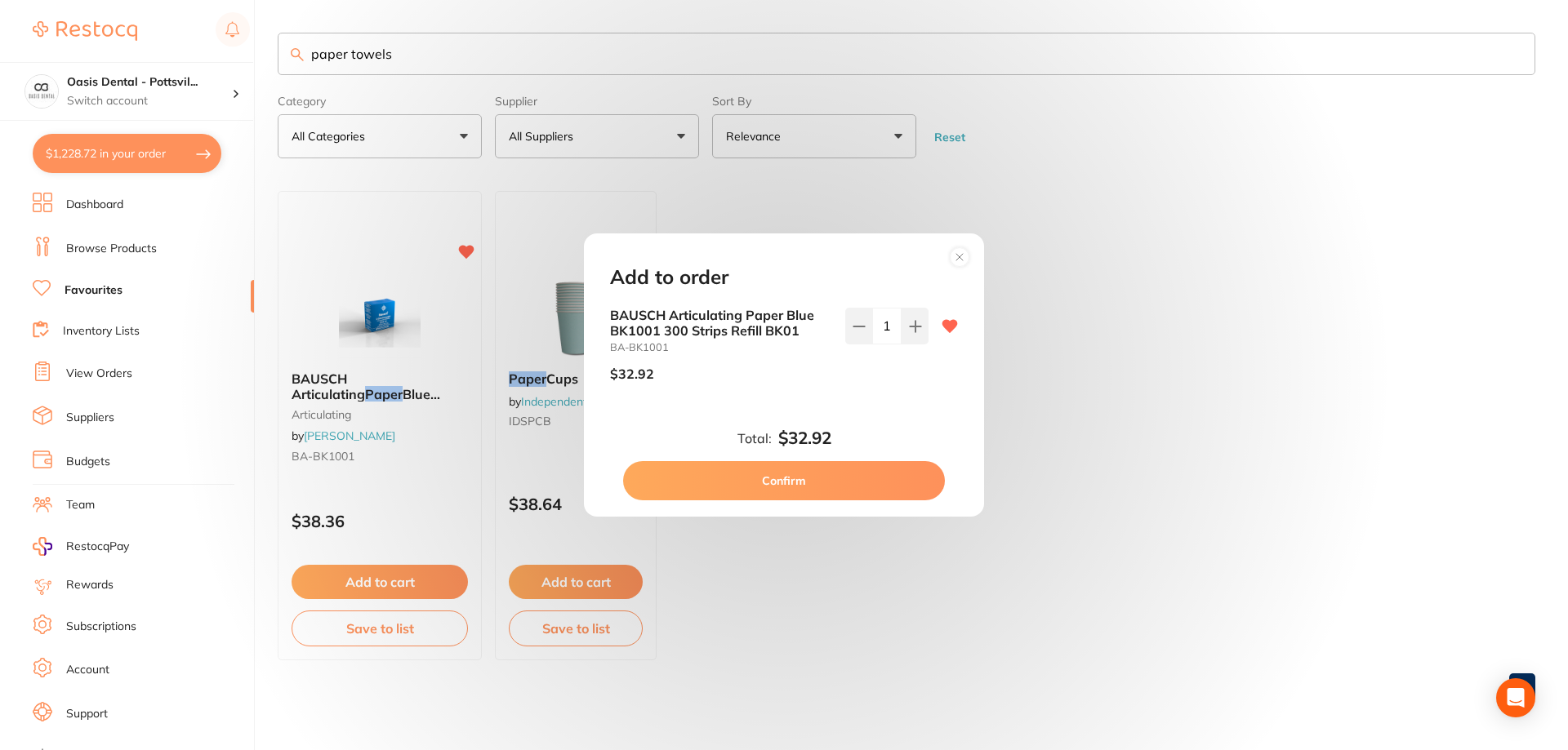
click at [769, 485] on button "Confirm" at bounding box center [784, 480] width 322 height 39
checkbox input "false"
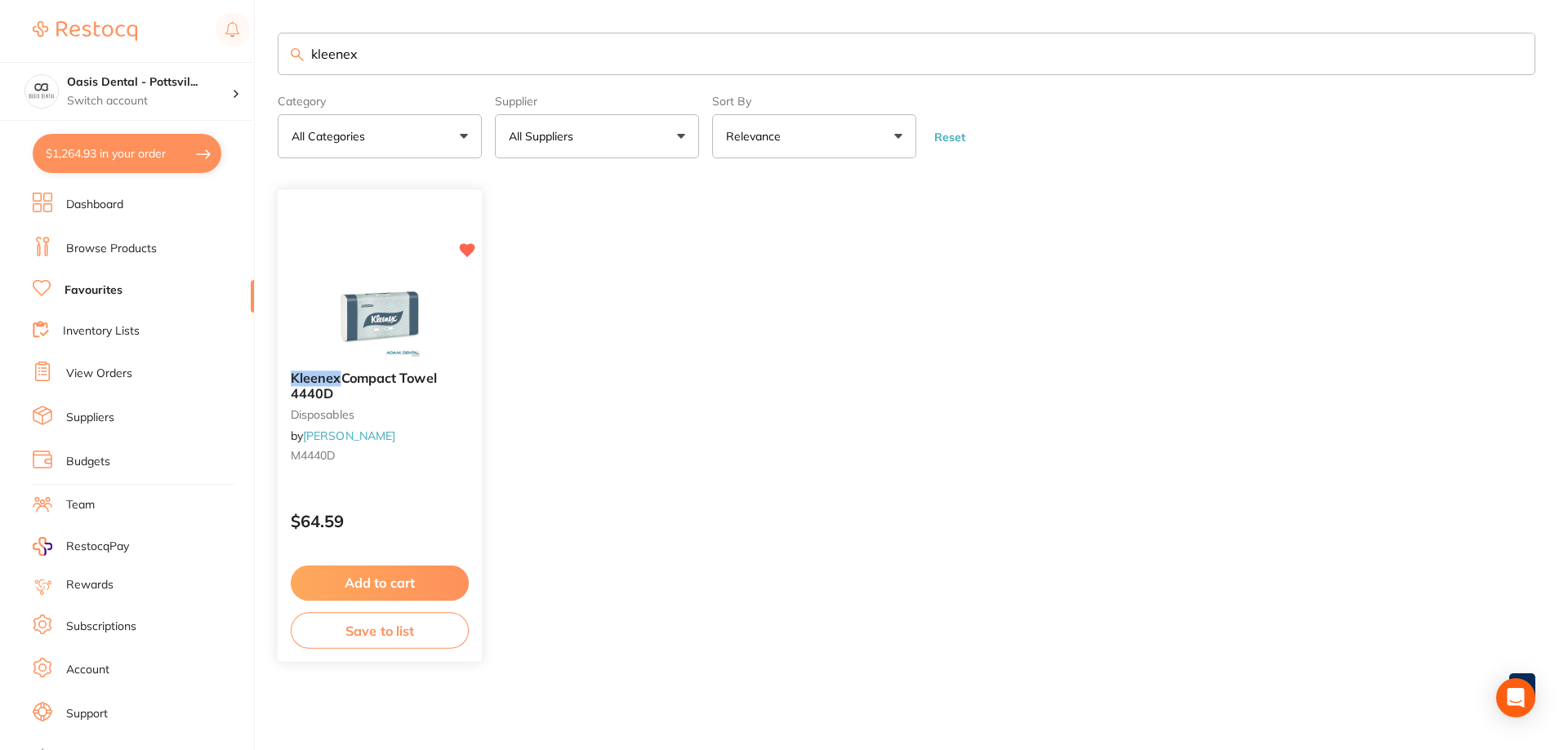
type input "kleenex"
click at [418, 435] on div "Kleenex Compact Towel 4440D disposables by [PERSON_NAME] M4440D" at bounding box center [379, 421] width 204 height 125
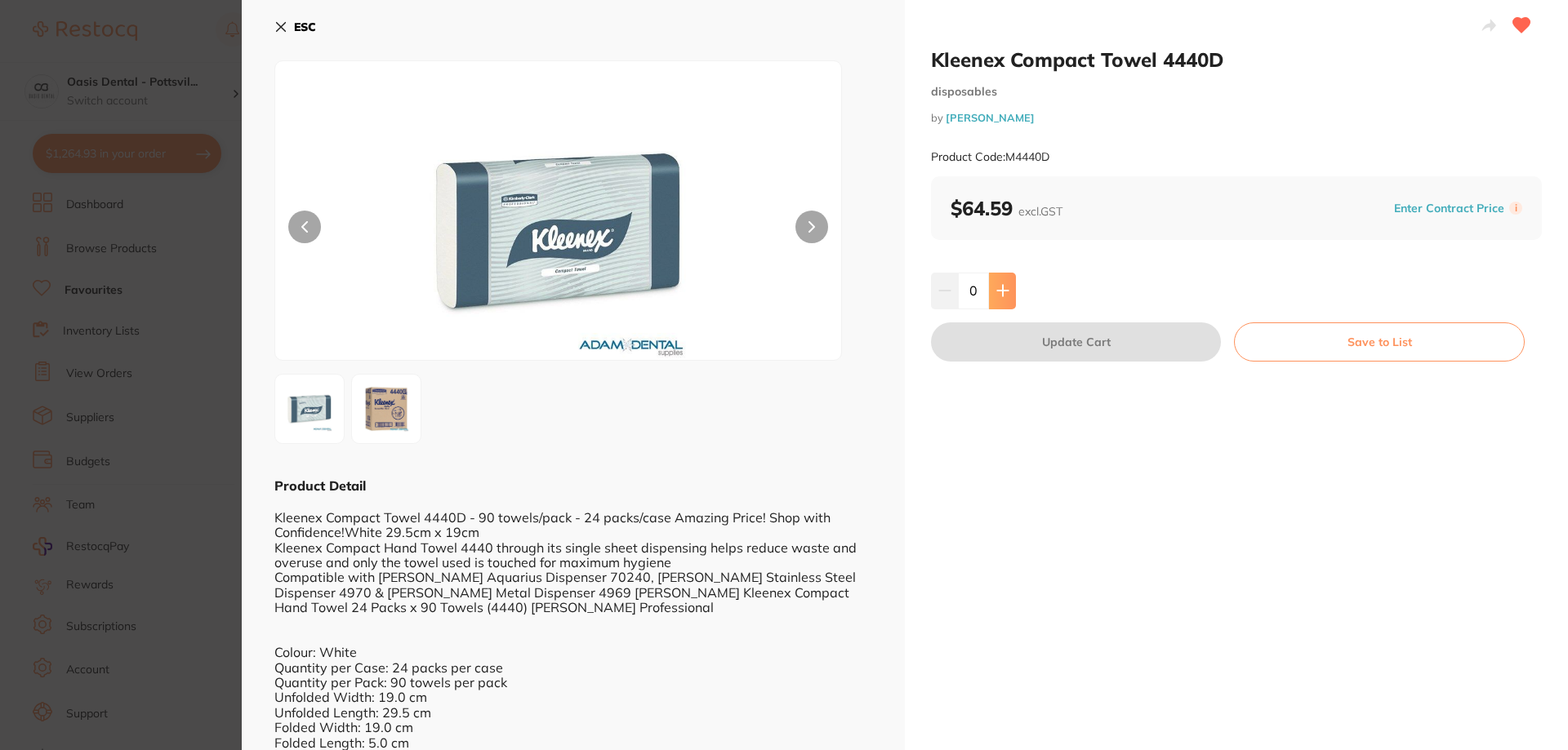
click at [997, 292] on icon at bounding box center [1002, 291] width 11 height 11
type input "2"
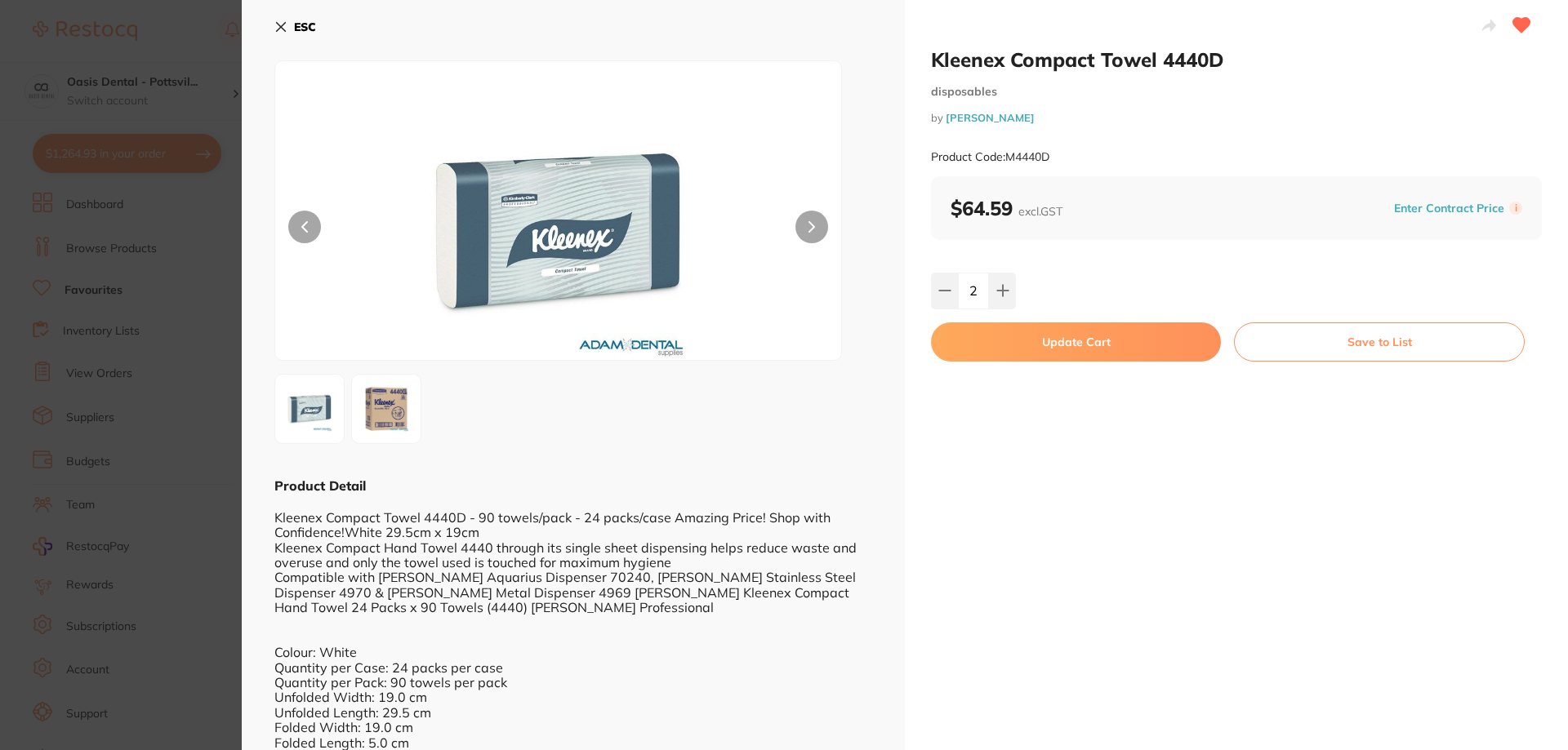
click at [1070, 352] on button "Update Cart" at bounding box center [1076, 342] width 290 height 39
checkbox input "false"
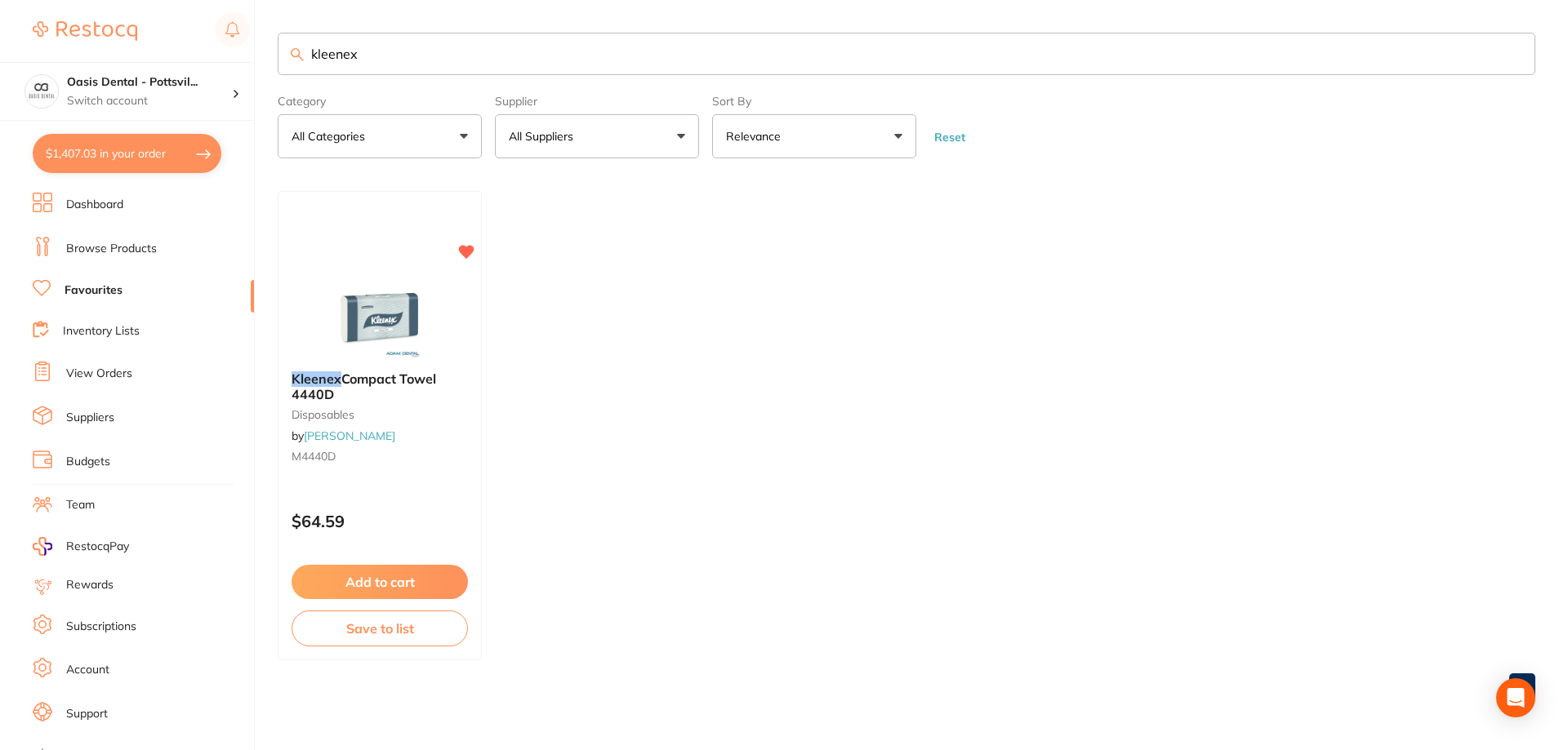
drag, startPoint x: 309, startPoint y: 55, endPoint x: 576, endPoint y: 61, distance: 267.1
click at [576, 61] on input "kleenex" at bounding box center [907, 54] width 1258 height 42
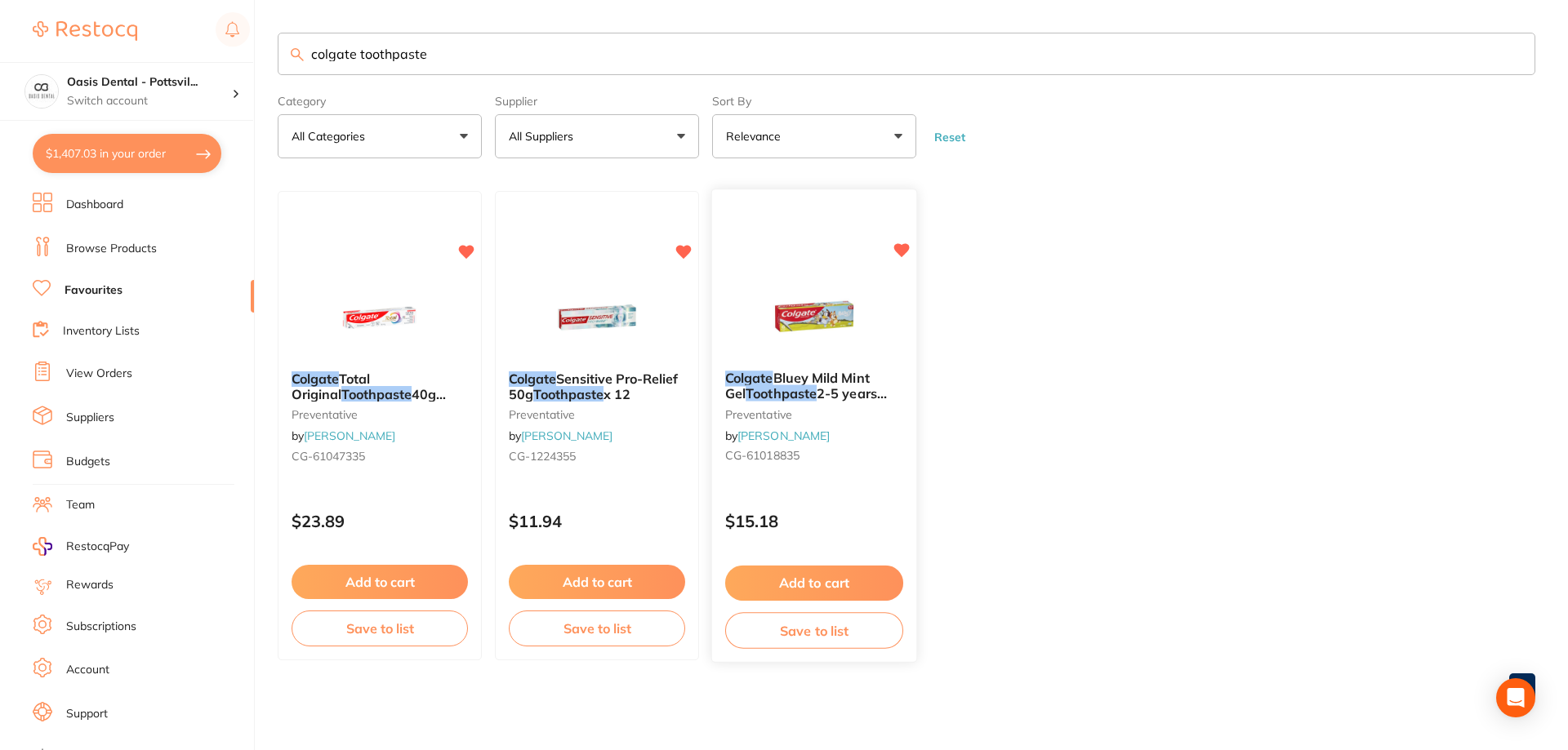
type input "colgate toothpaste"
click at [863, 454] on small "CG-61018835" at bounding box center [815, 456] width 178 height 13
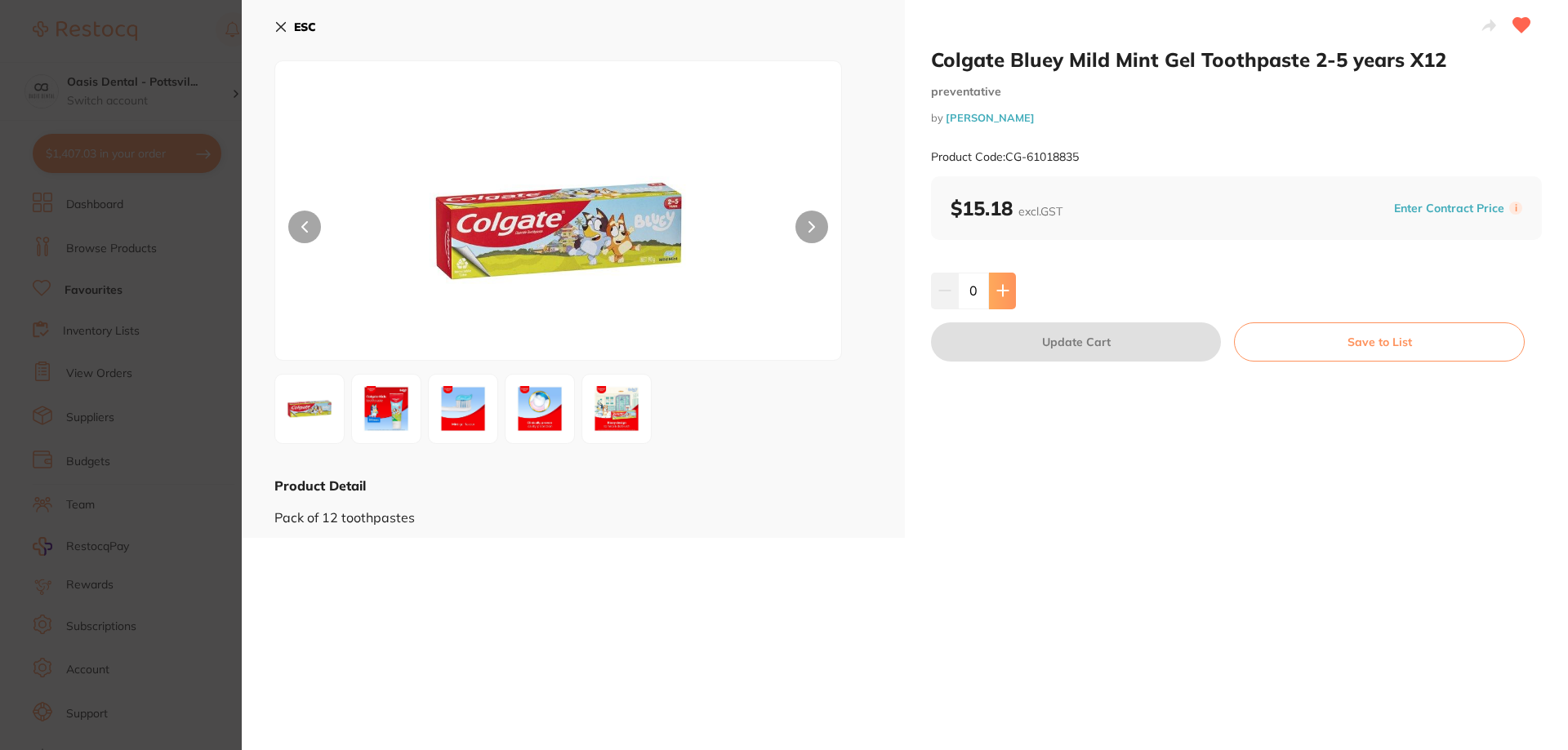
click at [1008, 286] on button at bounding box center [1002, 291] width 27 height 36
type input "1"
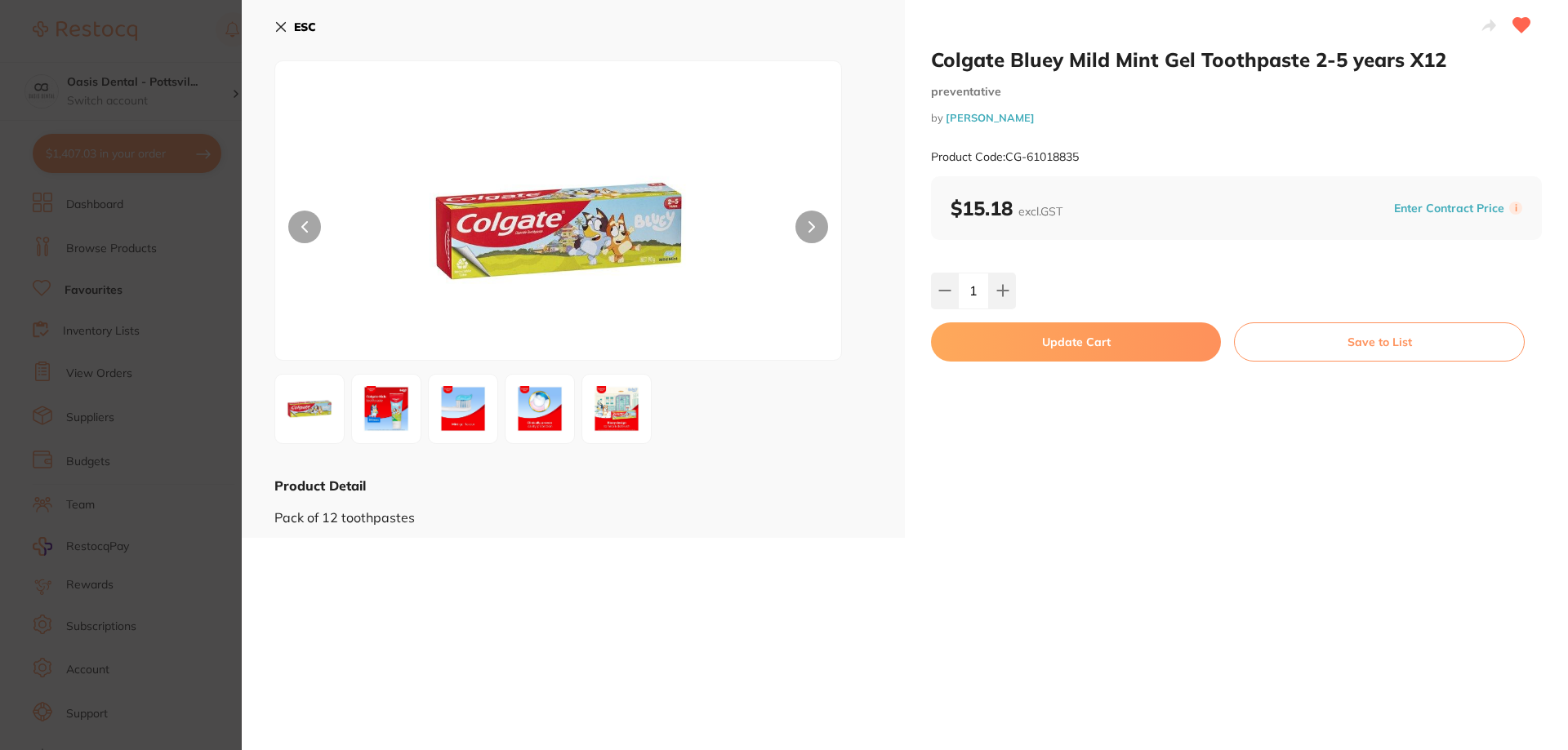
click at [1076, 347] on button "Update Cart" at bounding box center [1076, 342] width 290 height 39
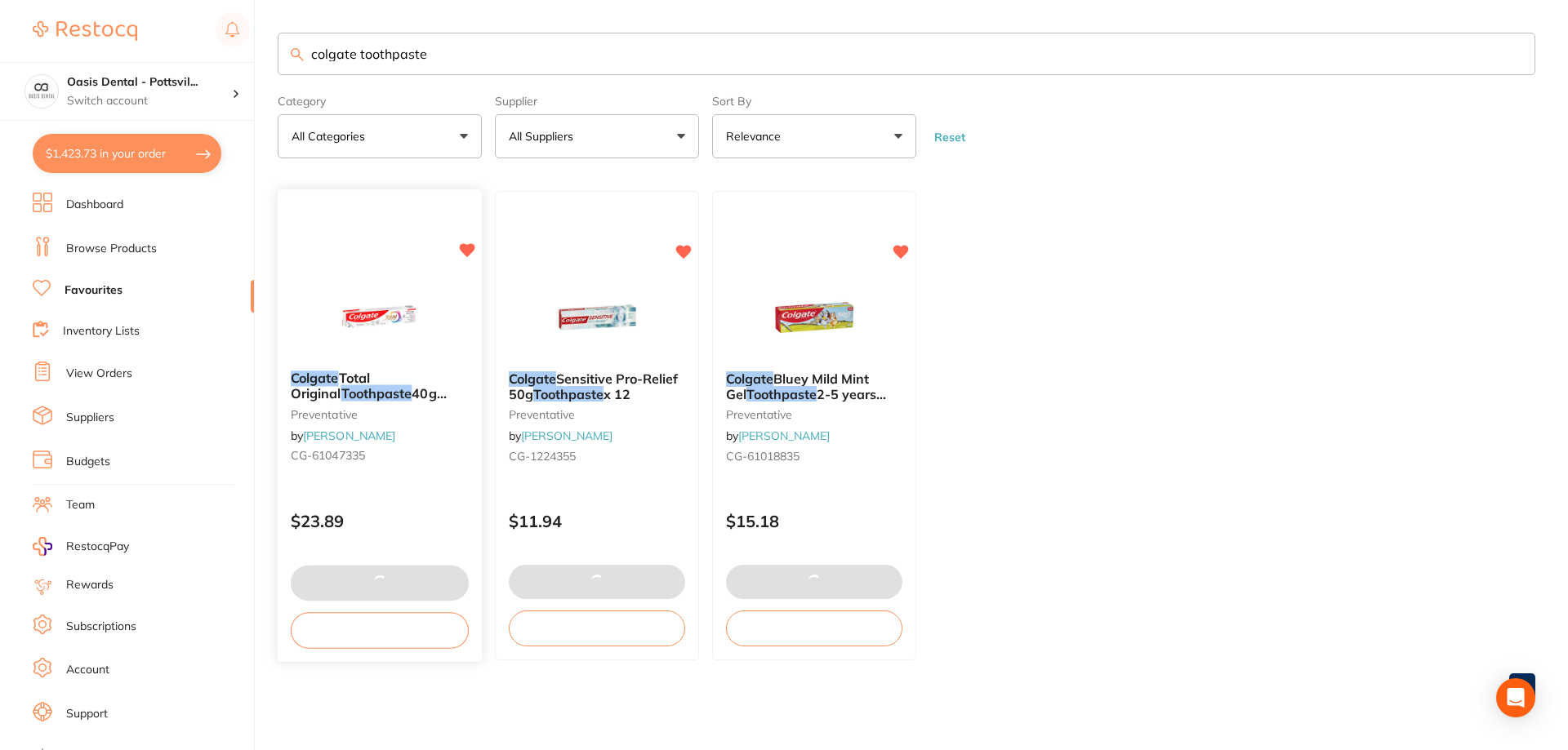
click at [453, 327] on div at bounding box center [379, 317] width 204 height 82
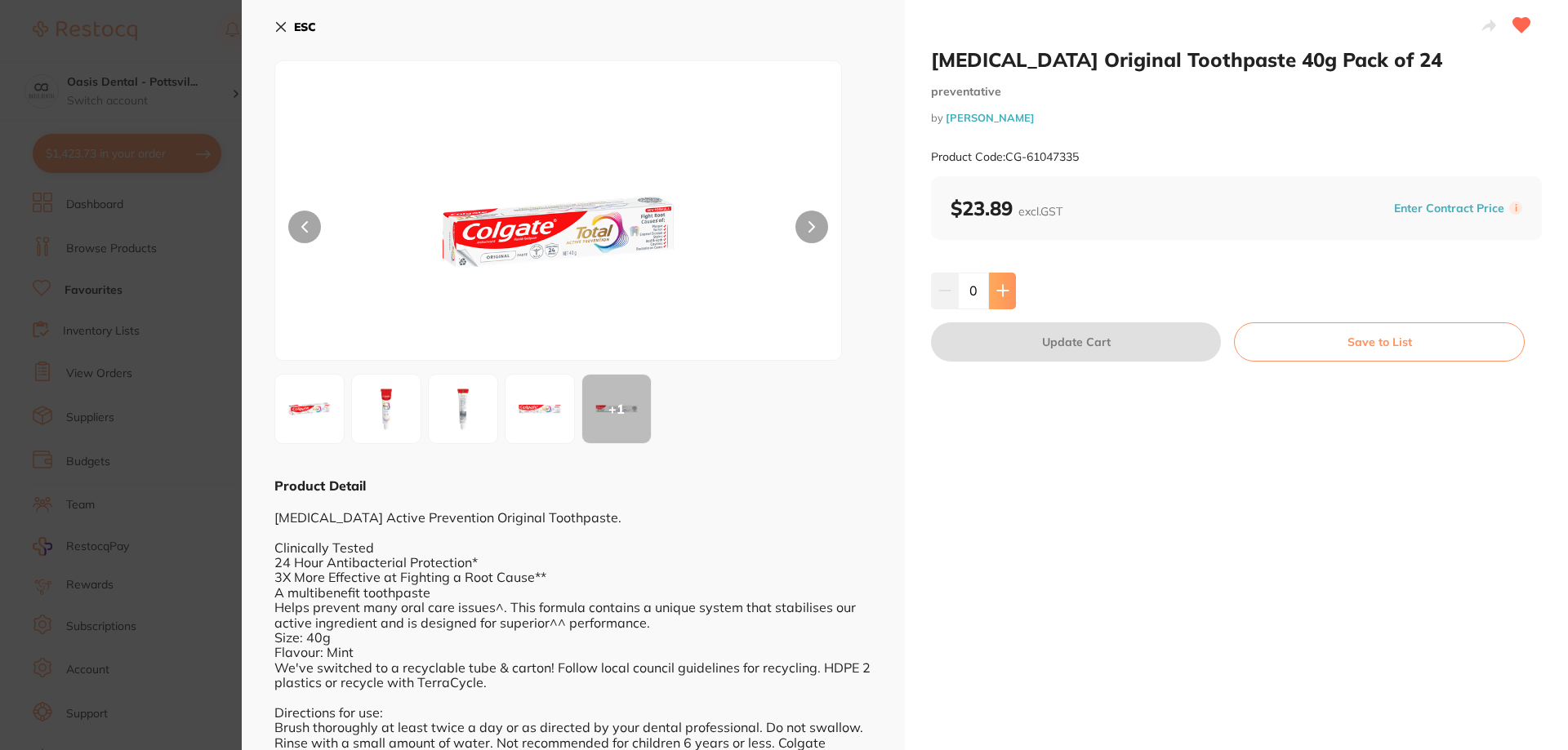
click at [997, 291] on icon at bounding box center [1002, 291] width 11 height 11
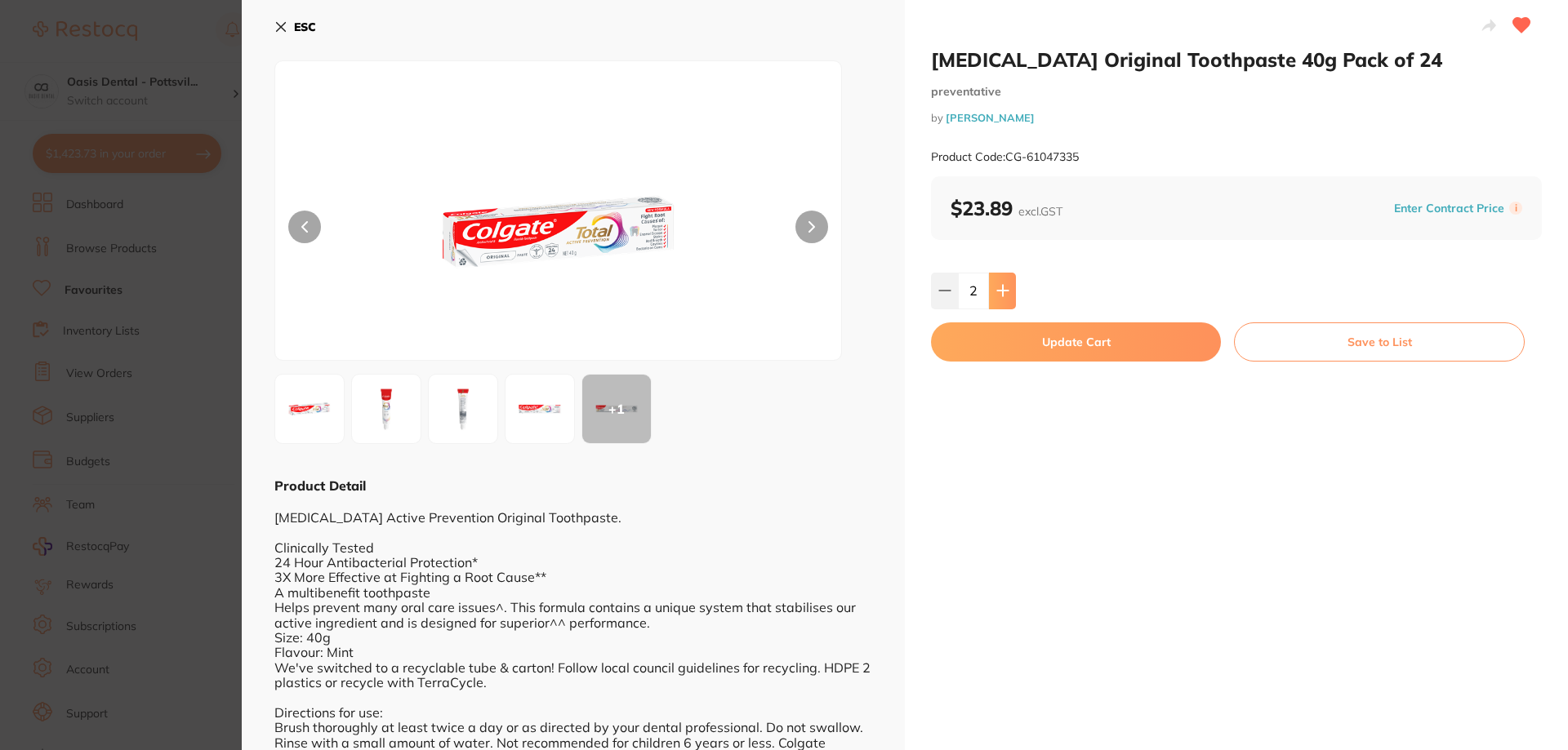
click at [997, 291] on icon at bounding box center [1002, 291] width 11 height 11
type input "4"
click at [1047, 337] on button "Update Cart" at bounding box center [1076, 342] width 290 height 39
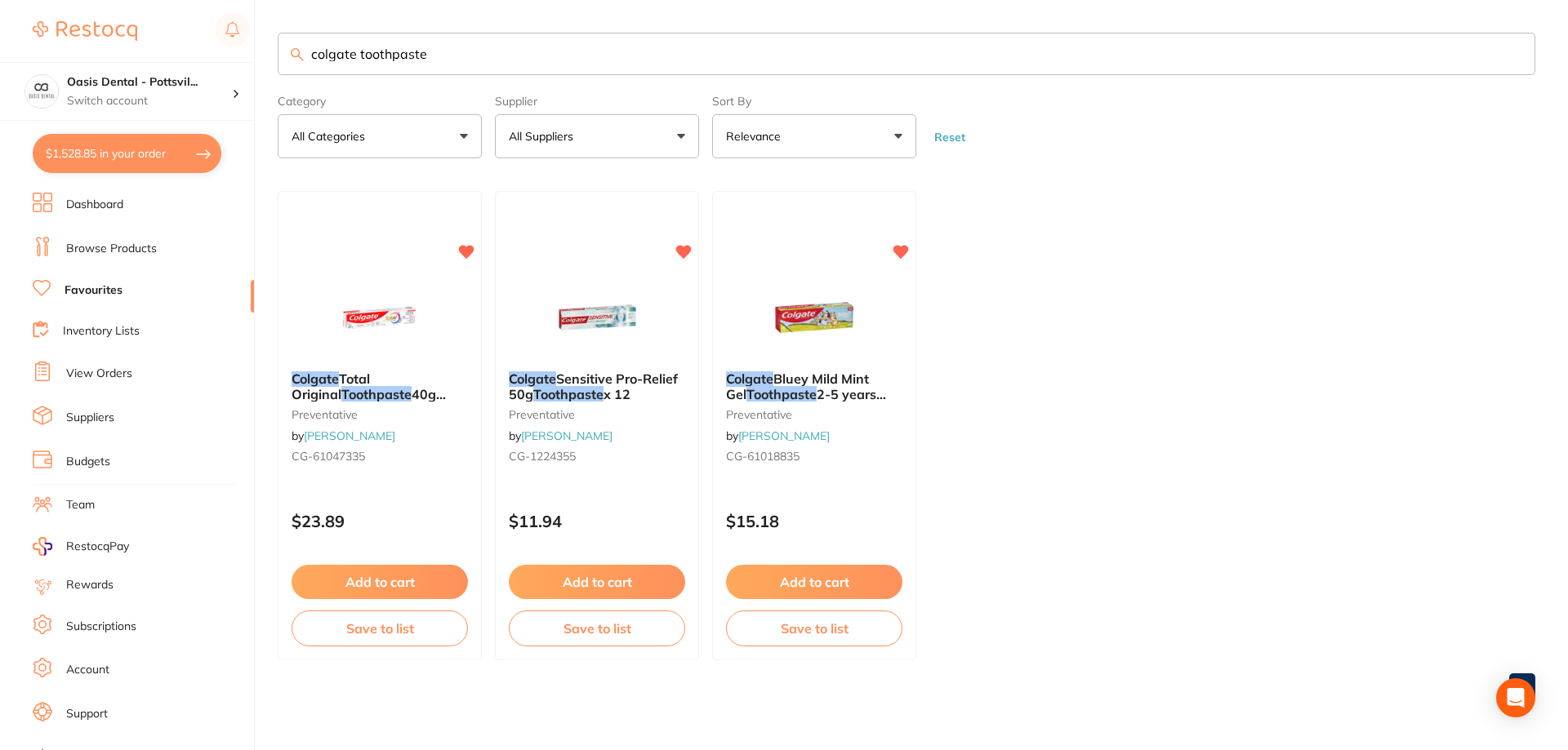
drag, startPoint x: 314, startPoint y: 55, endPoint x: 728, endPoint y: 67, distance: 414.2
click at [728, 67] on input "colgate toothpaste" at bounding box center [907, 54] width 1258 height 42
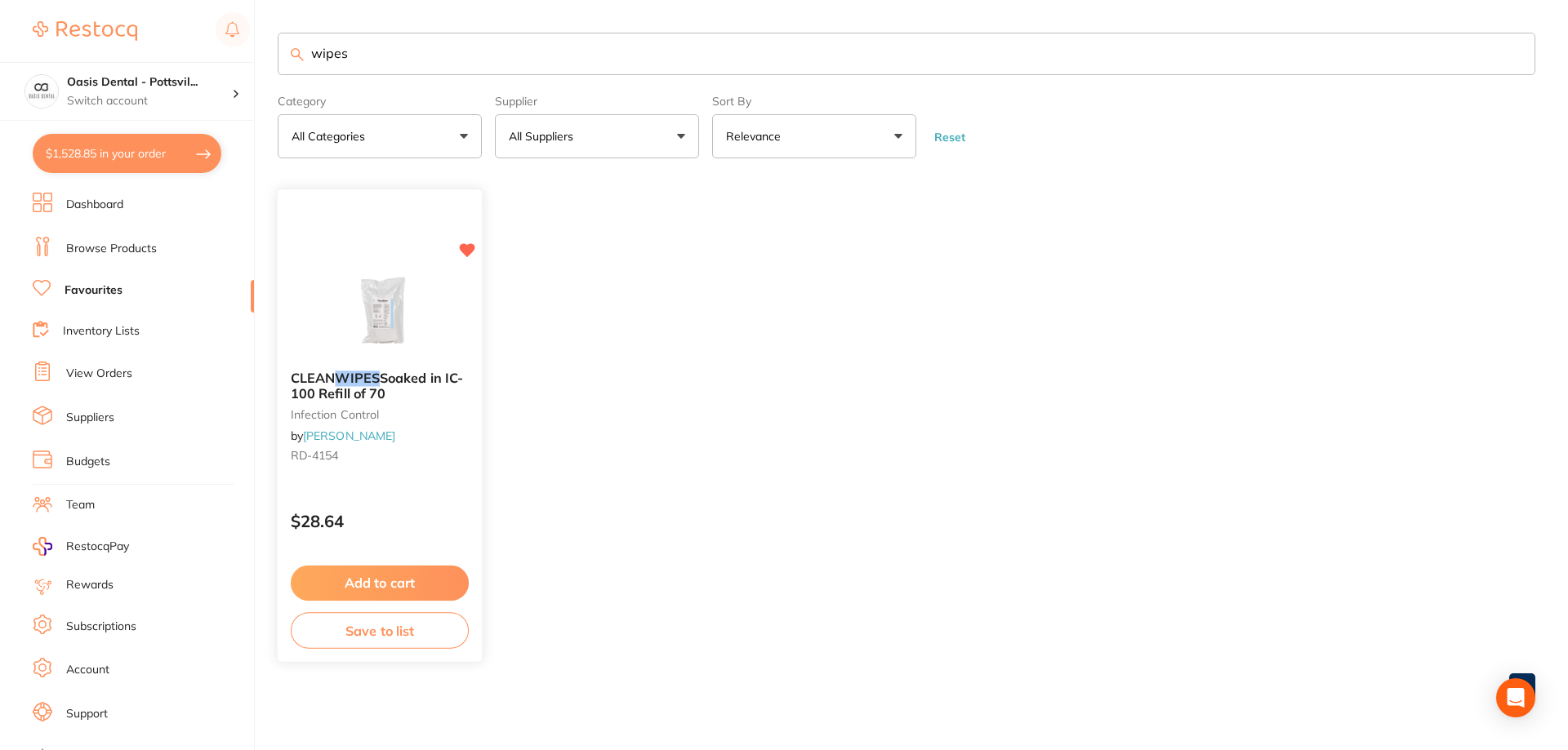
type input "wipes"
click at [473, 447] on div "CLEAN WIPES Soaked in IC-100 Refill of 70 infection control by [PERSON_NAME] [P…" at bounding box center [379, 421] width 204 height 125
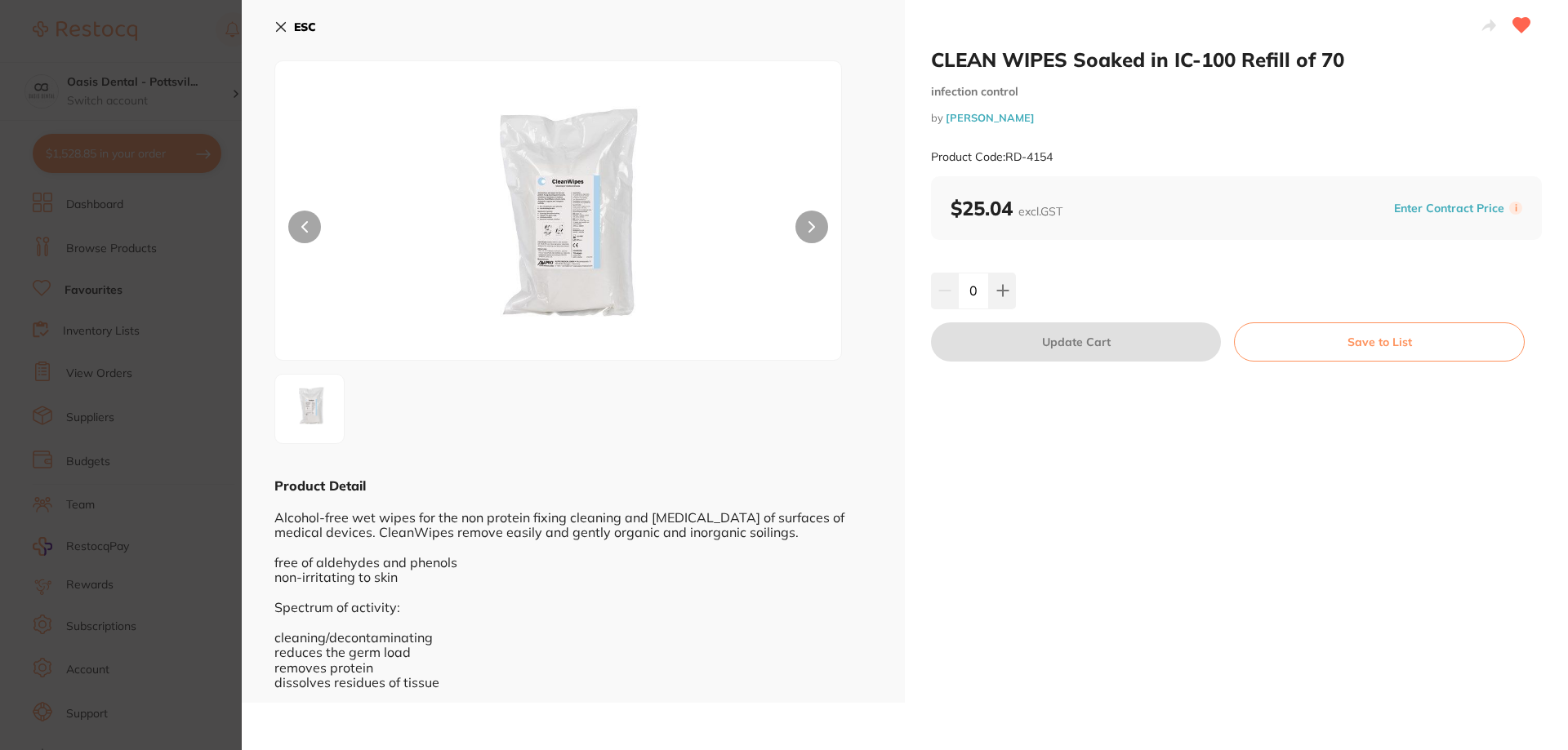
click at [969, 288] on input "0" at bounding box center [974, 291] width 31 height 36
type input "40"
click at [1064, 353] on button "Update Cart" at bounding box center [1076, 342] width 290 height 39
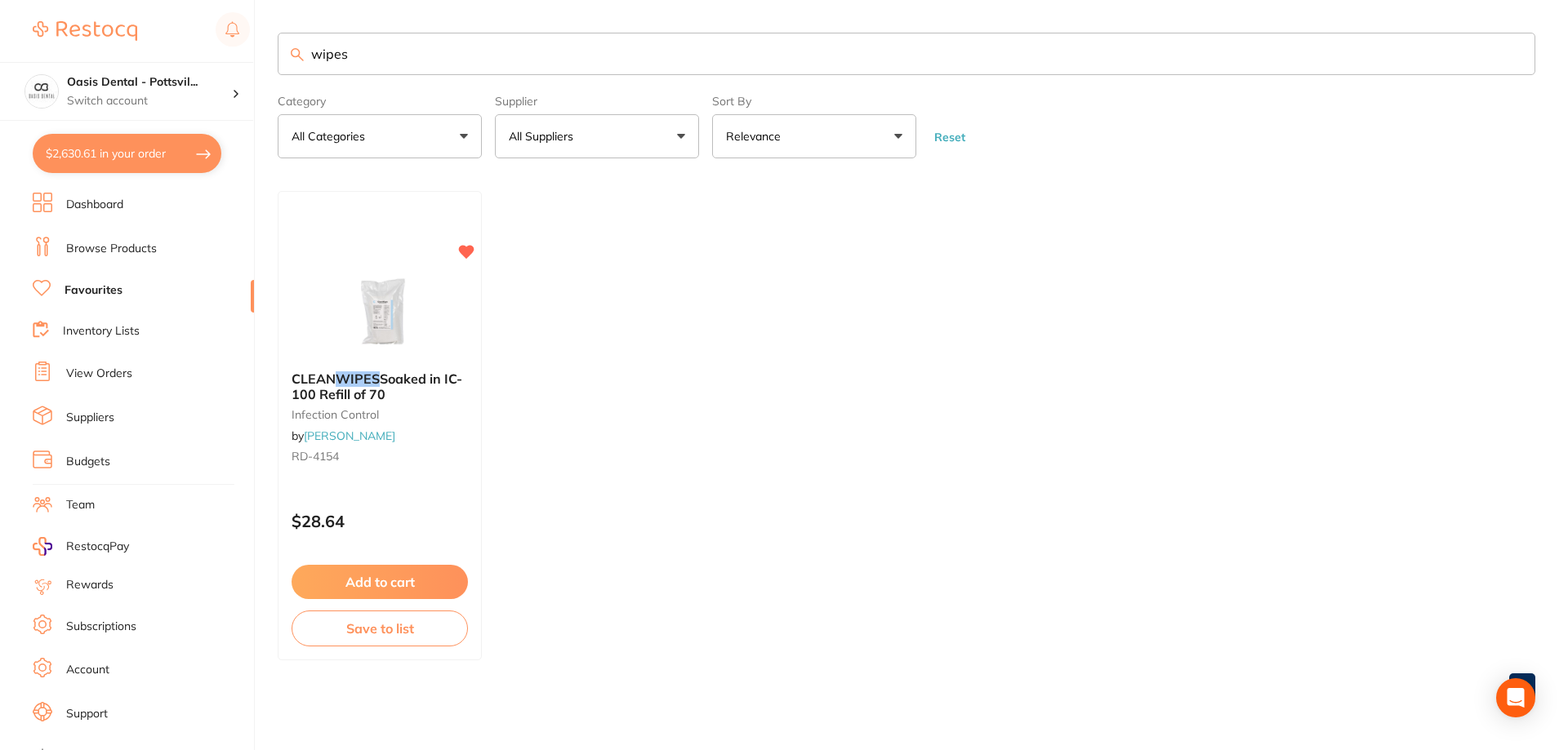
drag, startPoint x: 311, startPoint y: 50, endPoint x: 816, endPoint y: 117, distance: 509.4
click at [795, 114] on section "wipes Category All Categories All Categories infection control Clear Category f…" at bounding box center [907, 95] width 1258 height 125
type input "distiller"
click at [454, 458] on small "IDSCP" at bounding box center [380, 456] width 178 height 13
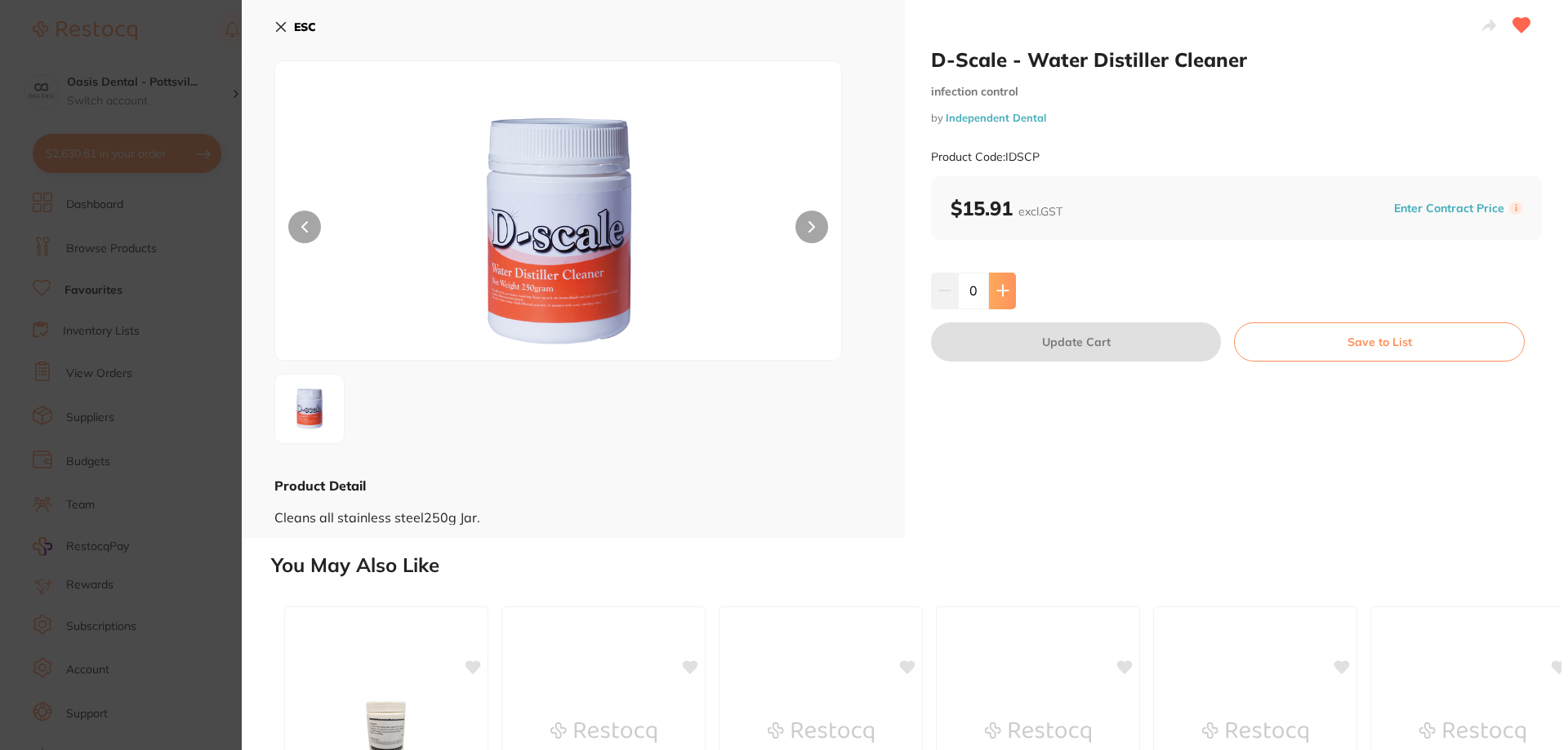
click at [1002, 297] on icon at bounding box center [1003, 291] width 13 height 13
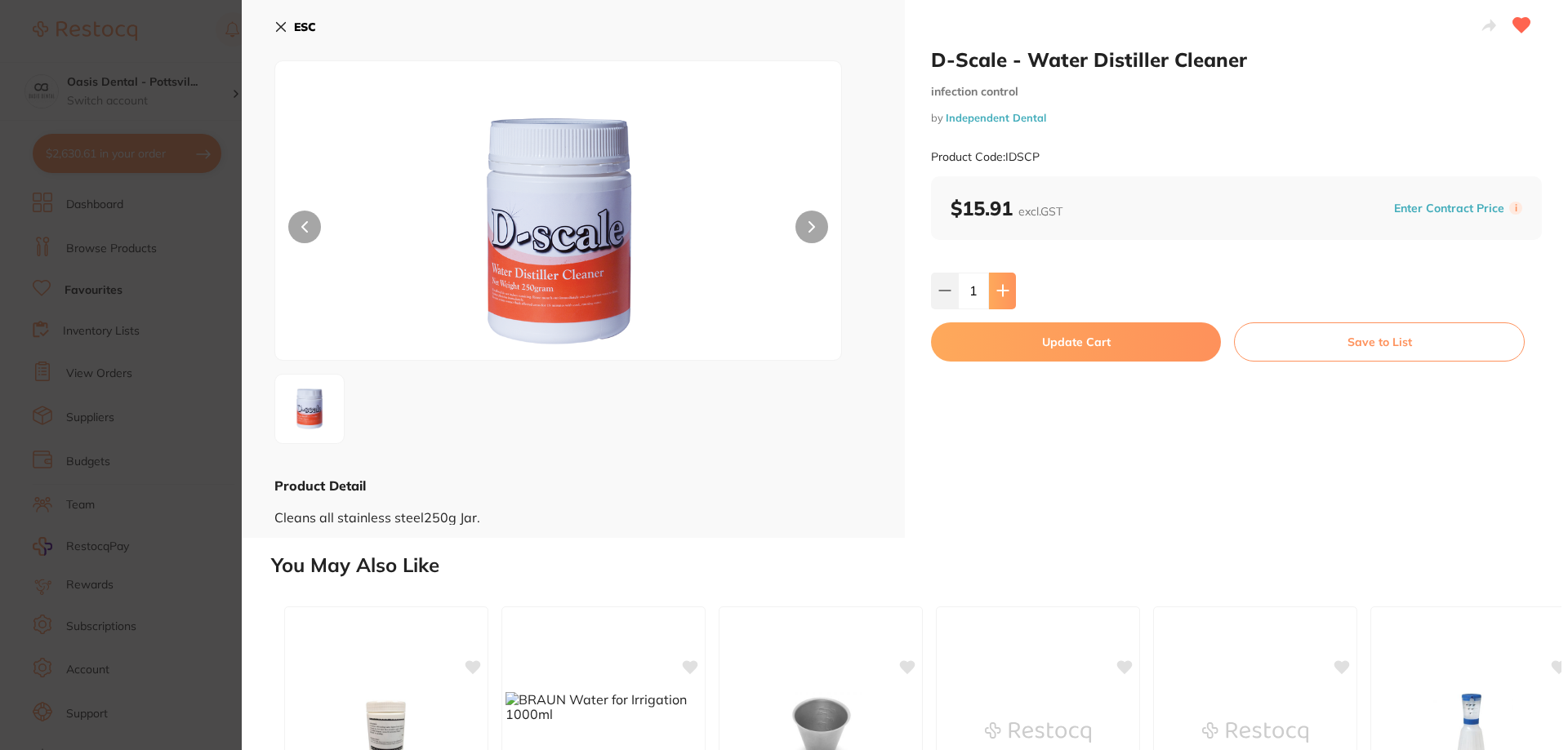
click at [1002, 297] on icon at bounding box center [1003, 291] width 13 height 13
type input "2"
click at [1070, 338] on button "Update Cart" at bounding box center [1076, 342] width 290 height 39
